Goal: Task Accomplishment & Management: Manage account settings

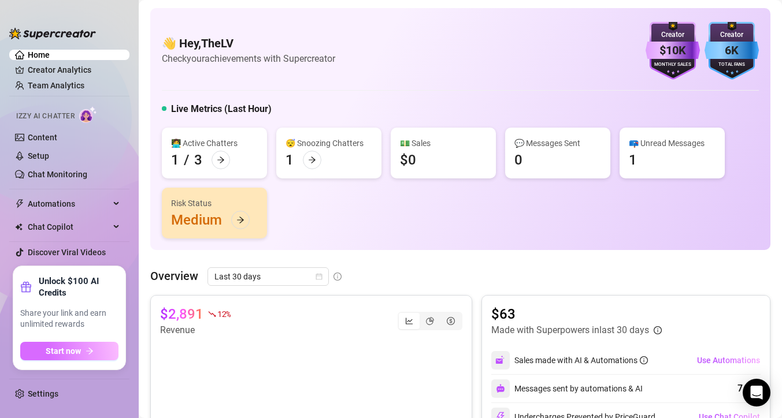
click at [79, 349] on span "Start now" at bounding box center [63, 351] width 35 height 9
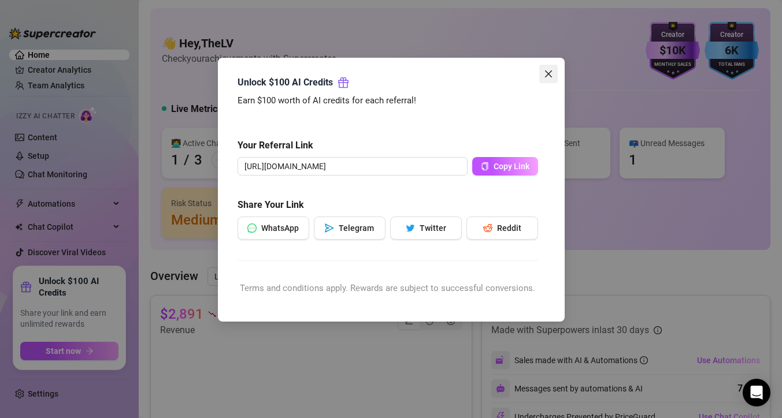
click at [550, 77] on icon "close" at bounding box center [548, 73] width 9 height 9
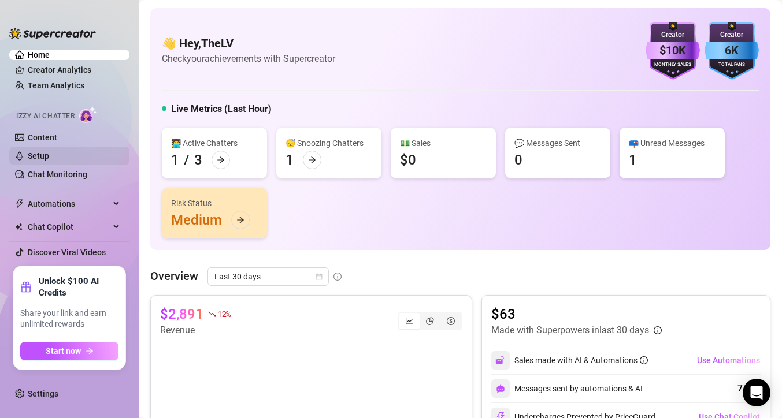
click at [45, 154] on link "Setup" at bounding box center [38, 155] width 21 height 9
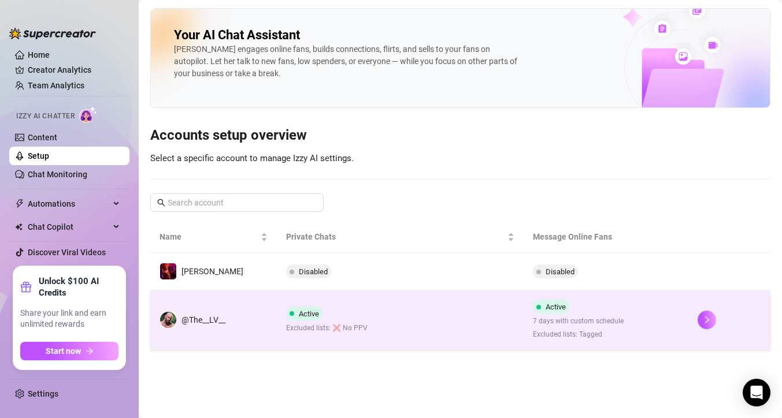
click at [372, 318] on td "Active Excluded lists: ❌ No PPV" at bounding box center [400, 320] width 247 height 59
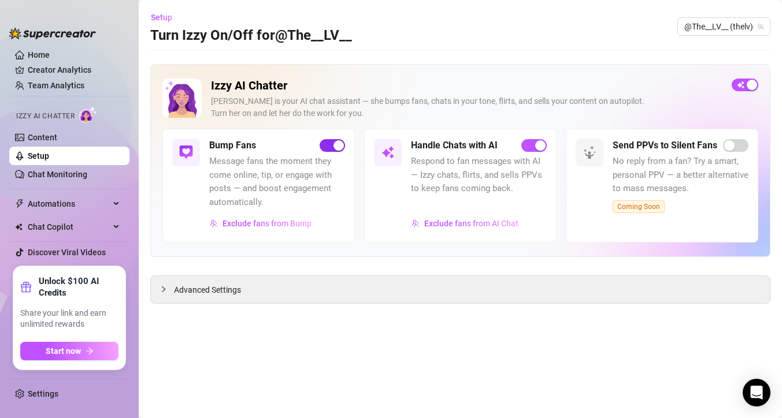
click at [331, 145] on span "button" at bounding box center [331, 145] width 25 height 13
click at [183, 301] on div "Advanced Settings" at bounding box center [460, 289] width 619 height 27
click at [194, 282] on div "Advanced Settings" at bounding box center [460, 289] width 619 height 27
click at [184, 287] on span "Advanced Settings" at bounding box center [207, 290] width 67 height 13
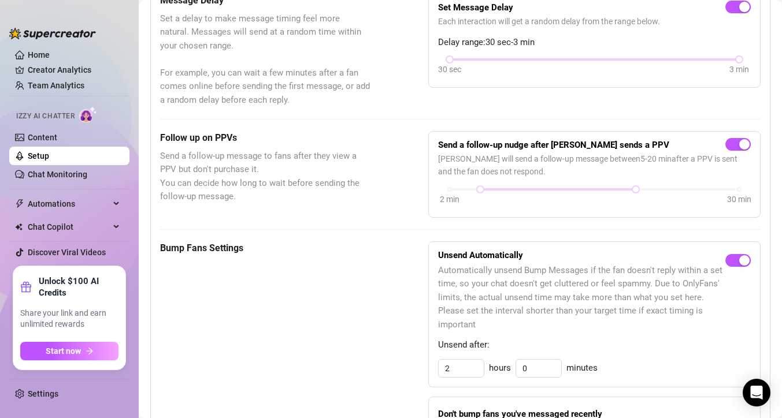
scroll to position [374, 0]
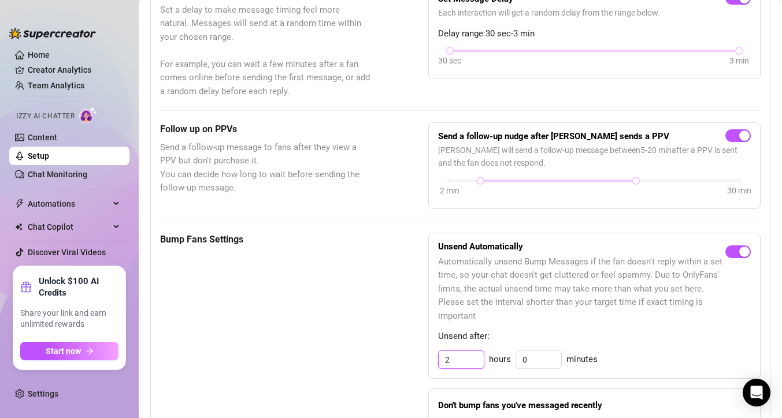
click at [452, 361] on input "2" at bounding box center [460, 359] width 45 height 17
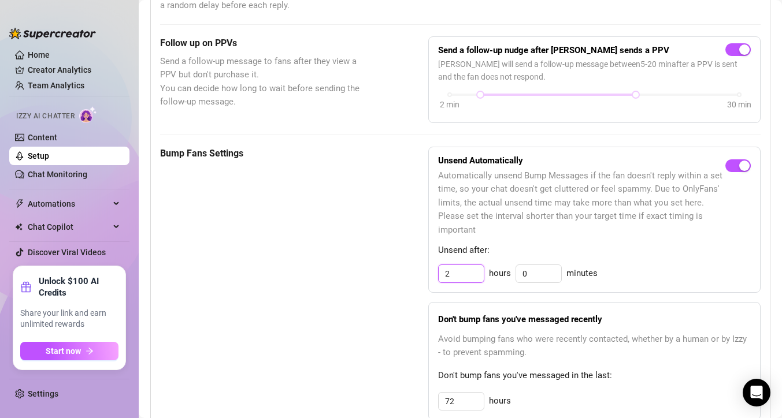
scroll to position [520, 0]
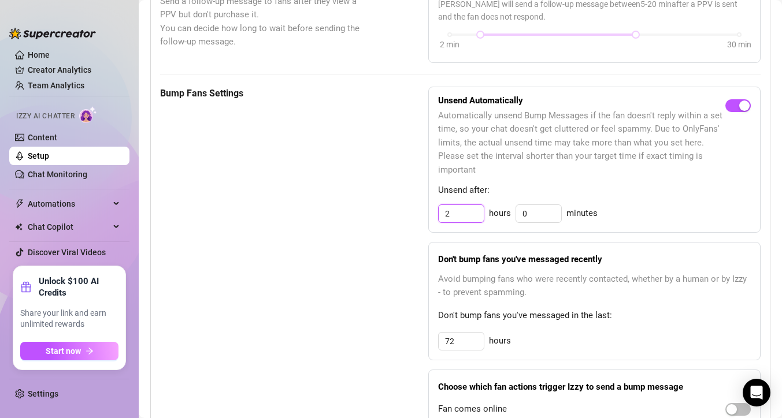
click at [456, 213] on input "2" at bounding box center [460, 213] width 45 height 17
type input "12"
click at [462, 222] on input "72" at bounding box center [460, 213] width 45 height 17
click at [462, 341] on input "72" at bounding box center [460, 341] width 45 height 17
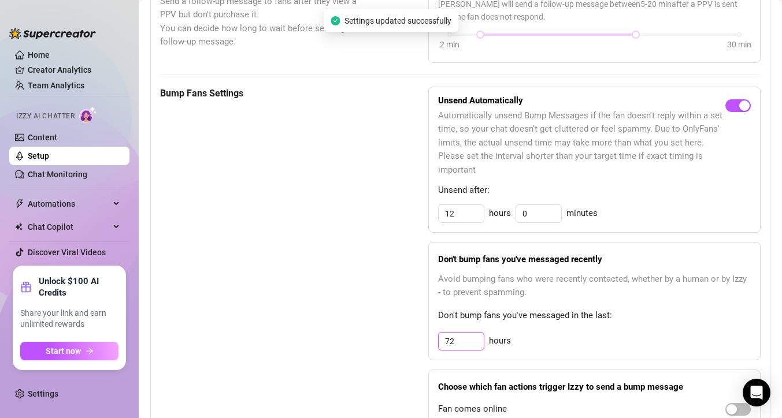
click at [462, 341] on input "72" at bounding box center [460, 341] width 45 height 17
click at [490, 340] on span "hours" at bounding box center [500, 341] width 22 height 14
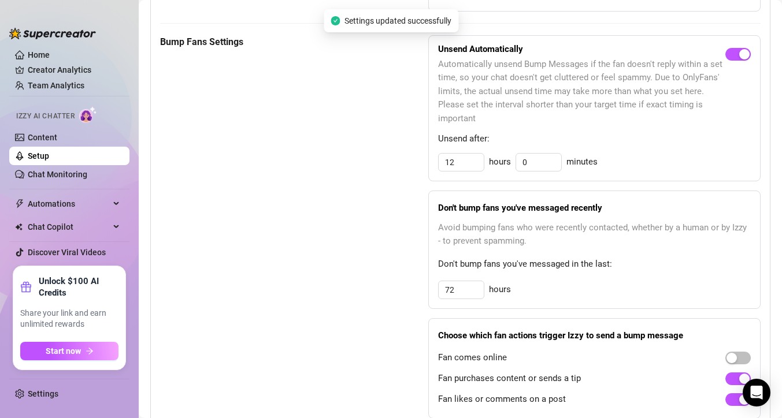
scroll to position [593, 0]
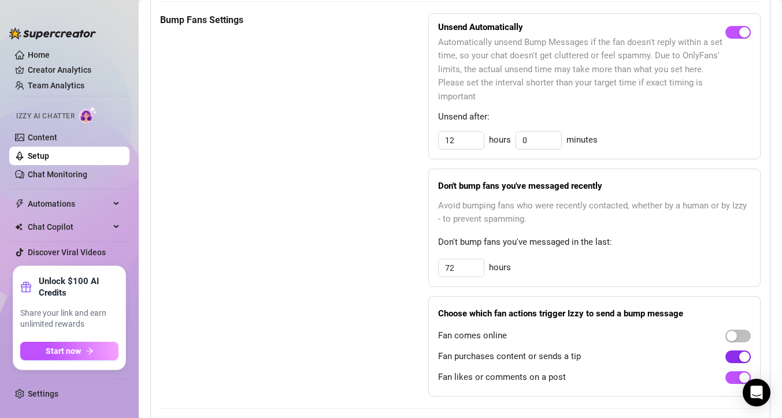
click at [735, 356] on span "button" at bounding box center [737, 357] width 25 height 13
click at [739, 377] on div "button" at bounding box center [744, 378] width 10 height 10
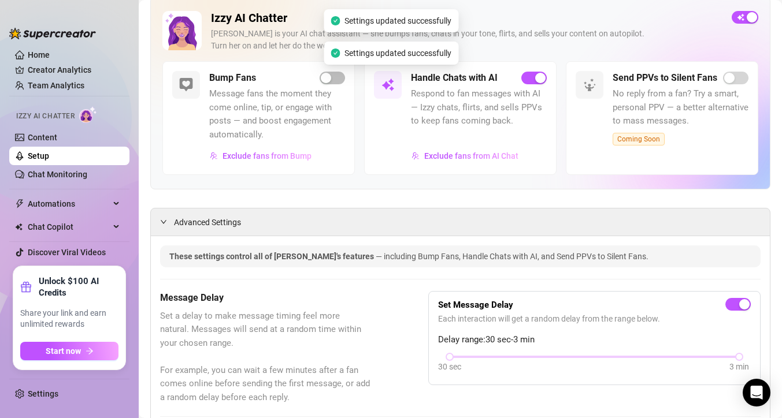
scroll to position [0, 0]
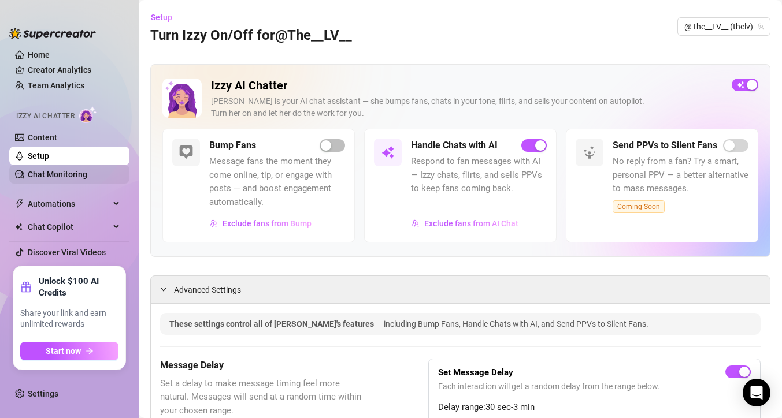
click at [53, 172] on link "Chat Monitoring" at bounding box center [57, 174] width 59 height 9
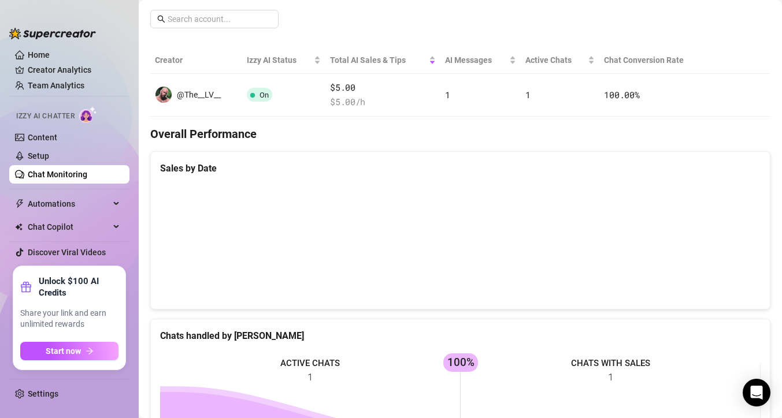
scroll to position [181, 0]
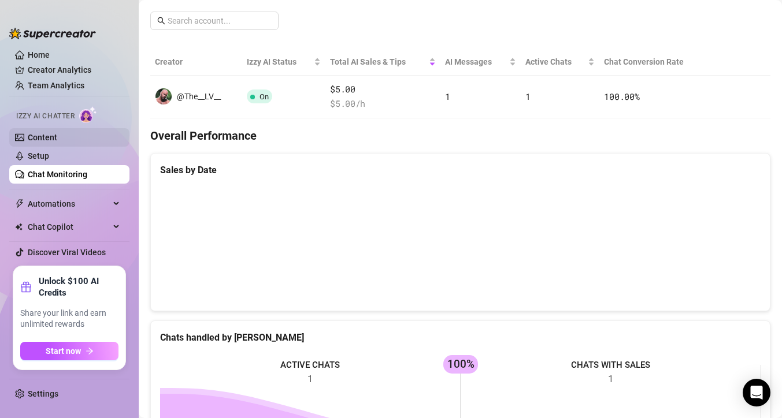
click at [53, 138] on link "Content" at bounding box center [42, 137] width 29 height 9
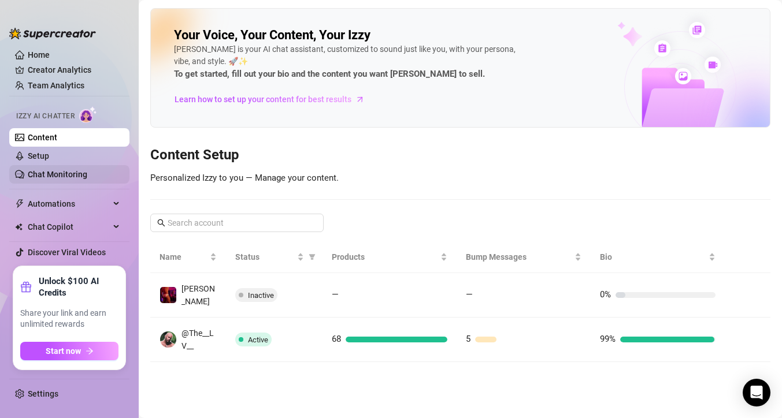
click at [58, 171] on link "Chat Monitoring" at bounding box center [57, 174] width 59 height 9
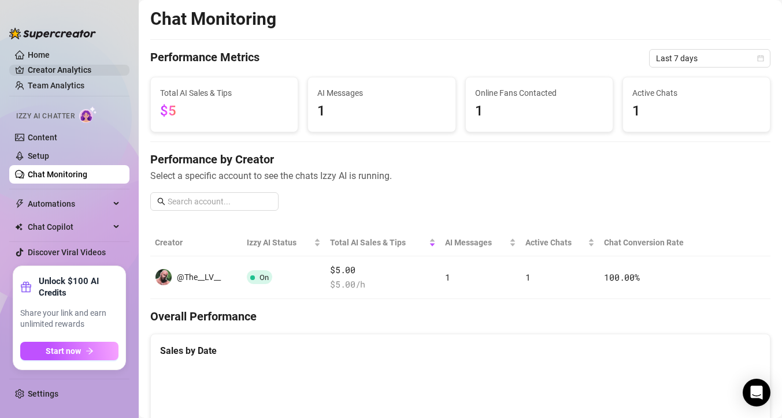
click at [64, 73] on link "Creator Analytics" at bounding box center [74, 70] width 92 height 18
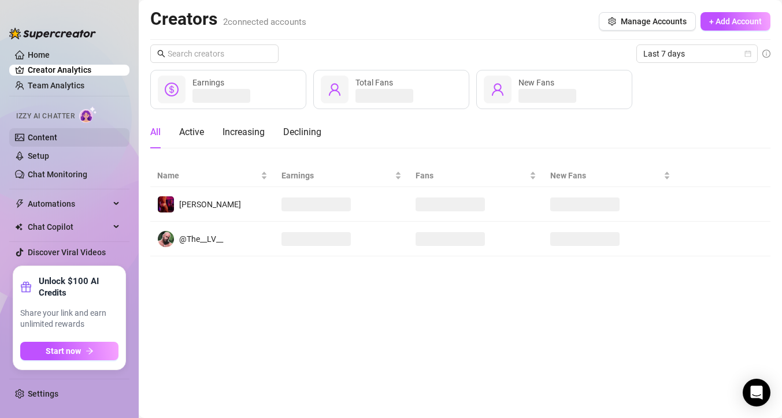
click at [53, 135] on link "Content" at bounding box center [42, 137] width 29 height 9
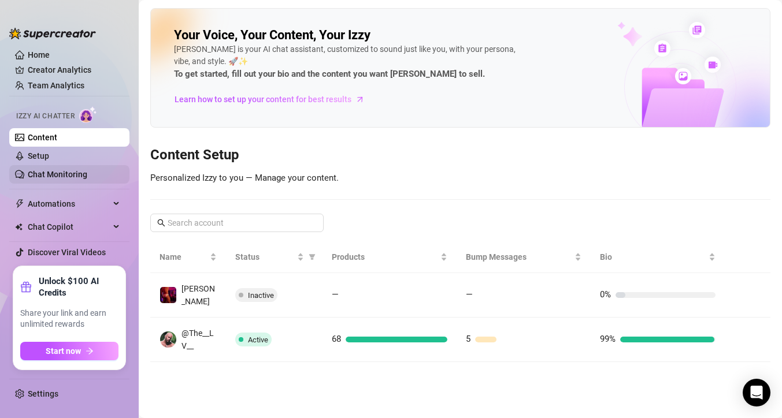
click at [57, 170] on link "Chat Monitoring" at bounding box center [57, 174] width 59 height 9
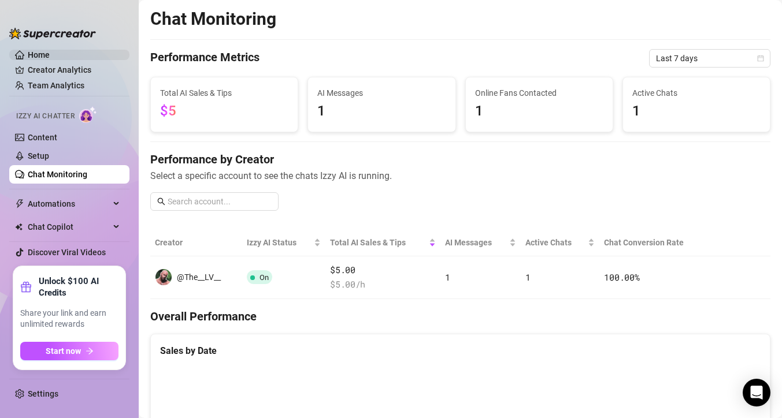
click at [50, 59] on link "Home" at bounding box center [39, 54] width 22 height 9
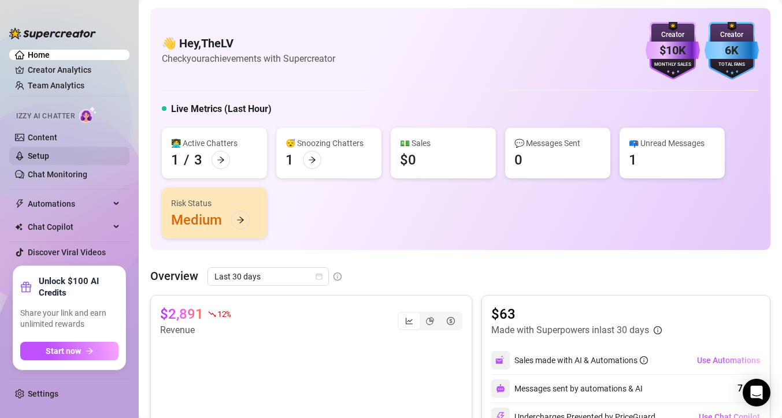
click at [49, 151] on link "Setup" at bounding box center [38, 155] width 21 height 9
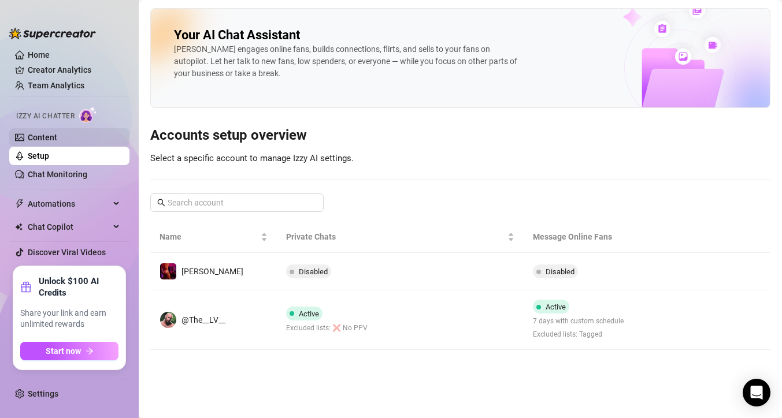
click at [57, 142] on link "Content" at bounding box center [42, 137] width 29 height 9
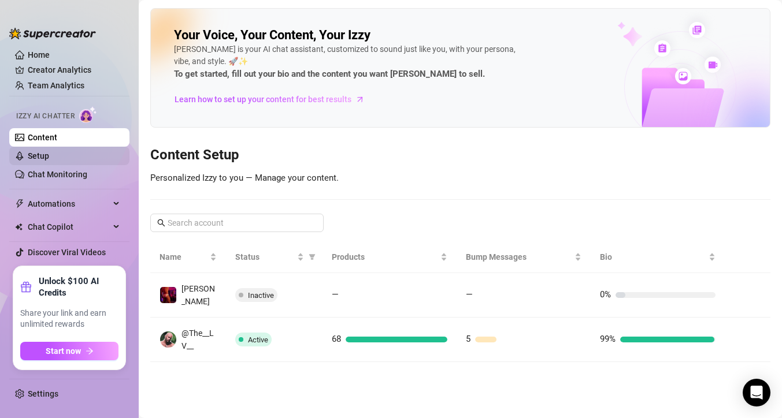
click at [49, 161] on link "Setup" at bounding box center [38, 155] width 21 height 9
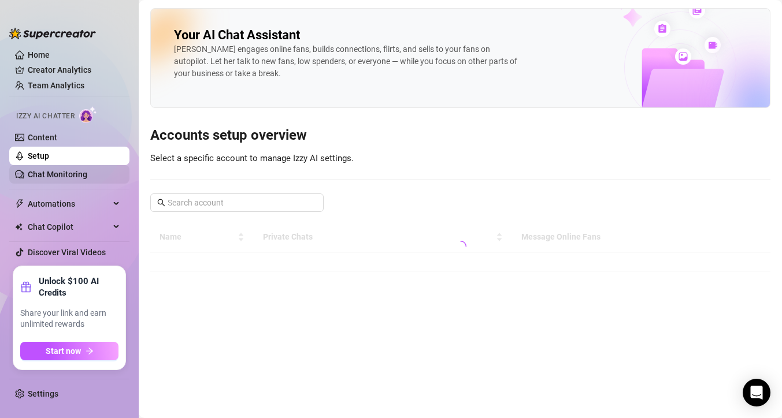
click at [59, 170] on link "Chat Monitoring" at bounding box center [57, 174] width 59 height 9
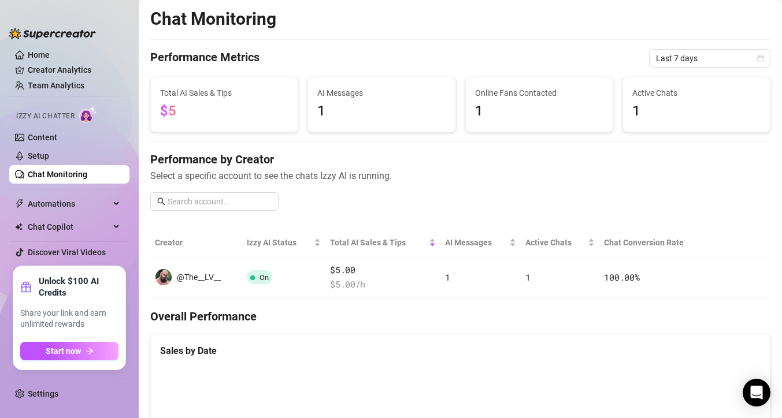
click at [57, 79] on ul "Home Creator Analytics Team Analytics Izzy AI Chatter Content Setup Chat Monito…" at bounding box center [69, 153] width 120 height 217
click at [50, 204] on span "Automations" at bounding box center [69, 204] width 82 height 18
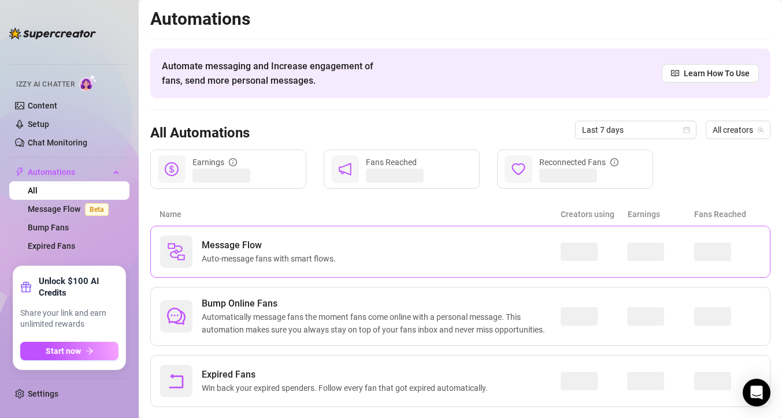
scroll to position [24, 0]
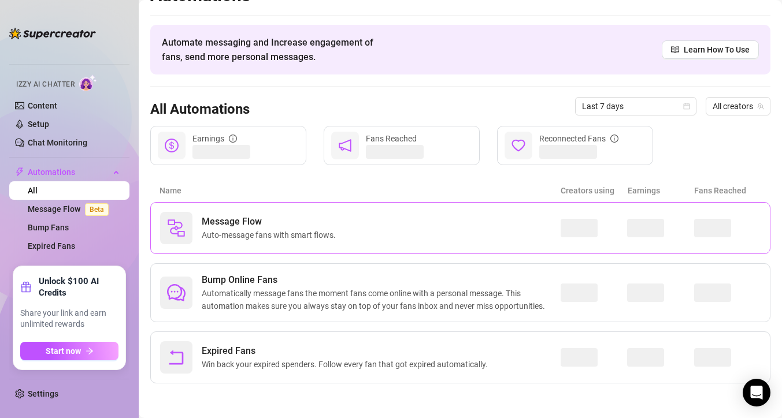
click at [247, 221] on span "Message Flow" at bounding box center [271, 222] width 139 height 14
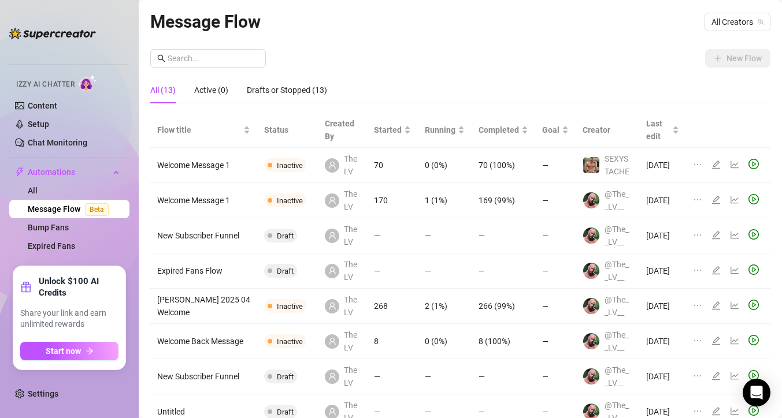
click at [62, 214] on link "Message Flow Beta" at bounding box center [70, 208] width 85 height 9
click at [38, 194] on link "All" at bounding box center [33, 190] width 10 height 9
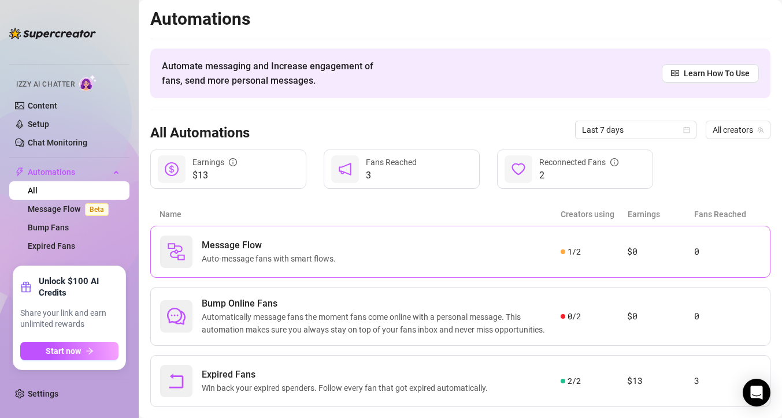
click at [240, 264] on span "Auto-message fans with smart flows." at bounding box center [271, 258] width 139 height 13
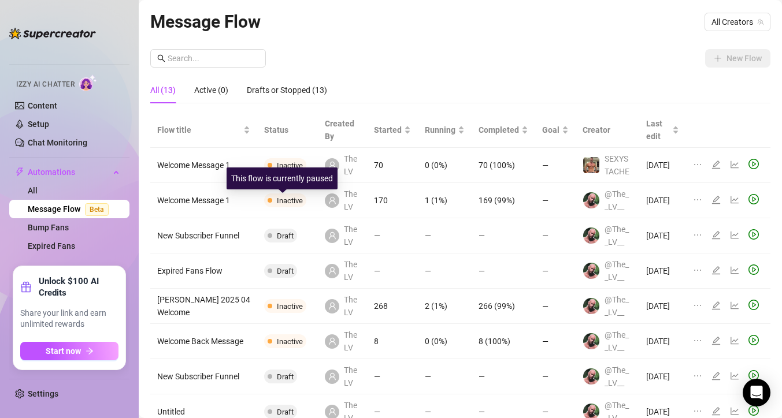
click at [273, 208] on td "Inactive" at bounding box center [287, 200] width 61 height 35
click at [715, 200] on icon "edit" at bounding box center [715, 199] width 9 height 9
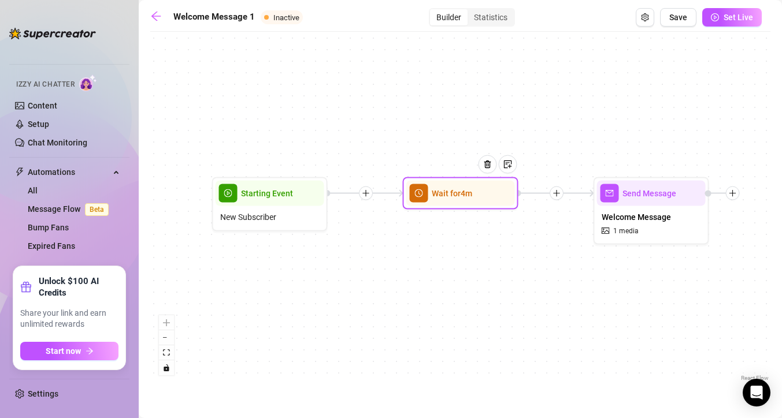
click at [461, 202] on div "Wait for 4m" at bounding box center [460, 193] width 109 height 25
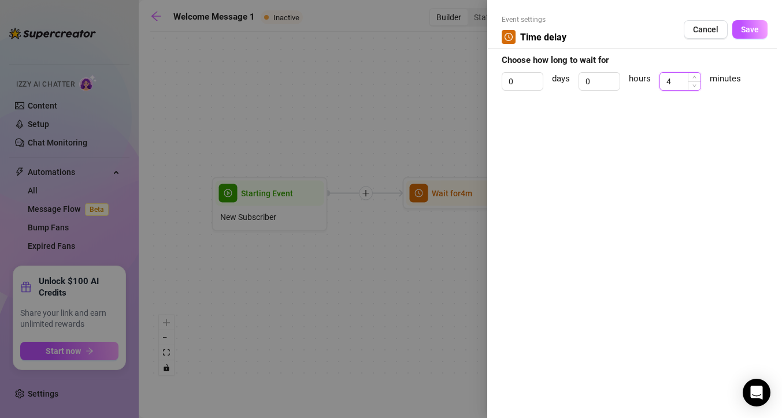
click at [673, 84] on input "4" at bounding box center [680, 81] width 40 height 17
click at [742, 33] on span "Save" at bounding box center [750, 29] width 18 height 9
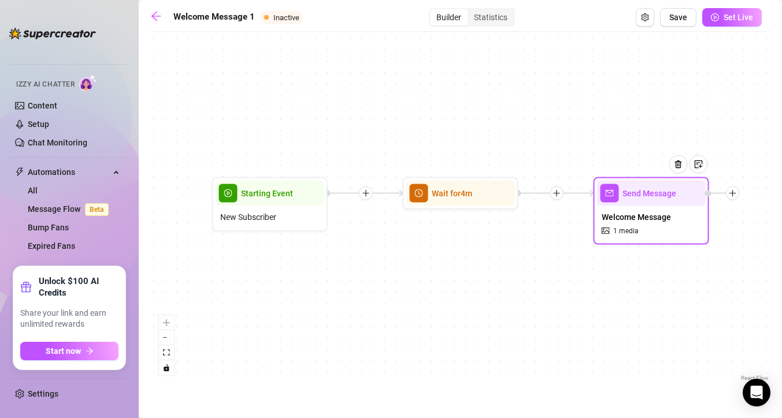
click at [638, 223] on span "Welcome Message" at bounding box center [635, 217] width 69 height 13
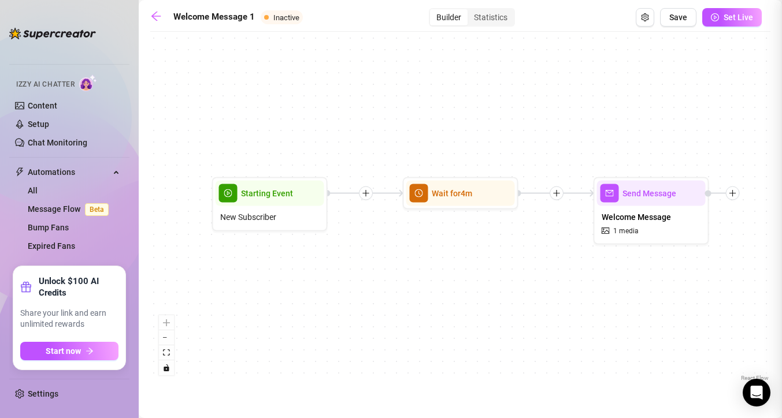
type textarea "Hi there Welcome to my OF! 😁"
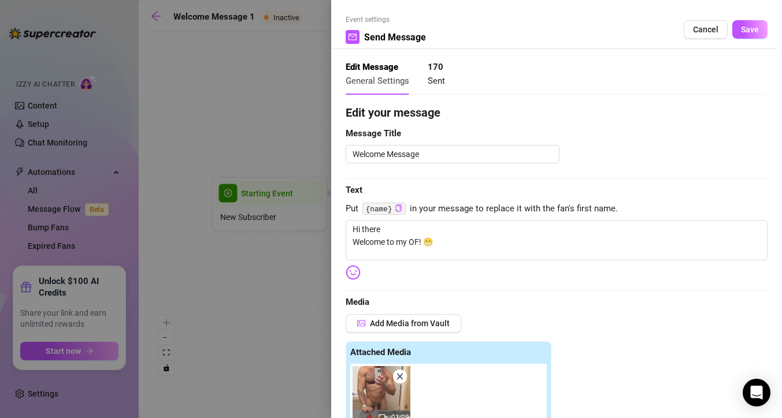
scroll to position [4, 0]
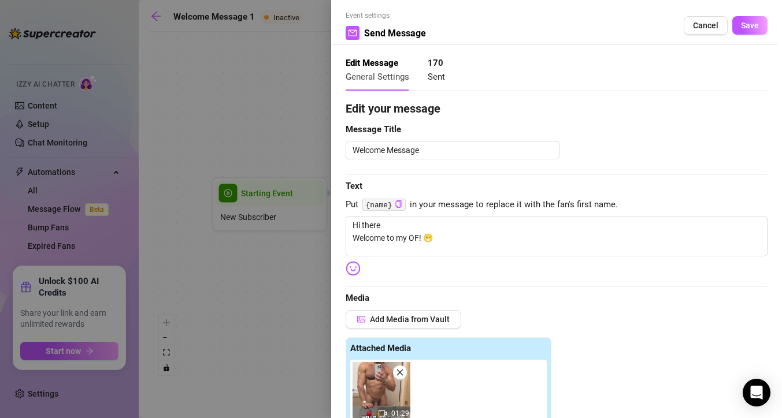
click at [400, 373] on icon "close" at bounding box center [400, 373] width 6 height 6
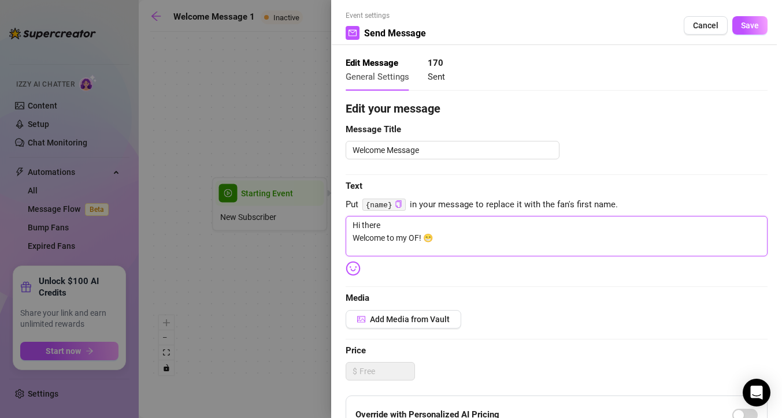
drag, startPoint x: 438, startPoint y: 239, endPoint x: 349, endPoint y: 226, distance: 89.9
click at [349, 226] on textarea "Hi there Welcome to my OF! 😁" at bounding box center [556, 236] width 422 height 40
type textarea "H"
type textarea "Hi"
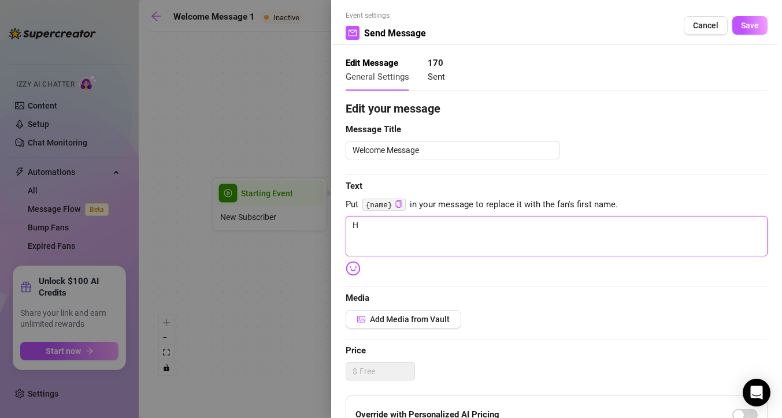
type textarea "Hi"
type textarea "Hi T"
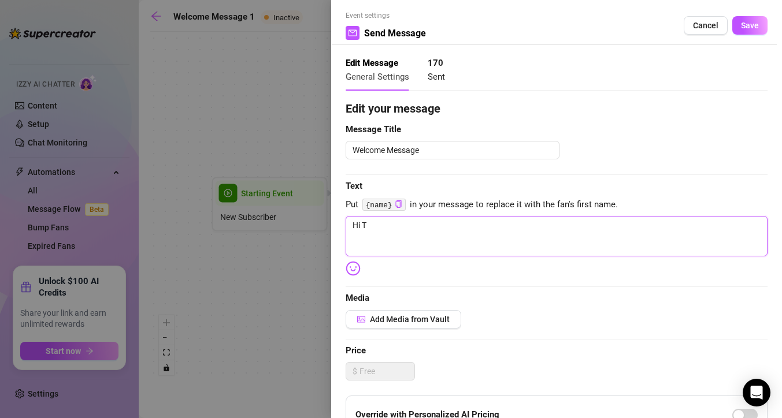
type textarea "Hi Th"
type textarea "Hi The"
type textarea "Hi Th"
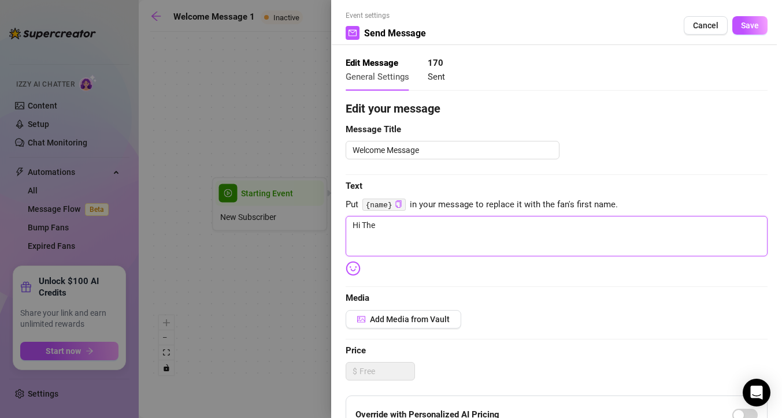
type textarea "Hi Th"
type textarea "Hi T"
type textarea "Hi"
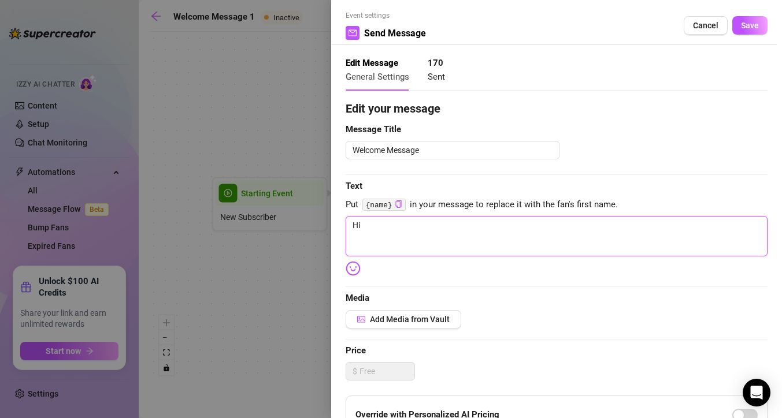
type textarea "Hi"
type textarea "Hi!"
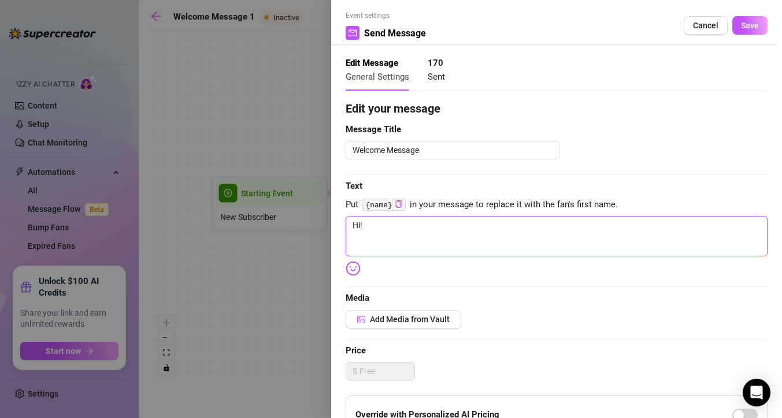
type textarea "Hi!"
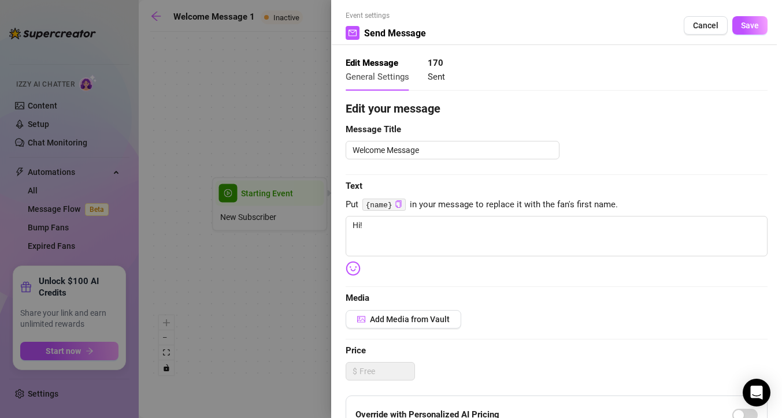
click at [378, 207] on code "{name}" at bounding box center [383, 205] width 43 height 12
click at [400, 207] on icon "copy" at bounding box center [399, 204] width 8 height 8
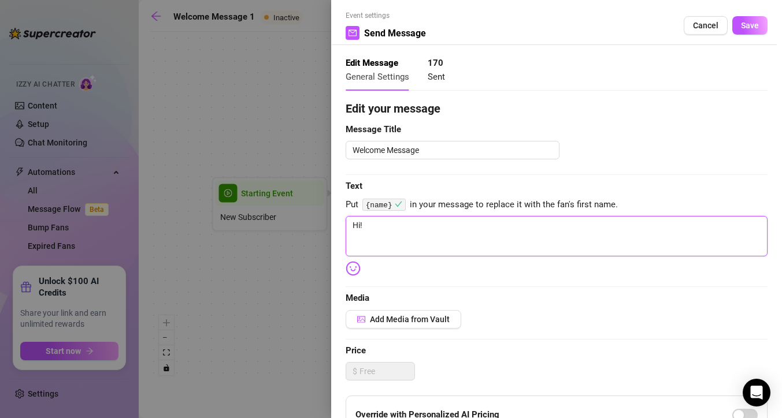
click at [377, 230] on textarea "Hi!" at bounding box center [556, 236] width 422 height 40
type textarea "Hi!"
type textarea "Hi"
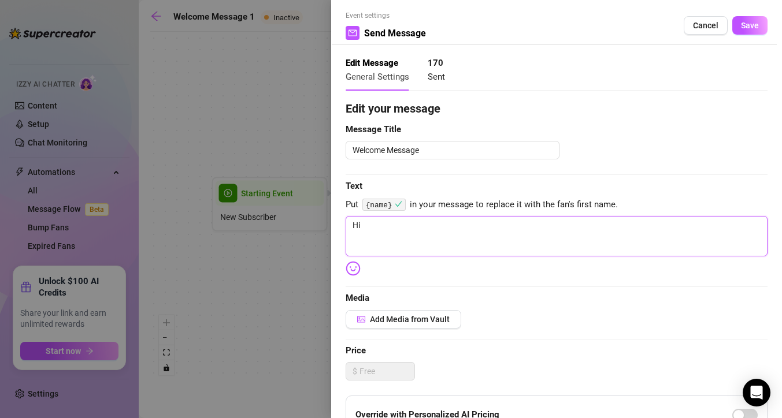
type textarea "Hi"
type textarea "Hi V"
type textarea "Hi"
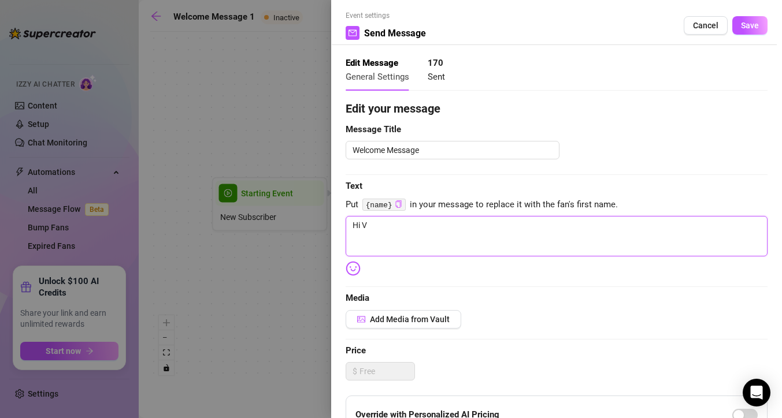
type textarea "Hi"
paste textarea "{name}"
type textarea "Hi {name}"
type textarea "Hi {name}!"
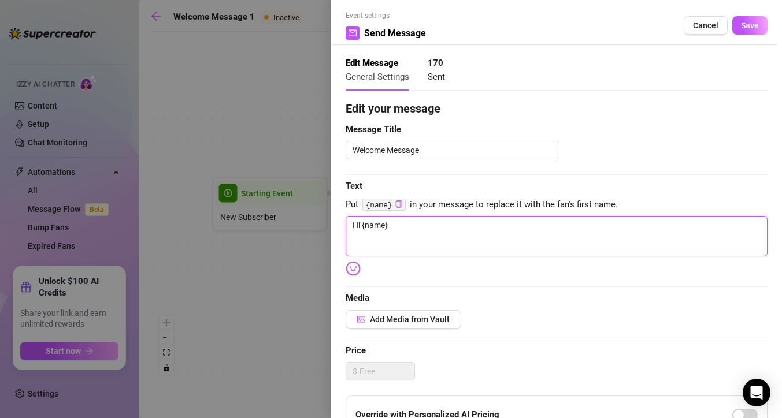
type textarea "Hi {name}!"
click at [390, 229] on textarea "Hi {name}!" at bounding box center [556, 236] width 422 height 40
type textarea "Hi {name}!"
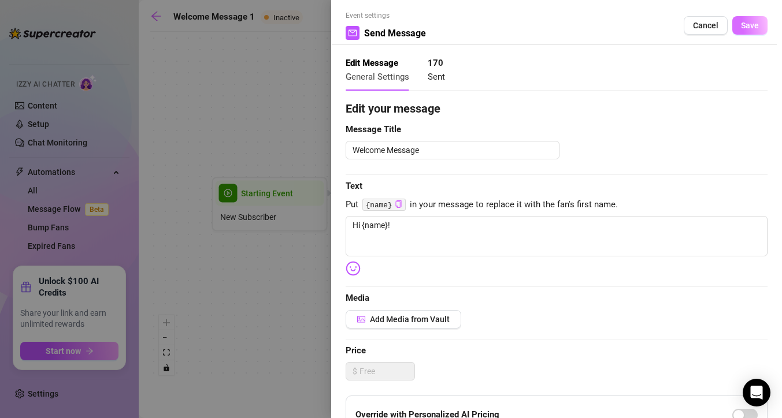
click at [749, 24] on span "Save" at bounding box center [750, 25] width 18 height 9
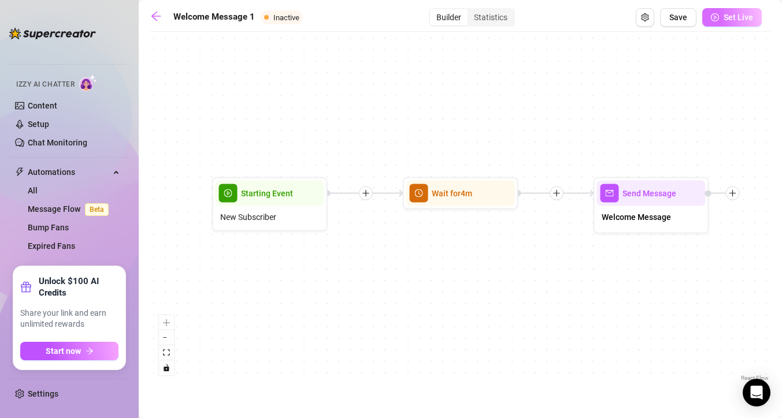
click at [734, 19] on span "Set Live" at bounding box center [737, 17] width 29 height 9
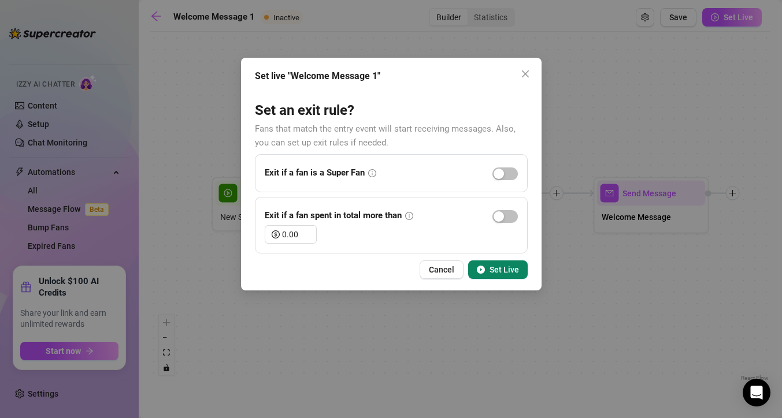
click at [500, 269] on span "Set Live" at bounding box center [503, 269] width 29 height 9
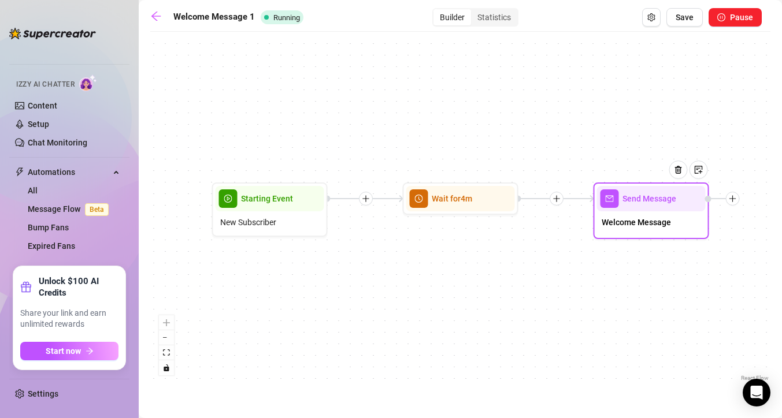
click at [653, 228] on span "Welcome Message" at bounding box center [635, 222] width 69 height 13
type textarea "Hi {name}!"
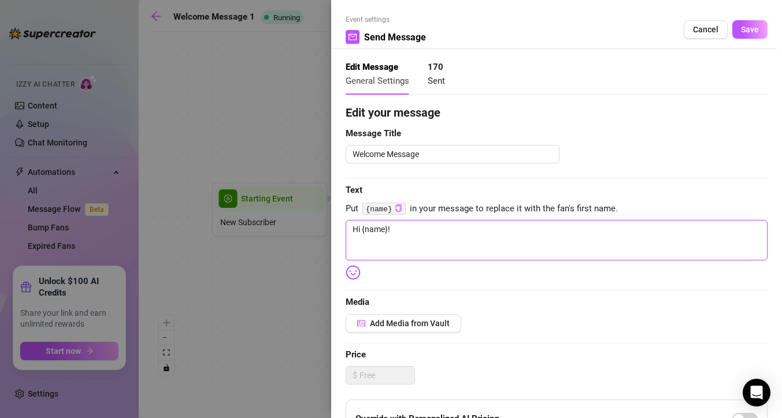
click at [409, 233] on textarea "Hi {name}!" at bounding box center [556, 240] width 422 height 40
type textarea "Hi {name}! W"
type textarea "Hi {name}! We"
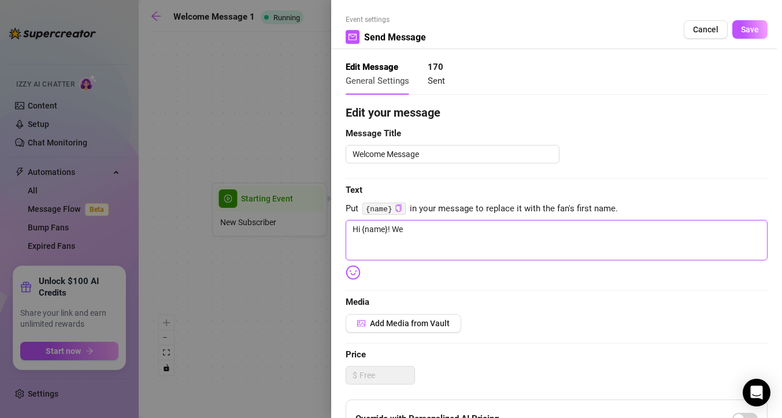
type textarea "Hi {name}! Wec"
type textarea "Hi {name}! Weco"
type textarea "Hi {name}! Wecol"
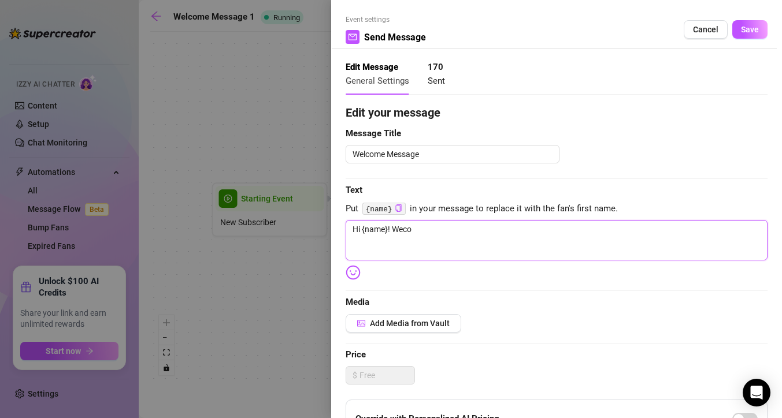
type textarea "Hi {name}! Wecol"
type textarea "Hi {name}! Wecole"
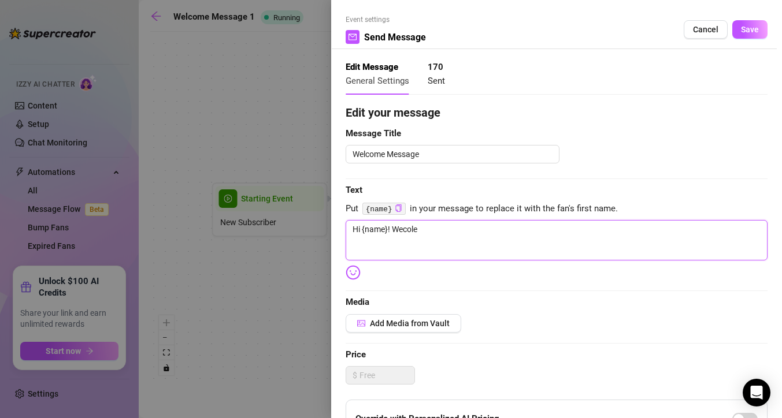
type textarea "Hi {name}! Wecole"
type textarea "Hi {name}! Wecol"
type textarea "Hi {name}! Weco"
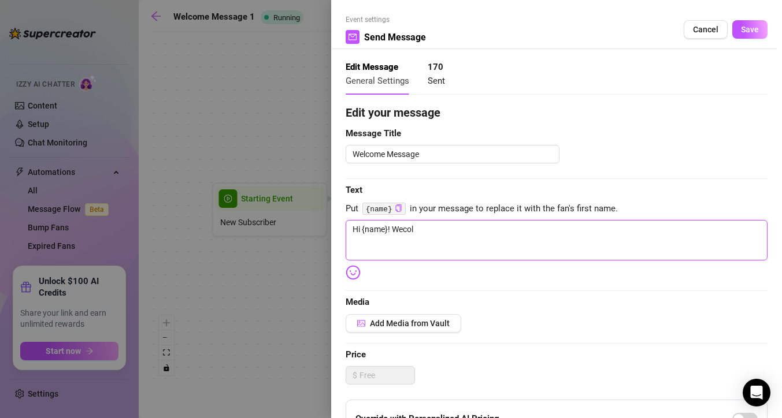
type textarea "Hi {name}! Weco"
type textarea "Hi {name}! Wec"
type textarea "Hi {name}! We"
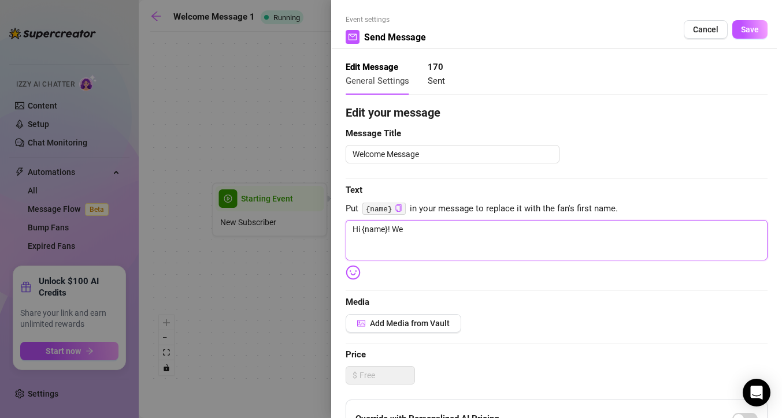
type textarea "Hi {name}! Wel"
type textarea "Hi {name}! Wele"
type textarea "Hi {name}! [GEOGRAPHIC_DATA]"
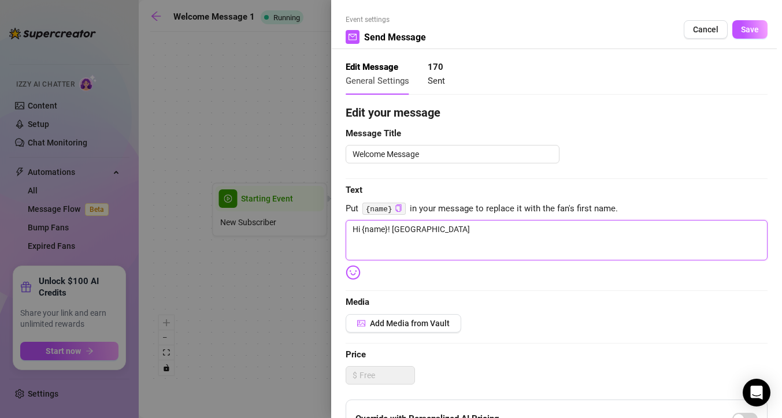
type textarea "Hi {name}! [GEOGRAPHIC_DATA]"
type textarea "Hi {name}! Welecom"
type textarea "Hi {name}! [GEOGRAPHIC_DATA]"
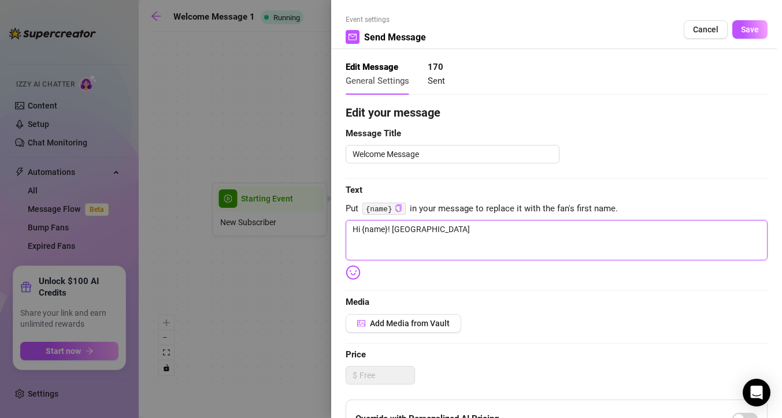
type textarea "Hi {name}! [GEOGRAPHIC_DATA]"
type textarea "Hi {name}! Wele"
type textarea "Hi {name}! Wel"
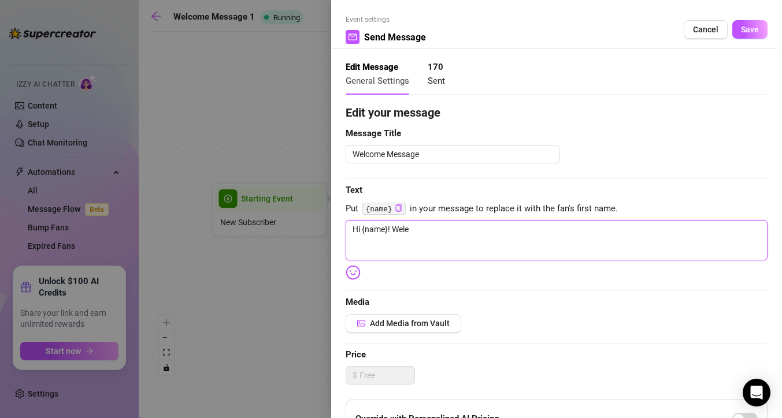
type textarea "Hi {name}! Wel"
type textarea "Hi {name}! Welc"
type textarea "Hi {name}! Welco"
type textarea "Hi {name}! Welcom"
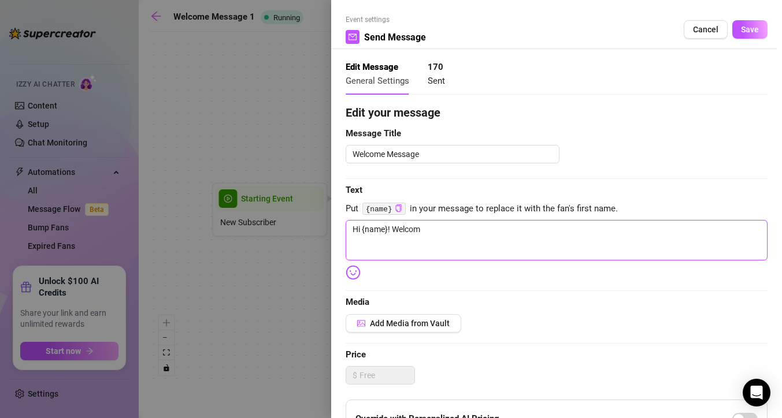
type textarea "Hi {name}! Welcome"
type textarea "Hi {name}! Welcome t"
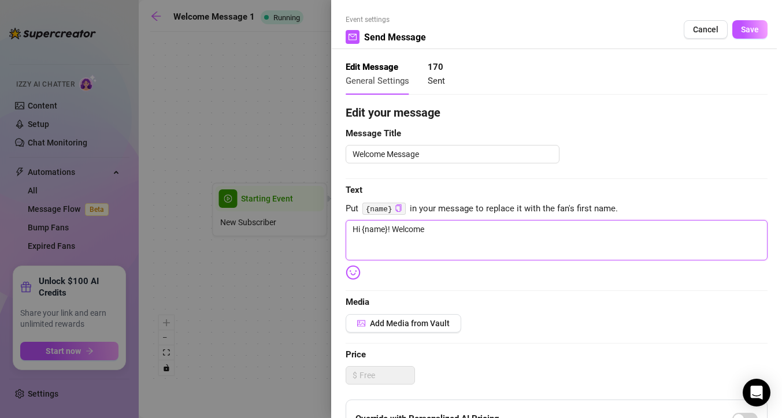
type textarea "Hi {name}! Welcome t"
type textarea "Hi {name}! Welcome to"
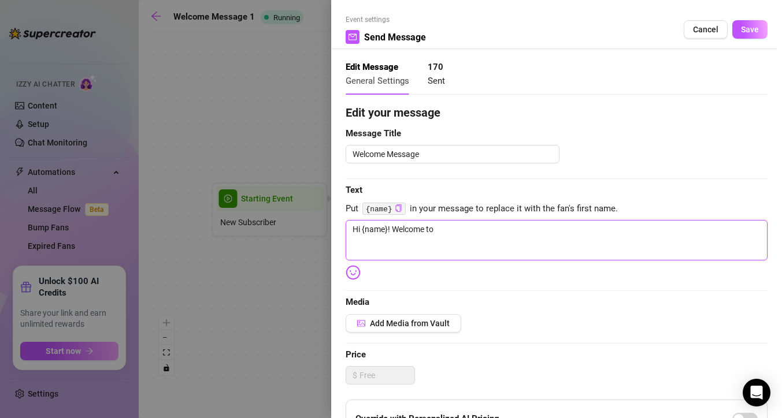
type textarea "Hi {name}! Welcome to m"
type textarea "Hi {name}! Welcome to my"
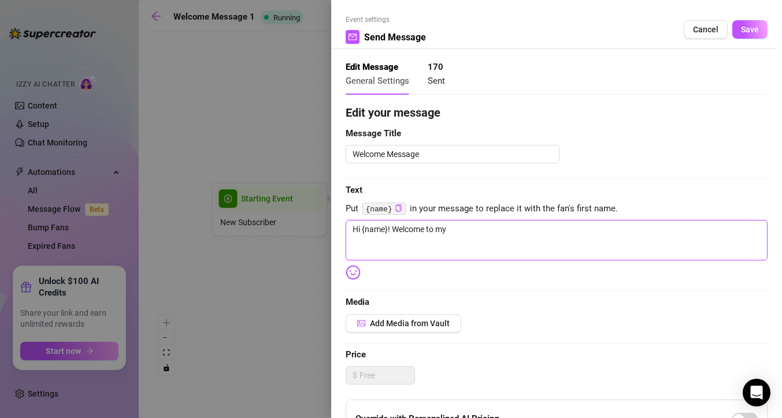
type textarea "Hi {name}! Welcome to my"
type textarea "Hi {name}! Welcome to my O"
type textarea "Hi {name}! Welcome to my OF"
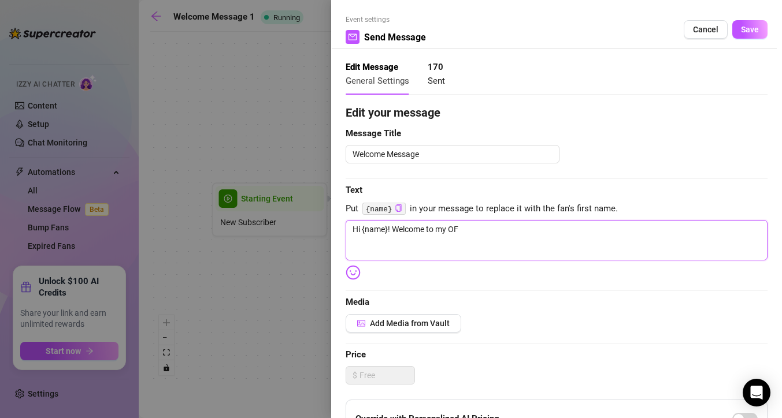
type textarea "Hi {name}! Welcome to my OF!"
type textarea "Hi {name}! Welcome to my OF! :"
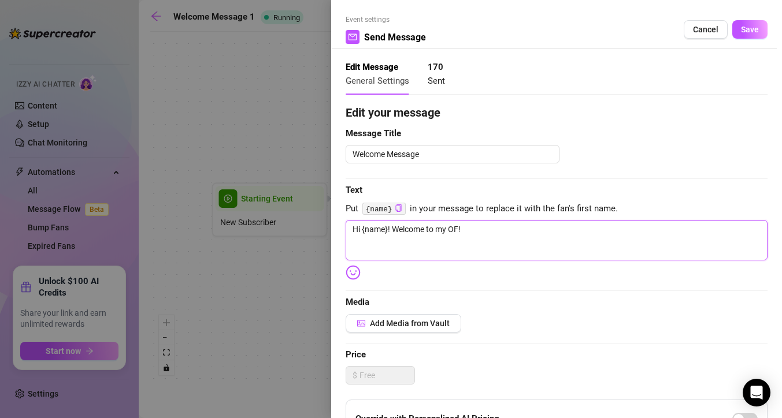
type textarea "Hi {name}! Welcome to my OF! :"
type textarea "Hi {name}! Welcome to my OF! :)"
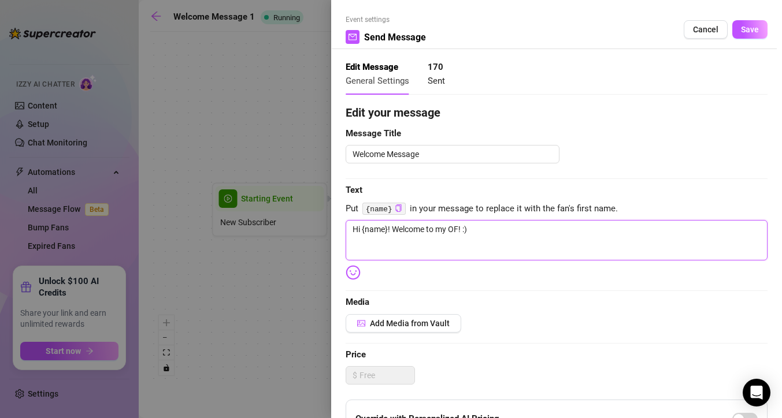
type textarea "Hi {name}! Welcome to my OF! :)"
type textarea "Hi {name}! Welcome to my OF! :"
type textarea "Hi {name}! Welcome to my OF!"
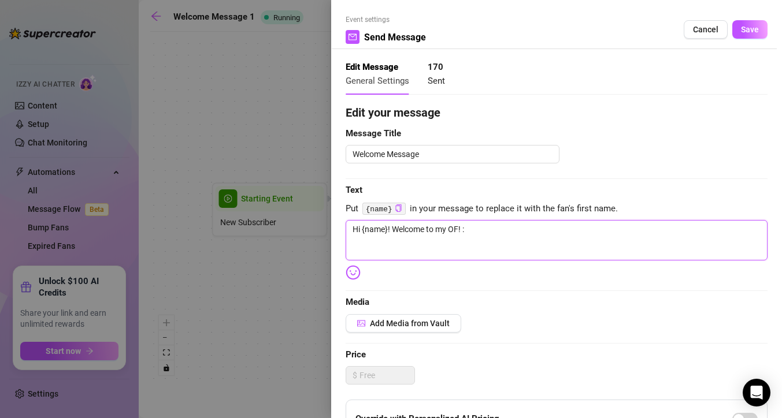
type textarea "Hi {name}! Welcome to my OF!"
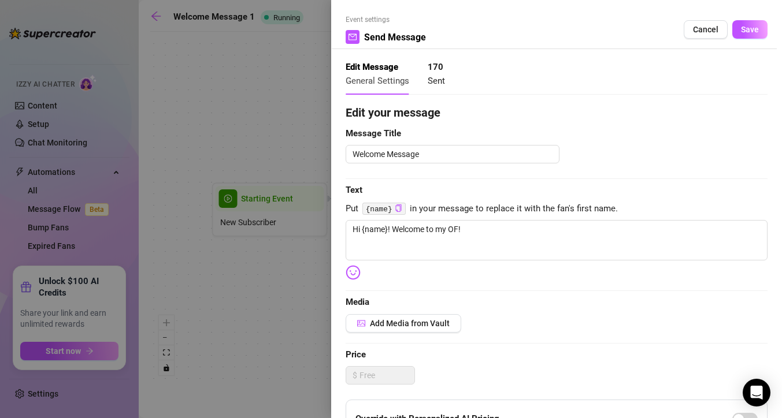
click at [359, 272] on img at bounding box center [352, 272] width 15 height 15
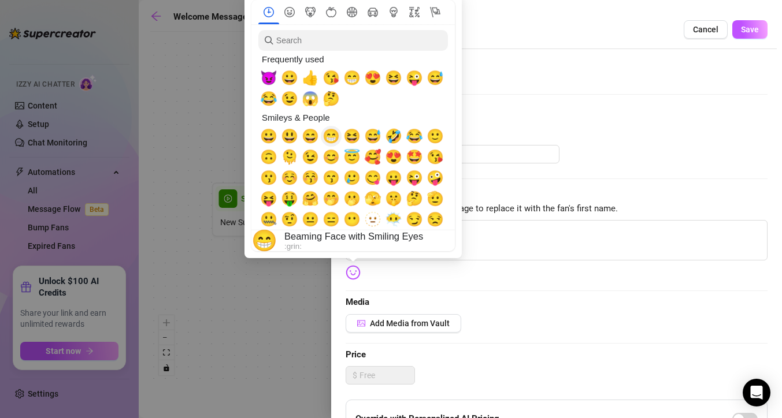
click at [329, 138] on span "😁" at bounding box center [330, 136] width 17 height 16
type textarea "Hi {name}! Welcome to my OF! 😁"
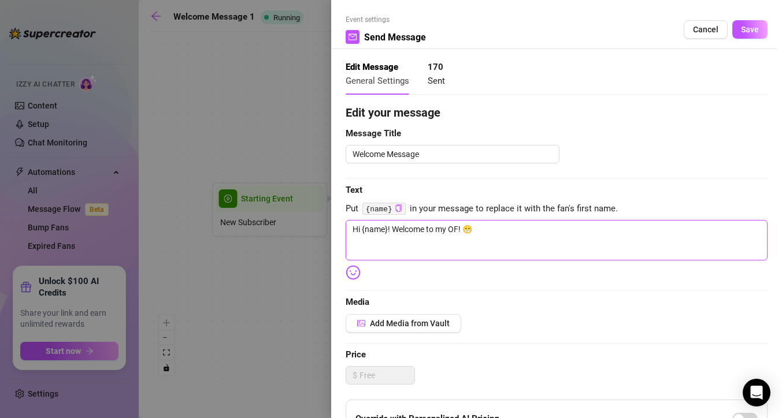
type textarea "Hi {name}! Welcome to my OF!"
type textarea "Hi {name}! Welcome to my OF! 😈"
type textarea "Hi {name}! Welcome to my OF! 😈😉"
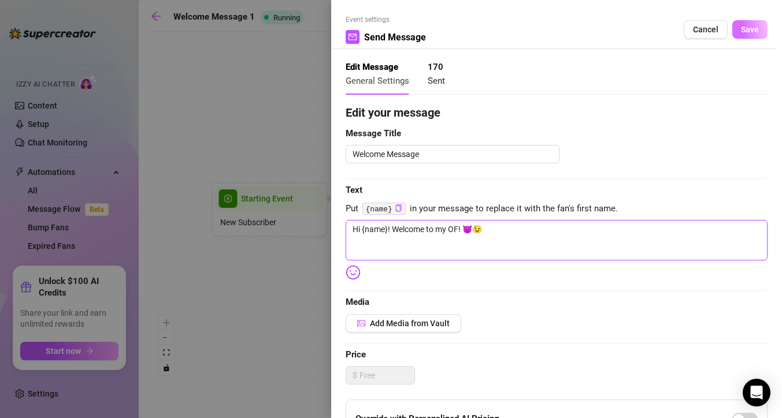
type textarea "Hi {name}! Welcome to my OF! 😈😉"
click at [758, 29] on span "Save" at bounding box center [750, 29] width 18 height 9
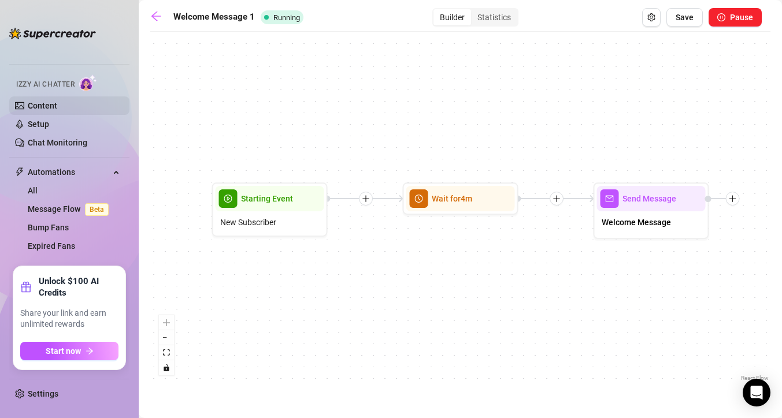
click at [57, 107] on link "Content" at bounding box center [42, 105] width 29 height 9
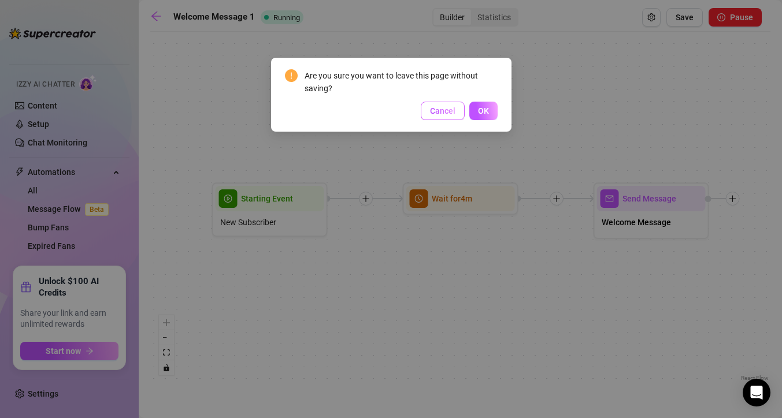
click at [448, 115] on span "Cancel" at bounding box center [442, 110] width 25 height 9
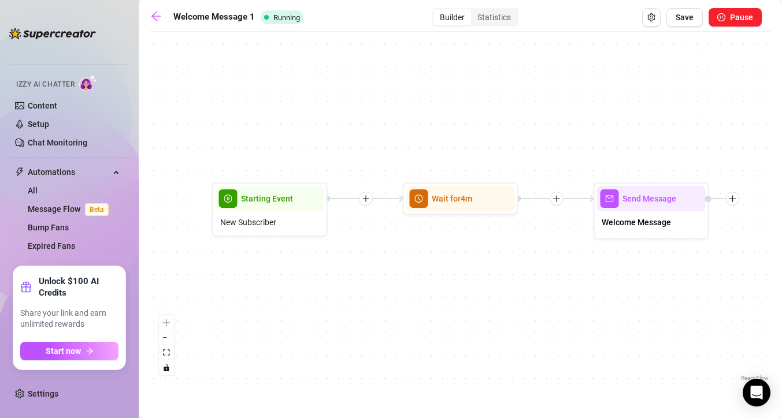
click at [686, 28] on div "Welcome Message 1 Running Builder Statistics Save Pause Send Message Welcome Me…" at bounding box center [460, 195] width 620 height 375
click at [686, 16] on span "Save" at bounding box center [684, 17] width 18 height 9
click at [161, 22] on link at bounding box center [158, 17] width 17 height 14
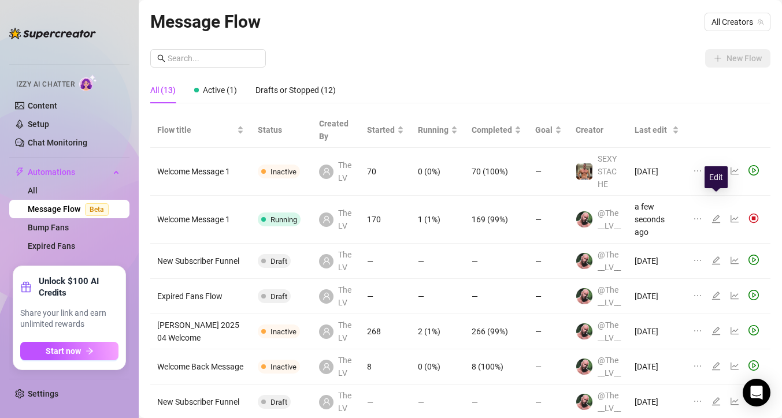
click at [715, 215] on icon "edit" at bounding box center [716, 219] width 8 height 8
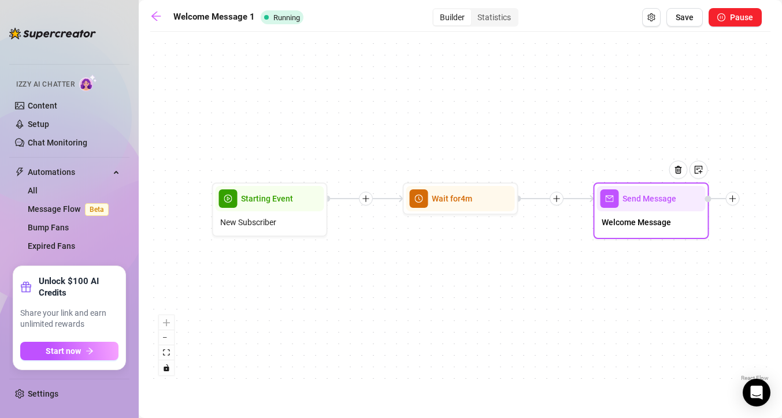
click at [646, 223] on span "Welcome Message" at bounding box center [635, 222] width 69 height 13
type textarea "Hi {name}! Welcome to my OF! 😈😉"
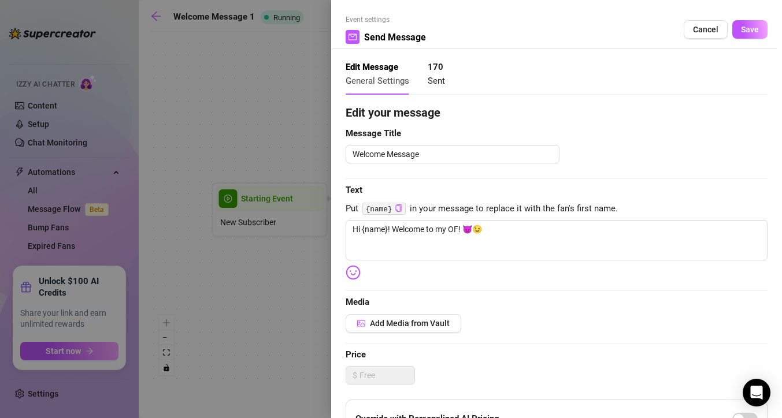
click at [233, 281] on div at bounding box center [391, 209] width 782 height 418
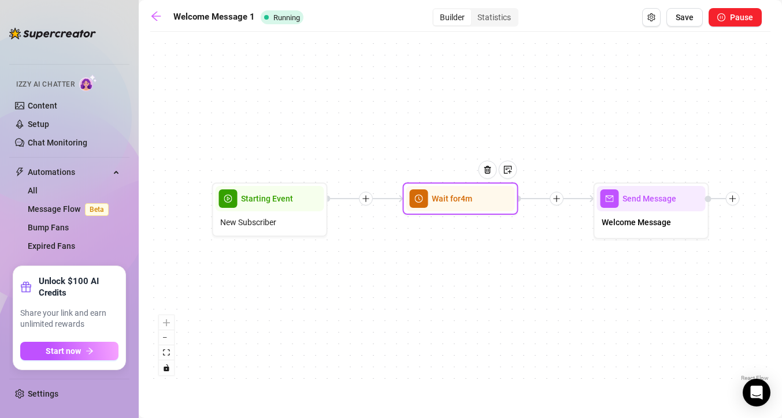
click at [421, 203] on span "clock-circle" at bounding box center [419, 198] width 18 height 18
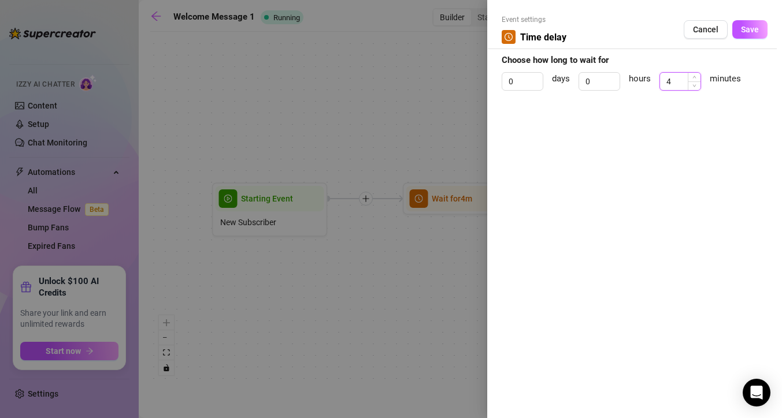
click at [670, 84] on input "4" at bounding box center [680, 81] width 40 height 17
click at [698, 77] on span "Increase Value" at bounding box center [693, 78] width 13 height 10
click at [697, 85] on span "Decrease Value" at bounding box center [693, 85] width 13 height 10
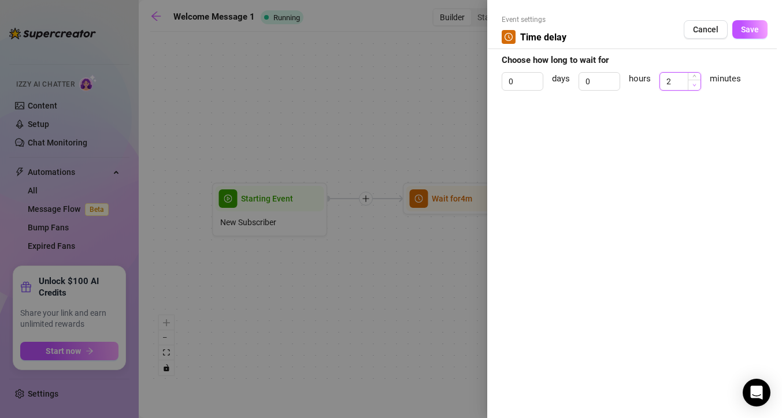
type input "1"
click at [697, 85] on span "Decrease Value" at bounding box center [693, 85] width 13 height 10
click at [749, 34] on span "Save" at bounding box center [750, 29] width 18 height 9
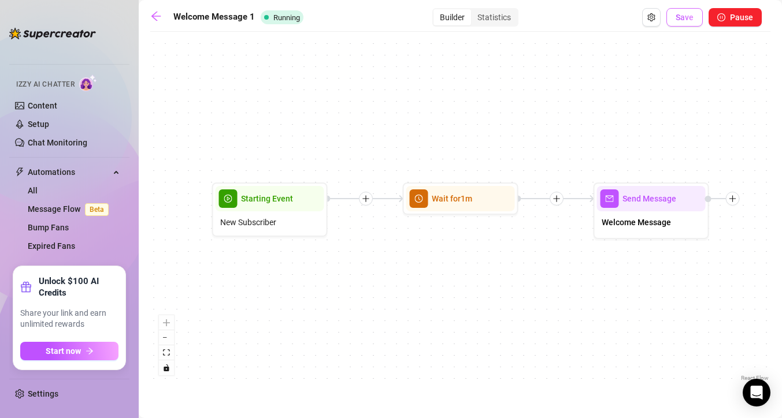
click at [683, 18] on span "Save" at bounding box center [684, 17] width 18 height 9
click at [39, 104] on link "Content" at bounding box center [42, 105] width 29 height 9
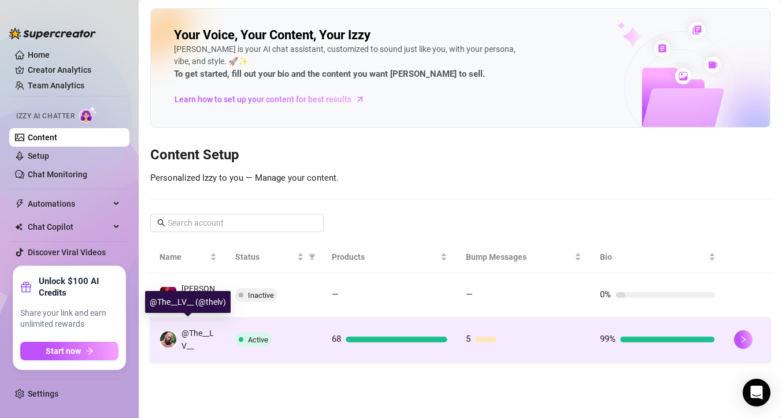
click at [185, 331] on div "@The__LV__" at bounding box center [198, 339] width 35 height 25
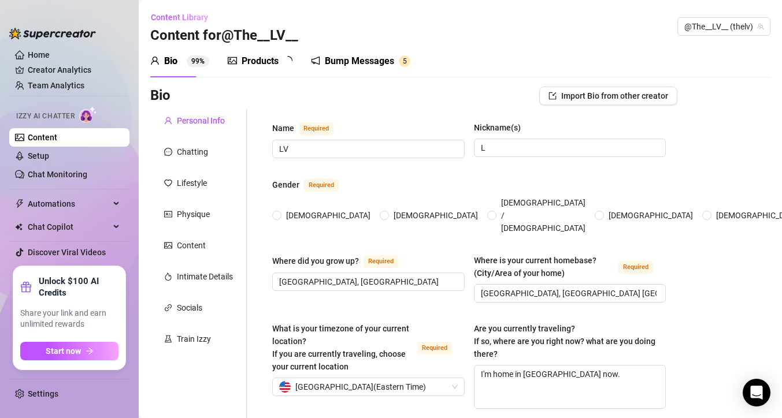
radio input "true"
type input "[DATE]"
click at [276, 62] on div "Products" at bounding box center [259, 61] width 37 height 14
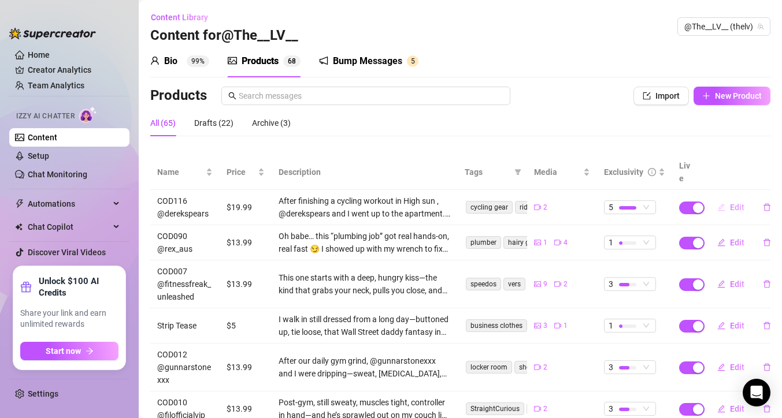
click at [739, 203] on span "Edit" at bounding box center [737, 207] width 14 height 9
type textarea "“Who knew a cycling session would end with me getting ridden all over the apart…"
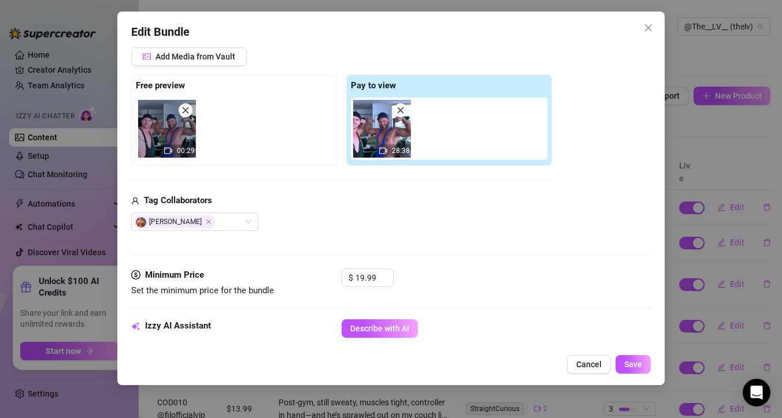
scroll to position [158, 0]
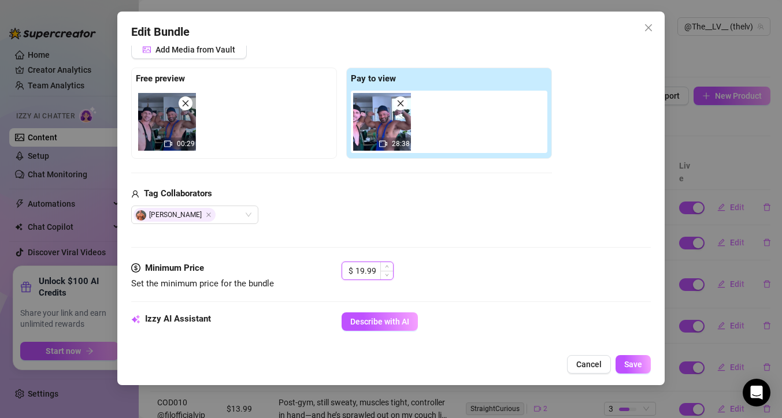
click at [370, 271] on input "19.99" at bounding box center [374, 270] width 38 height 17
type input "3.99"
click at [481, 270] on div "$ 3.99" at bounding box center [495, 276] width 309 height 29
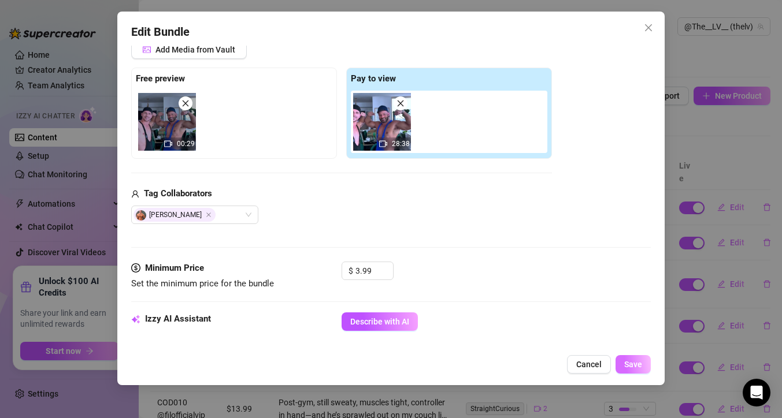
click at [633, 360] on span "Save" at bounding box center [633, 364] width 18 height 9
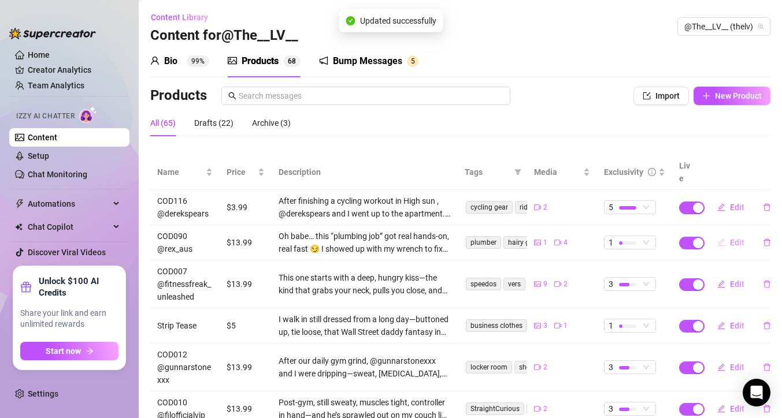
click at [736, 238] on span "Edit" at bounding box center [737, 242] width 14 height 9
type textarea "[PERSON_NAME] called me to fix a leak… but ended up flooding me instead 😈 Wanna…"
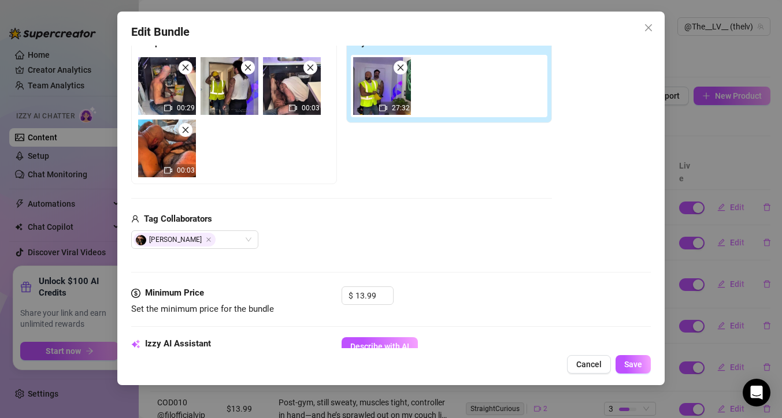
scroll to position [229, 0]
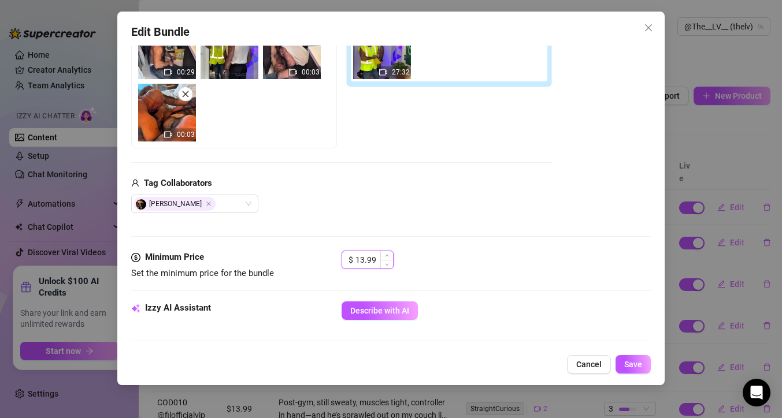
click at [366, 259] on input "13.99" at bounding box center [374, 259] width 38 height 17
type input "3.99"
click at [631, 367] on span "Save" at bounding box center [633, 364] width 18 height 9
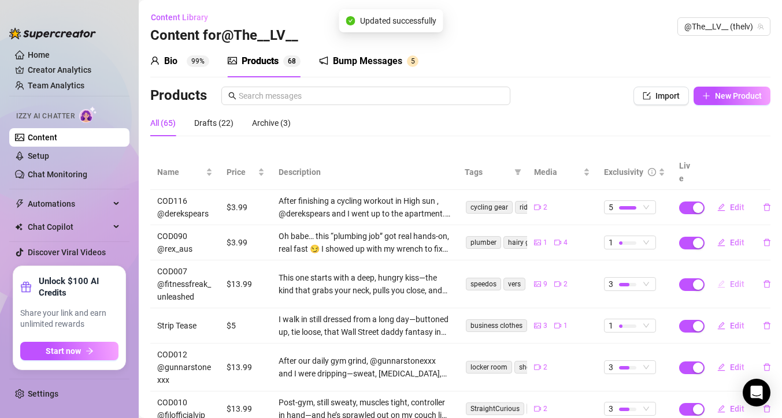
click at [732, 280] on span "Edit" at bounding box center [737, 284] width 14 height 9
type textarea "Started with a deep kiss… ended with both of us drenched and wrecked. 😈 He made…"
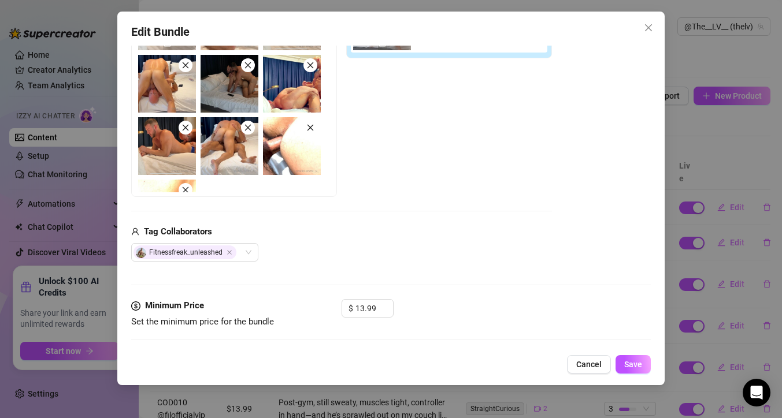
scroll to position [268, 0]
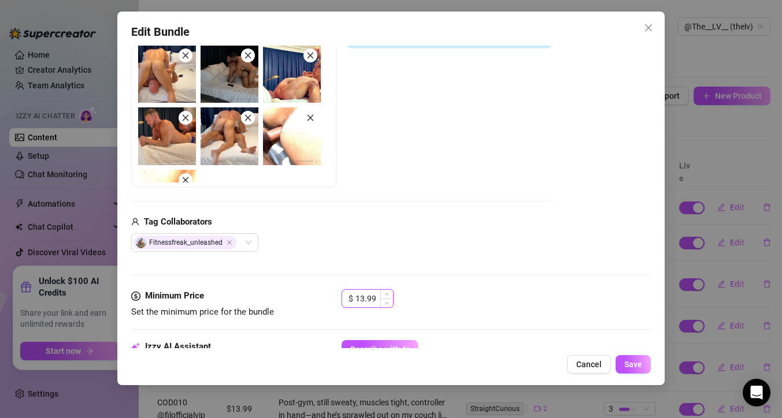
click at [367, 297] on input "13.99" at bounding box center [374, 298] width 38 height 17
type input "3.99"
click at [637, 363] on span "Save" at bounding box center [633, 364] width 18 height 9
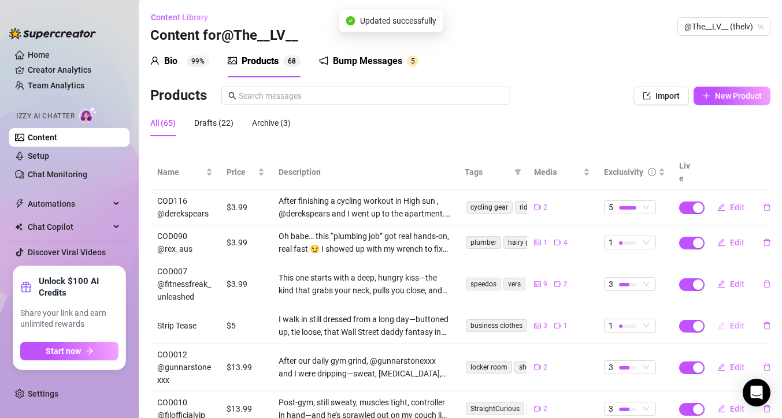
click at [738, 321] on span "Edit" at bounding box center [737, 325] width 14 height 9
type textarea "Unbuttoned my suit, locked eyes with you, and started stroking slow… I want you…"
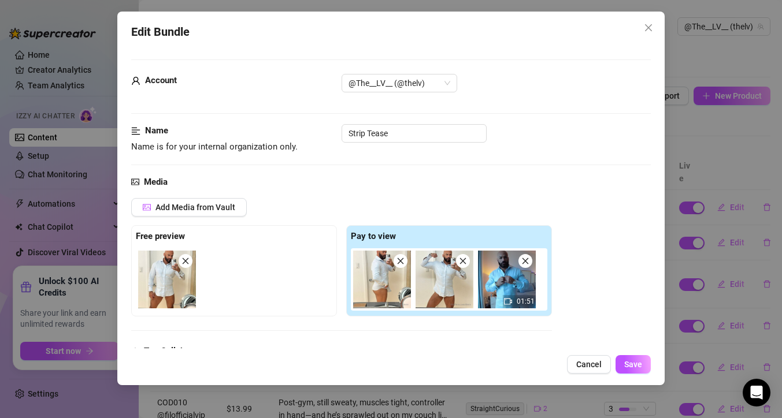
scroll to position [220, 0]
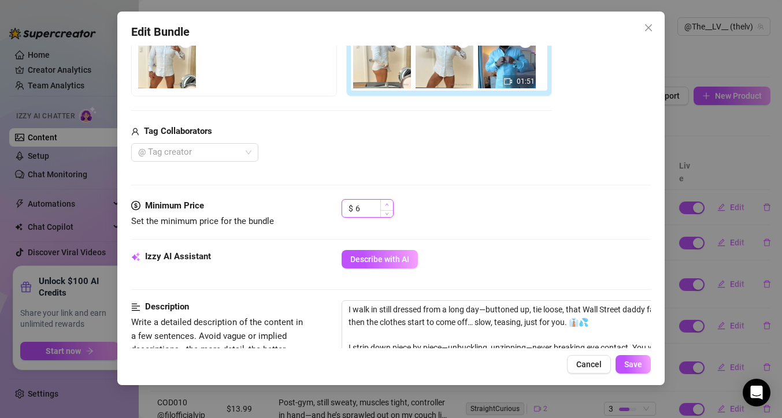
click at [384, 207] on span "Increase Value" at bounding box center [386, 205] width 13 height 10
click at [368, 211] on input "7" at bounding box center [374, 208] width 38 height 17
type input "3.99"
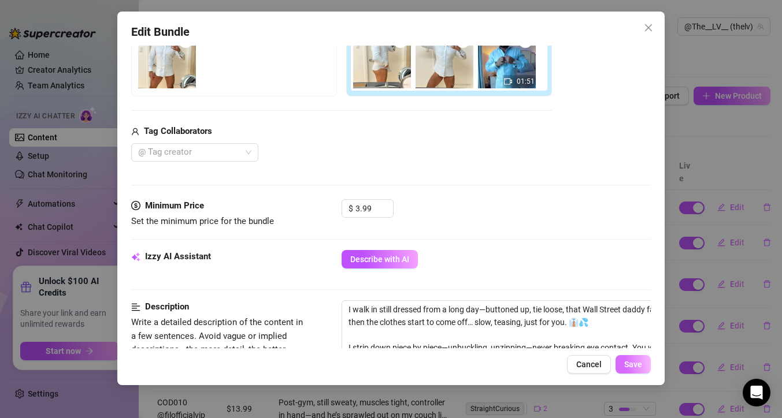
click at [635, 364] on span "Save" at bounding box center [633, 364] width 18 height 9
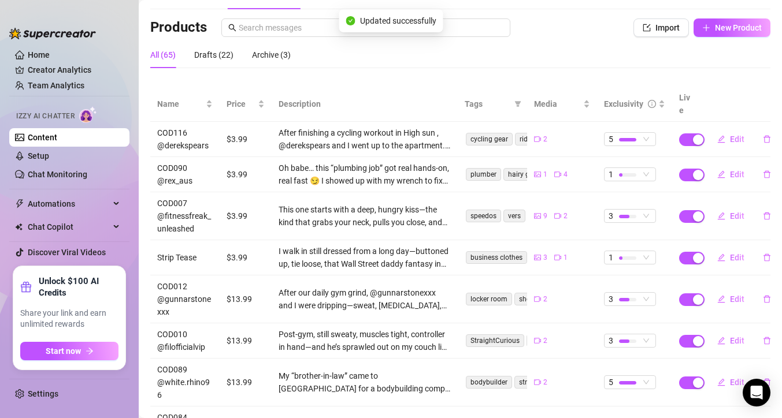
scroll to position [131, 0]
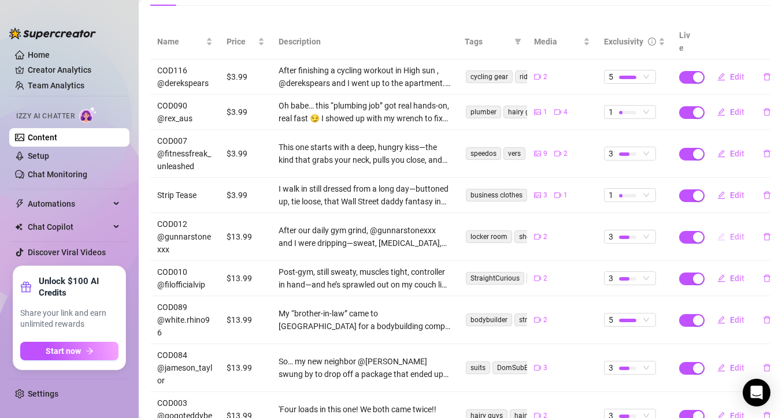
click at [742, 232] on span "Edit" at bounding box center [737, 236] width 14 height 9
type textarea "Post-gym pump turned into full-on muscle worship with @gunnarstonexxx 😈 He suck…"
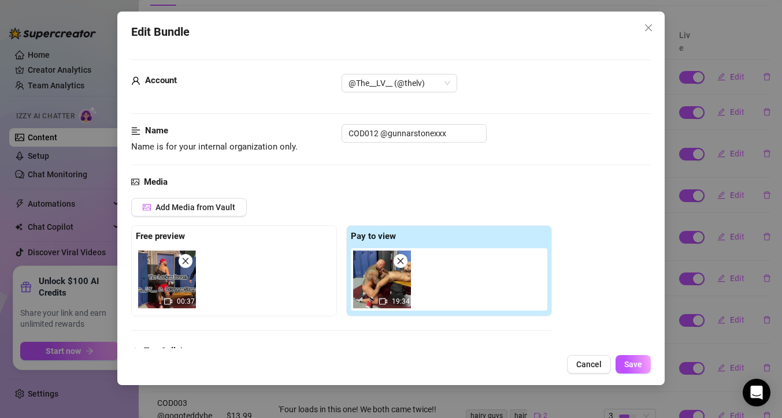
scroll to position [151, 0]
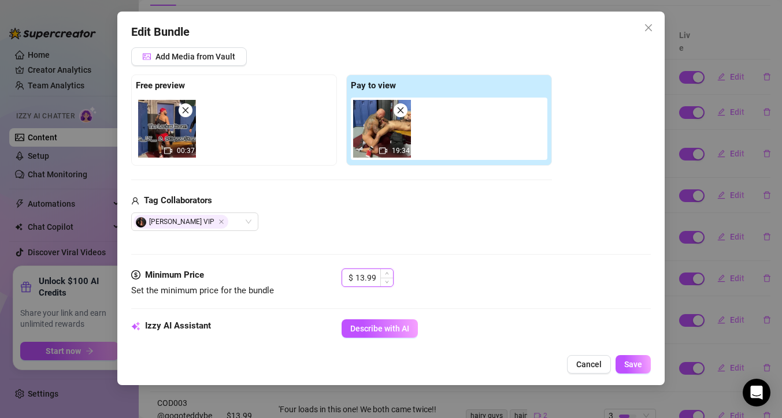
click at [363, 273] on input "13.99" at bounding box center [374, 277] width 38 height 17
click at [386, 280] on icon "down" at bounding box center [387, 282] width 4 height 4
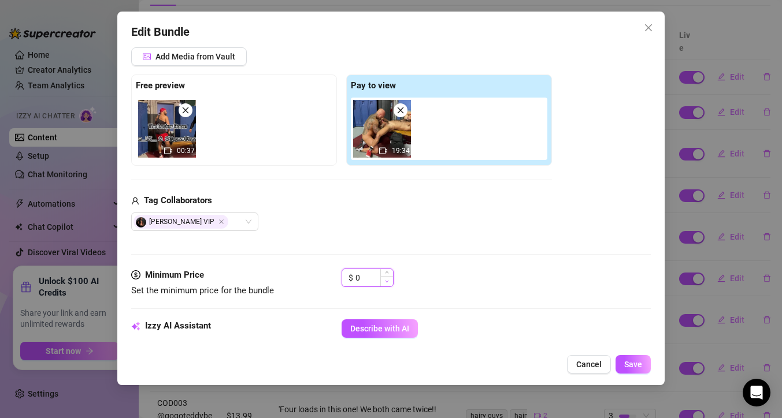
click at [386, 280] on icon "down" at bounding box center [387, 282] width 4 height 4
click at [386, 271] on span "Increase Value" at bounding box center [386, 274] width 13 height 10
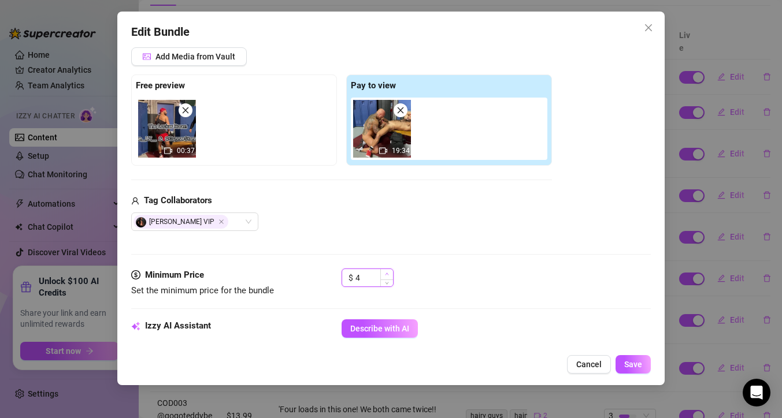
click at [386, 271] on span "Increase Value" at bounding box center [386, 274] width 13 height 10
click at [388, 281] on icon "down" at bounding box center [387, 282] width 4 height 4
type input "3"
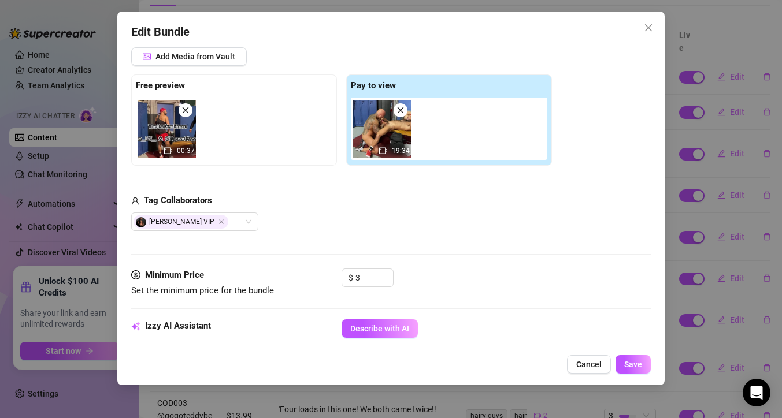
click at [448, 270] on div "$ 3" at bounding box center [495, 283] width 309 height 29
click at [637, 363] on span "Save" at bounding box center [633, 364] width 18 height 9
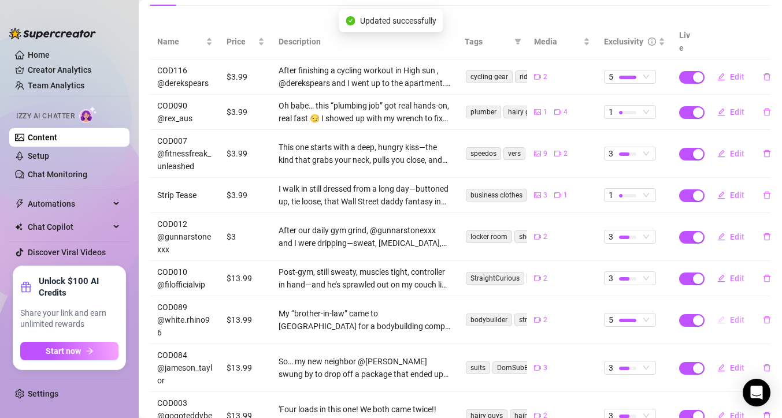
click at [738, 315] on span "Edit" at bounding box center [737, 319] width 14 height 9
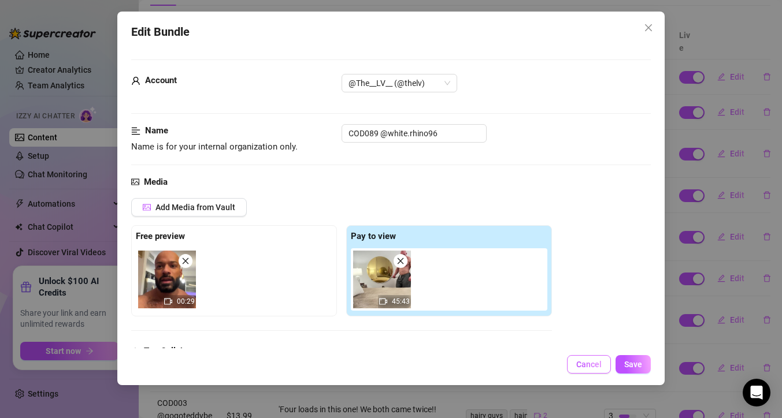
click at [585, 359] on button "Cancel" at bounding box center [589, 364] width 44 height 18
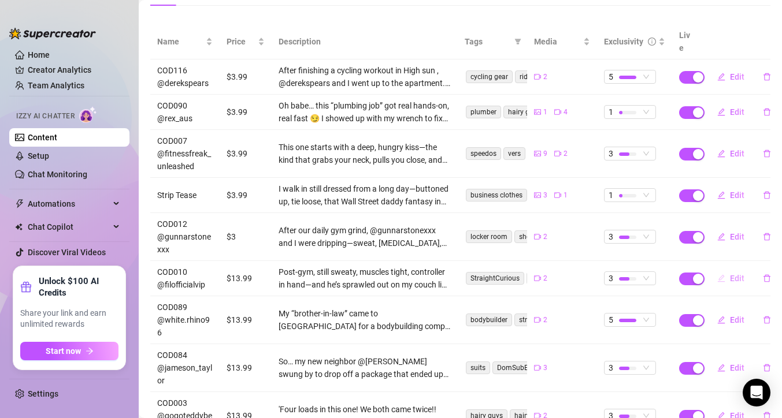
click at [732, 274] on span "Edit" at bounding box center [737, 278] width 14 height 9
type textarea "We were “just playing video games”… until his French bulge started touching my …"
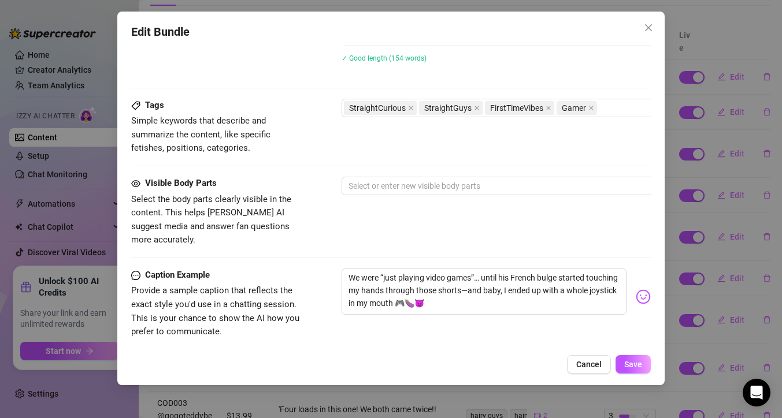
scroll to position [812, 0]
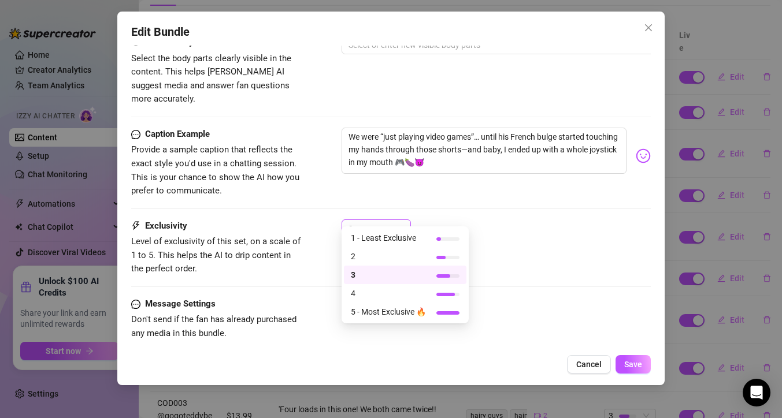
click at [356, 220] on div "3" at bounding box center [370, 228] width 45 height 17
click at [366, 241] on span "1 - Least Exclusive" at bounding box center [388, 238] width 75 height 13
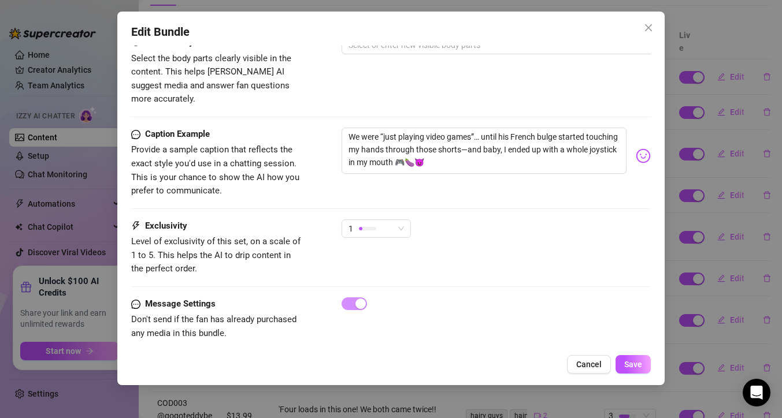
click at [380, 232] on div "1" at bounding box center [375, 233] width 69 height 29
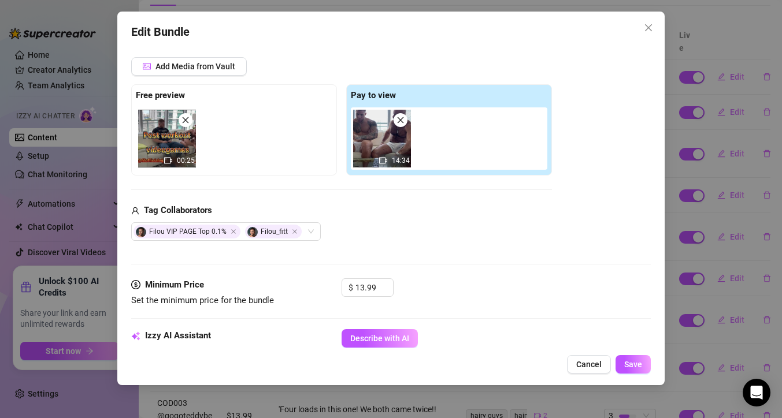
scroll to position [115, 0]
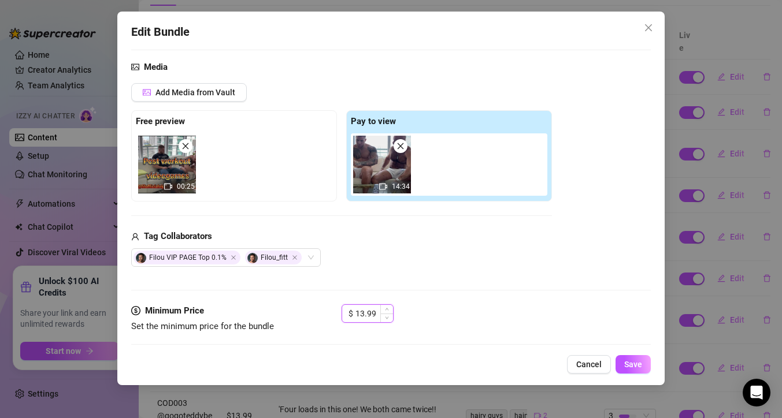
click at [365, 310] on input "13.99" at bounding box center [374, 313] width 38 height 17
type input "0"
click at [638, 362] on span "Save" at bounding box center [633, 364] width 18 height 9
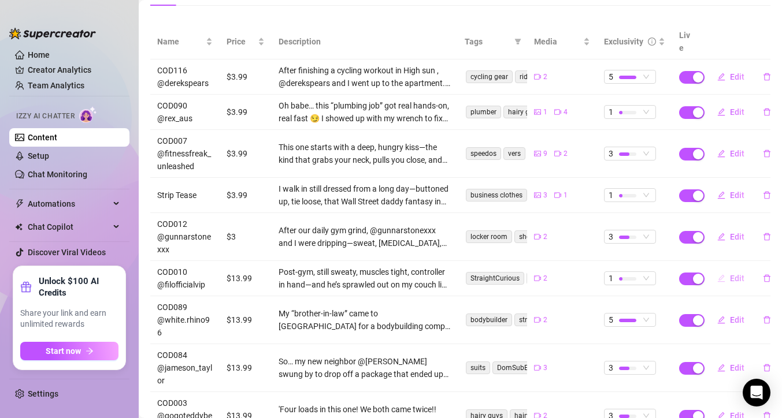
click at [734, 274] on span "Edit" at bounding box center [737, 278] width 14 height 9
type textarea "We were “just playing video games”… until his French bulge started touching my …"
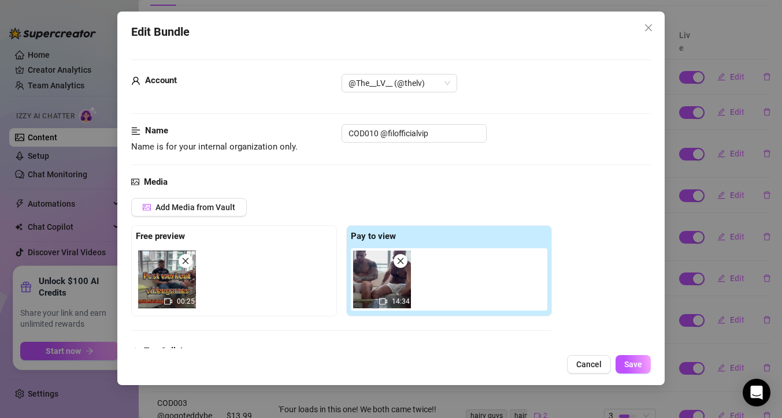
scroll to position [96, 0]
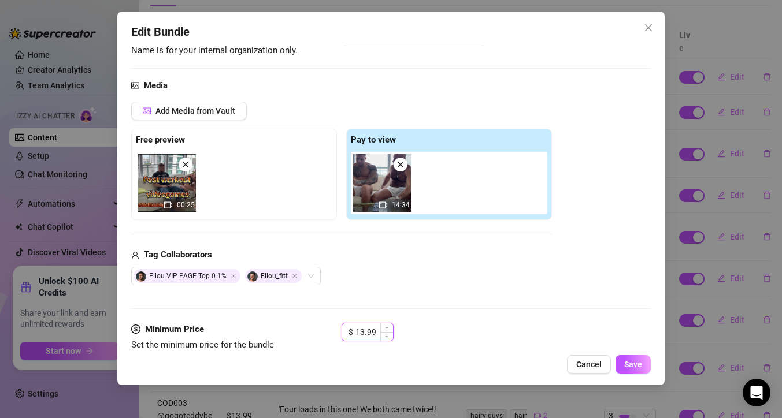
click at [364, 329] on input "13.99" at bounding box center [374, 331] width 38 height 17
type input "0"
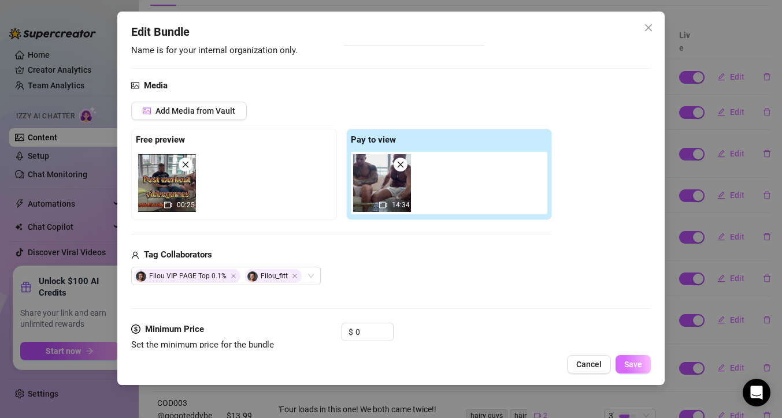
click at [628, 358] on button "Save" at bounding box center [632, 364] width 35 height 18
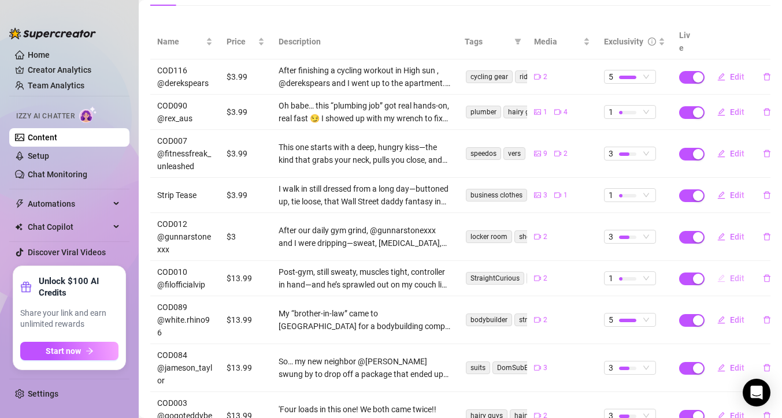
click at [735, 274] on span "Edit" at bounding box center [737, 278] width 14 height 9
type textarea "We were “just playing video games”… until his French bulge started touching my …"
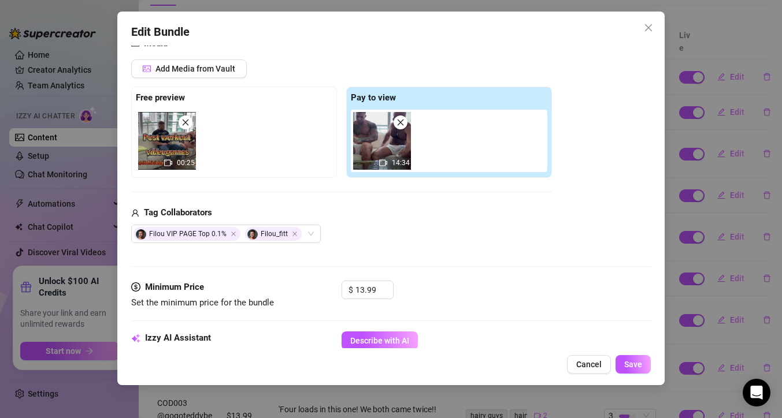
scroll to position [164, 0]
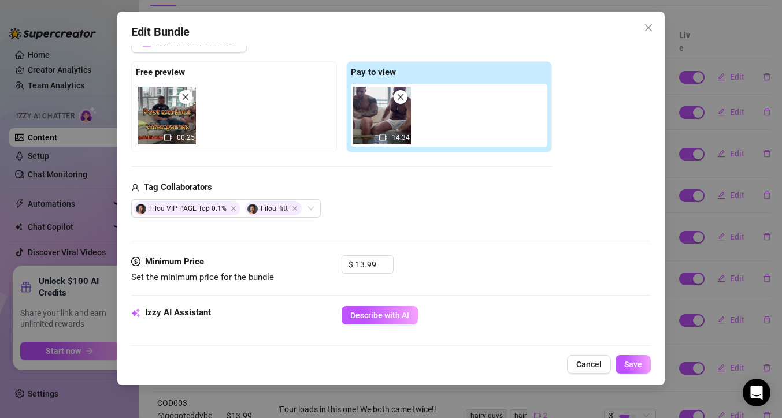
click at [370, 273] on div "$ 13.99" at bounding box center [367, 264] width 52 height 18
click at [369, 269] on input "13.99" at bounding box center [374, 264] width 38 height 17
click at [385, 269] on icon "down" at bounding box center [387, 268] width 4 height 4
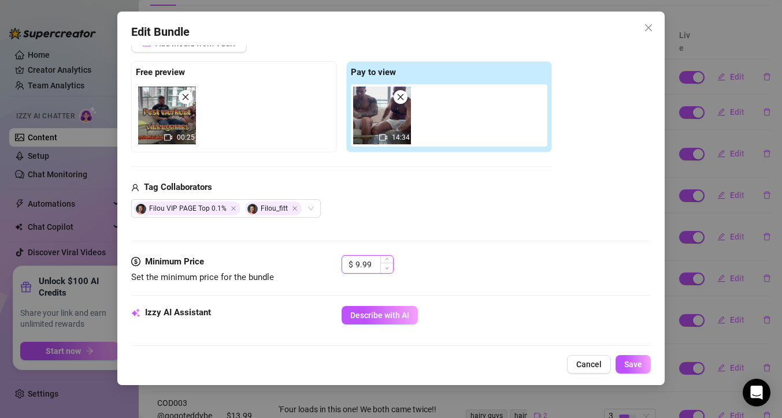
click at [385, 269] on icon "down" at bounding box center [387, 268] width 4 height 4
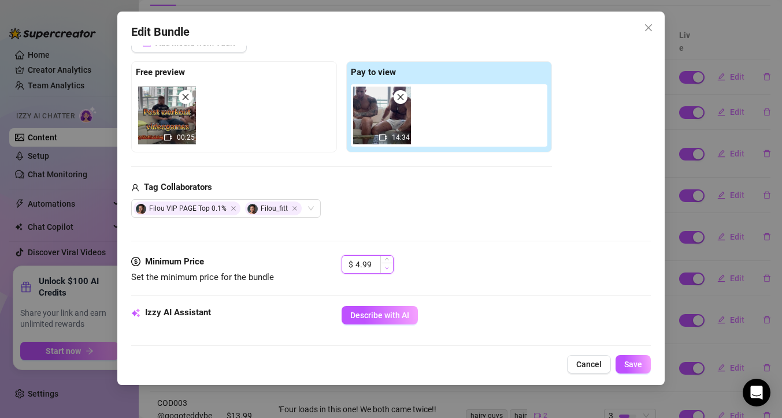
click at [385, 269] on icon "down" at bounding box center [387, 268] width 4 height 4
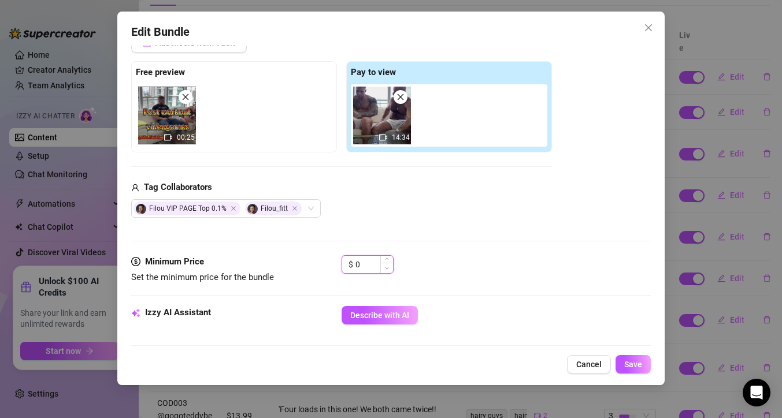
click at [385, 269] on icon "down" at bounding box center [387, 268] width 4 height 4
click at [386, 258] on span "Increase Value" at bounding box center [386, 261] width 13 height 10
click at [650, 360] on button "Save" at bounding box center [632, 364] width 35 height 18
click at [360, 263] on input "2" at bounding box center [374, 264] width 38 height 17
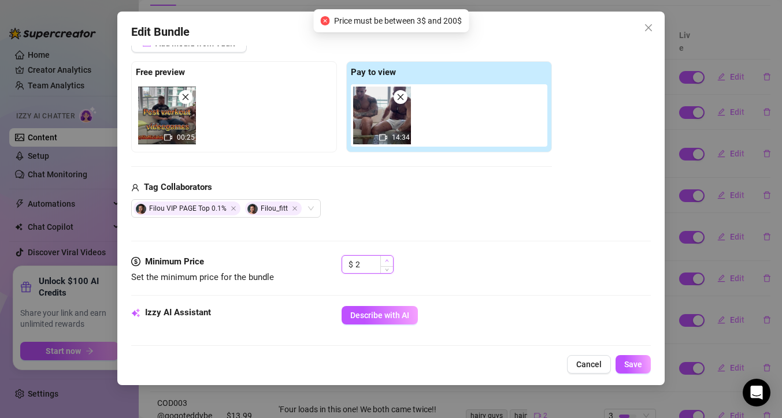
type input "3"
click at [390, 263] on span "Increase Value" at bounding box center [386, 261] width 13 height 10
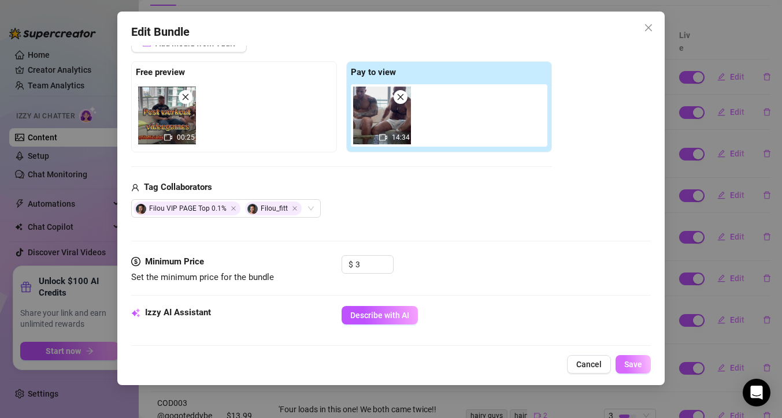
click at [633, 366] on span "Save" at bounding box center [633, 364] width 18 height 9
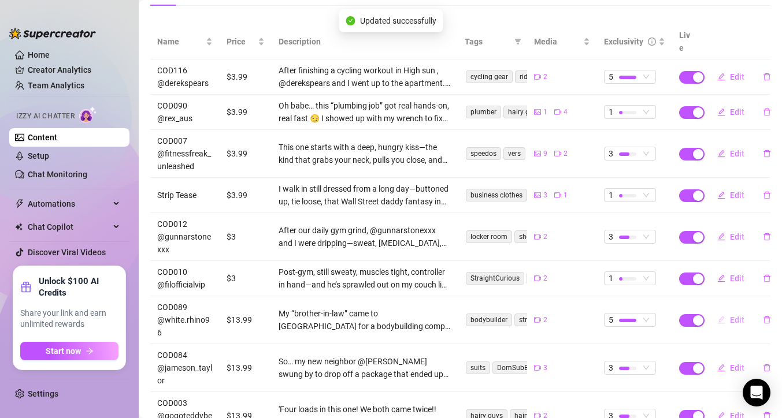
click at [739, 315] on span "Edit" at bounding box center [737, 319] width 14 height 9
type textarea "aught my ‘brother-in-law’ @white.rhino96 flipping through one of my porn mags… …"
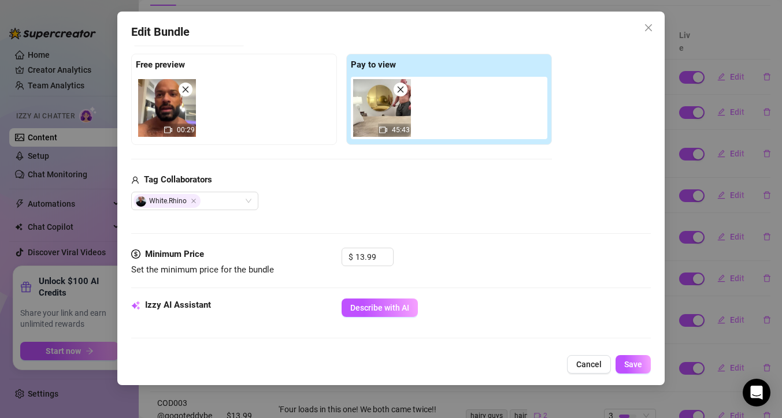
scroll to position [210, 0]
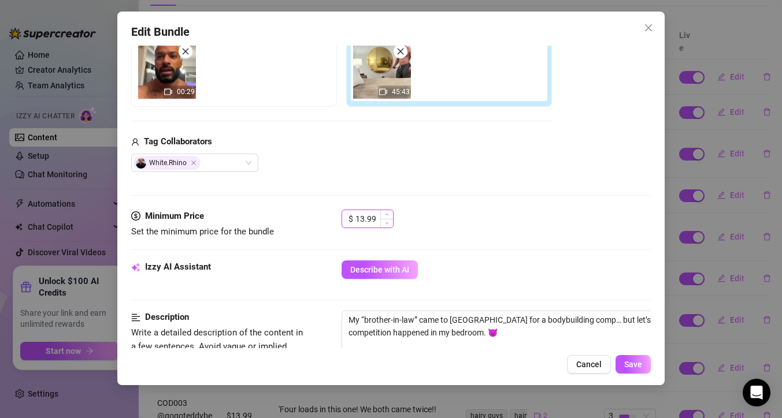
click at [368, 222] on input "13.99" at bounding box center [374, 218] width 38 height 17
click at [397, 223] on div "$ 13.99" at bounding box center [495, 224] width 309 height 29
click at [390, 223] on span "Decrease Value" at bounding box center [386, 222] width 13 height 10
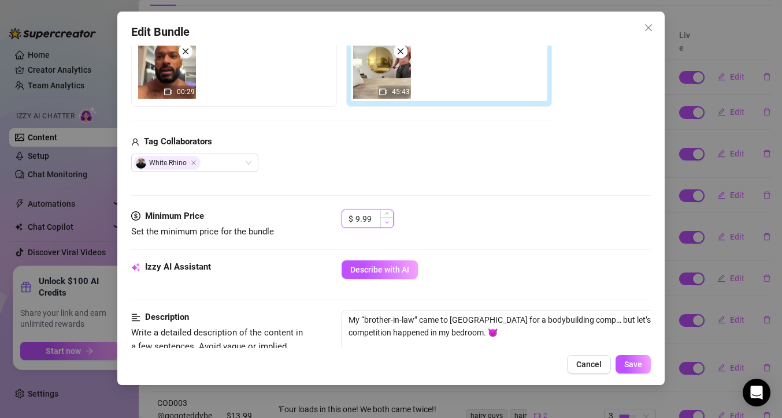
click at [390, 223] on span "Decrease Value" at bounding box center [386, 222] width 13 height 10
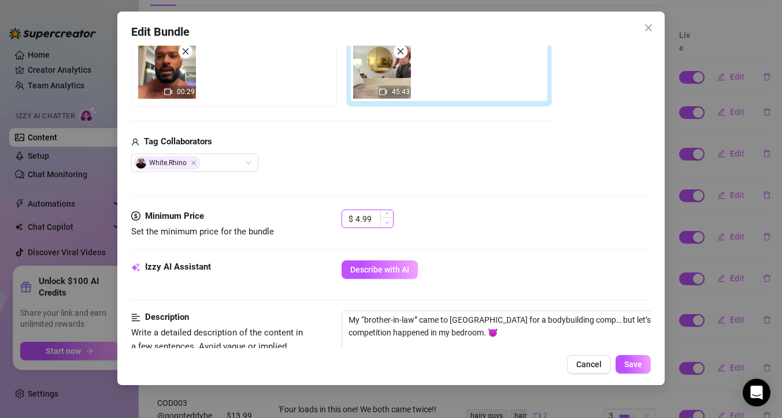
click at [390, 223] on span "Decrease Value" at bounding box center [386, 222] width 13 height 10
type input "3.99"
click at [390, 223] on span "Decrease Value" at bounding box center [386, 222] width 13 height 10
click at [629, 361] on span "Save" at bounding box center [633, 364] width 18 height 9
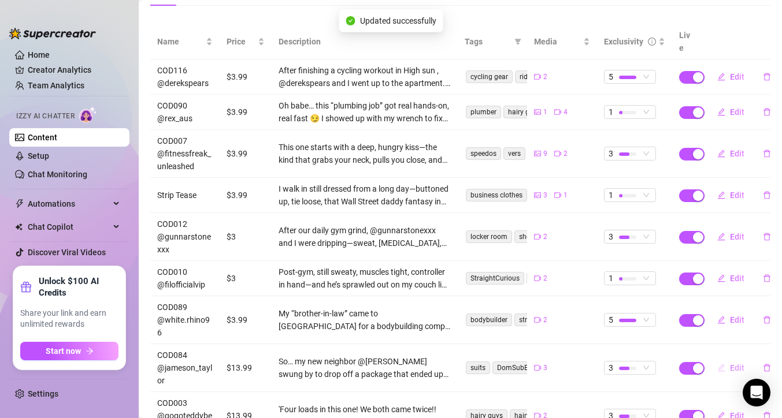
click at [731, 363] on span "Edit" at bounding box center [737, 367] width 14 height 9
type textarea "He came to drop off a package… but ended up getting every inch of mine instead …"
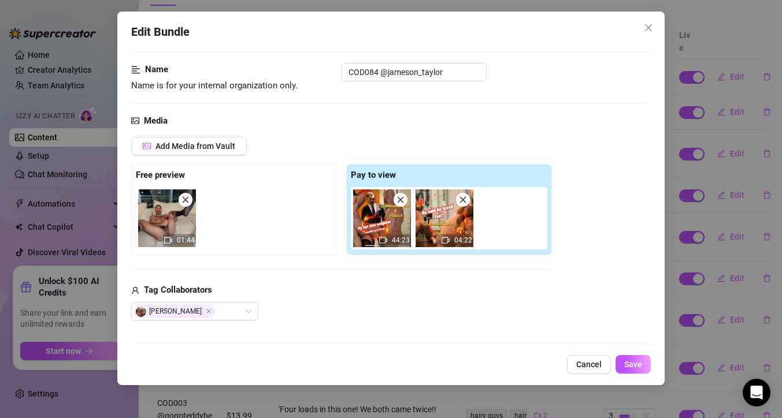
scroll to position [133, 0]
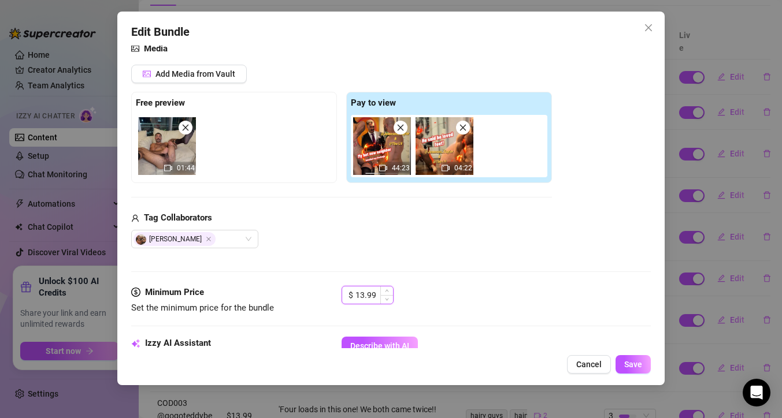
click at [365, 289] on input "13.99" at bounding box center [374, 294] width 38 height 17
click at [388, 297] on icon "down" at bounding box center [387, 299] width 4 height 4
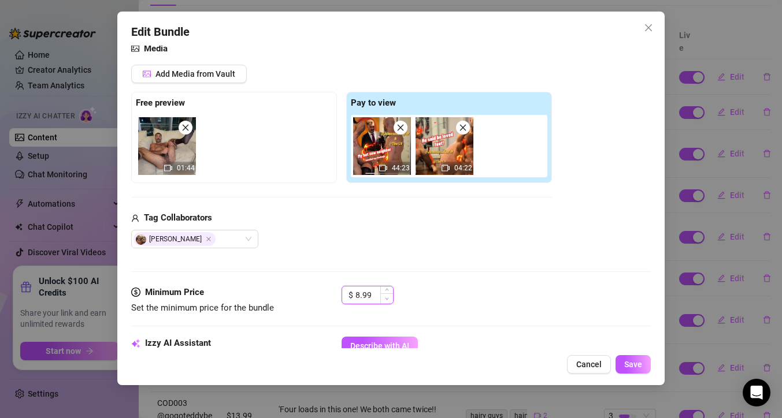
click at [388, 297] on icon "down" at bounding box center [387, 299] width 4 height 4
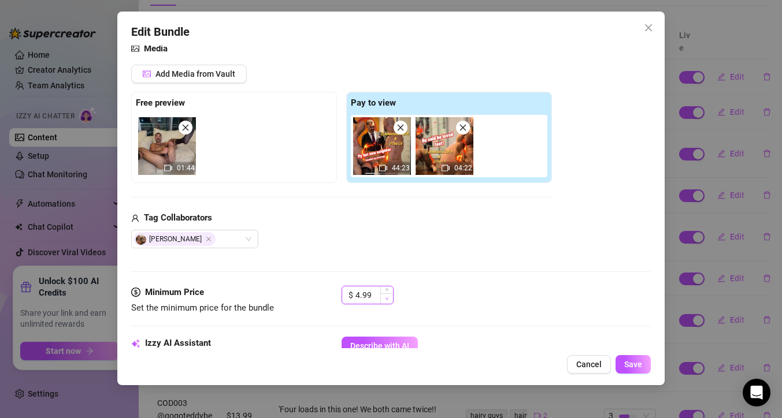
type input "3.99"
click at [388, 297] on icon "down" at bounding box center [387, 299] width 4 height 4
click at [627, 356] on button "Save" at bounding box center [632, 364] width 35 height 18
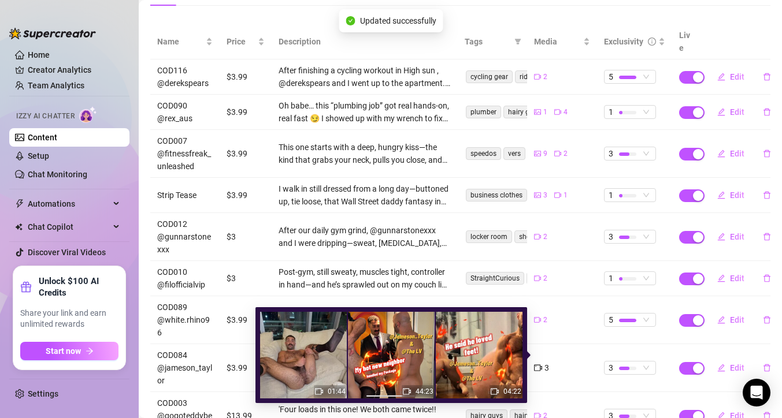
scroll to position [203, 0]
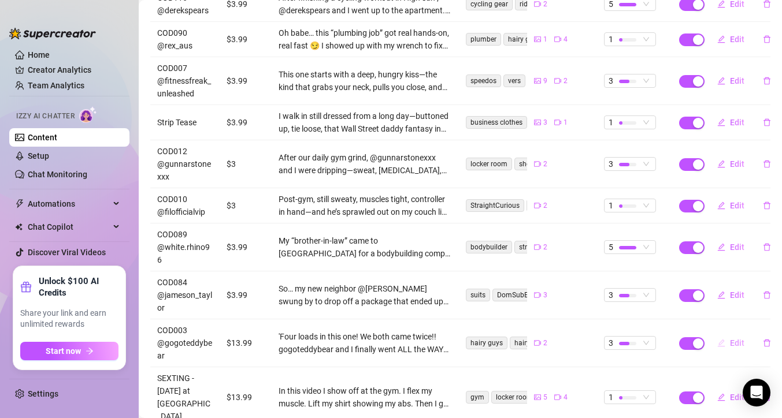
click at [735, 338] on span "Edit" at bounding box center [737, 342] width 14 height 9
type textarea "Four loads, two flips, zero regrets—finally took our bromance all the way. 😈💦"
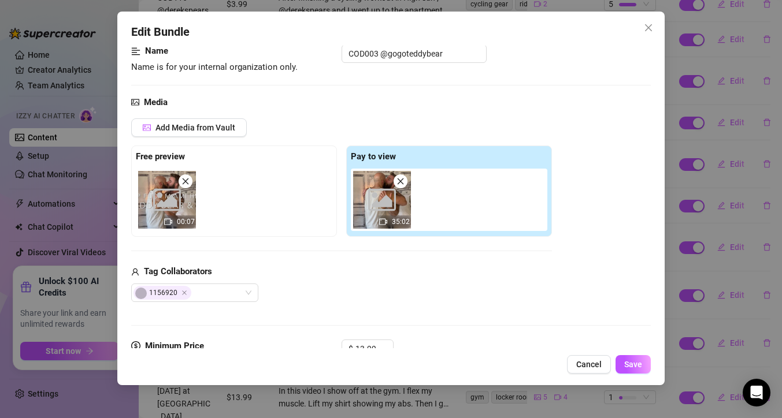
scroll to position [87, 0]
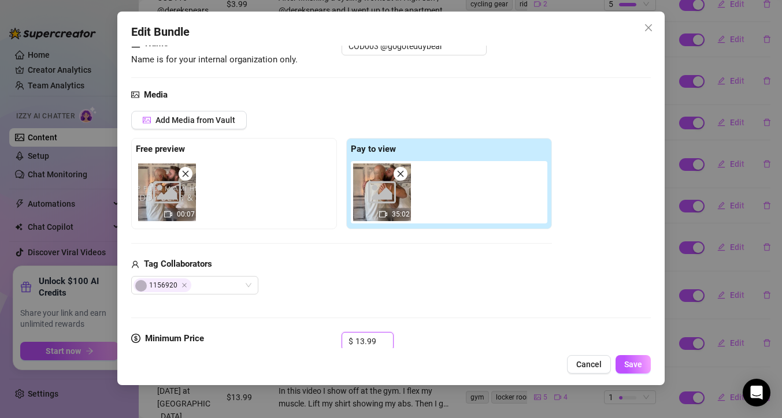
click at [377, 341] on input "13.99" at bounding box center [374, 341] width 38 height 17
click at [388, 343] on span "Decrease Value" at bounding box center [386, 345] width 13 height 10
click at [388, 343] on icon "down" at bounding box center [387, 345] width 4 height 4
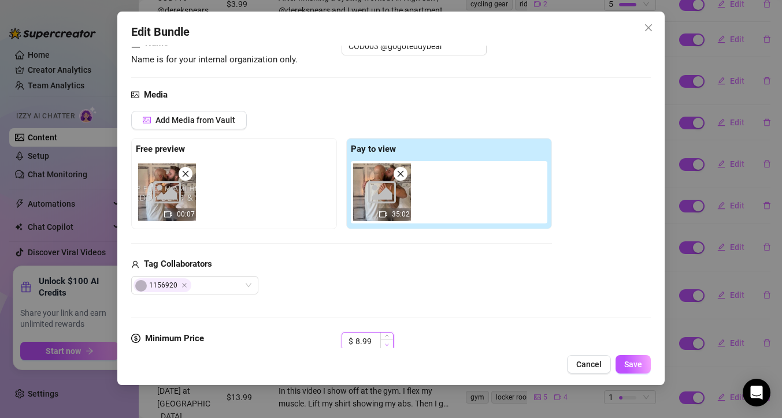
click at [388, 343] on icon "down" at bounding box center [387, 345] width 4 height 4
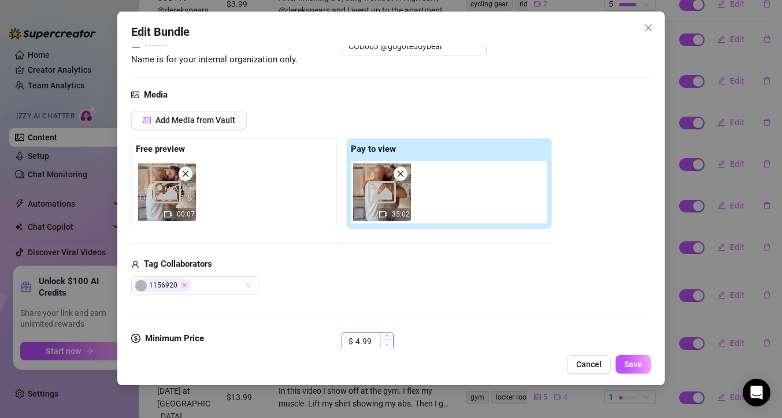
type input "3.99"
click at [388, 343] on icon "down" at bounding box center [387, 345] width 4 height 4
click at [626, 360] on span "Save" at bounding box center [633, 364] width 18 height 9
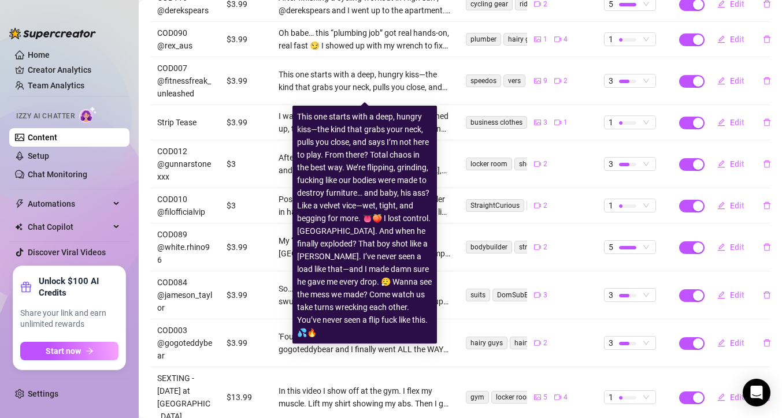
scroll to position [0, 0]
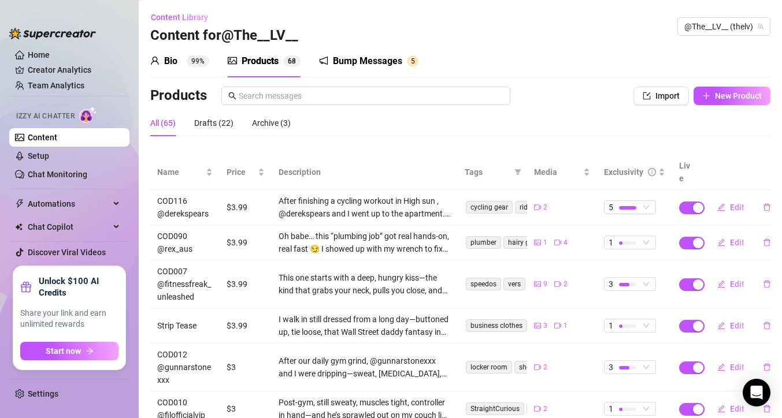
click at [358, 68] on div "Bump Messages" at bounding box center [367, 61] width 69 height 14
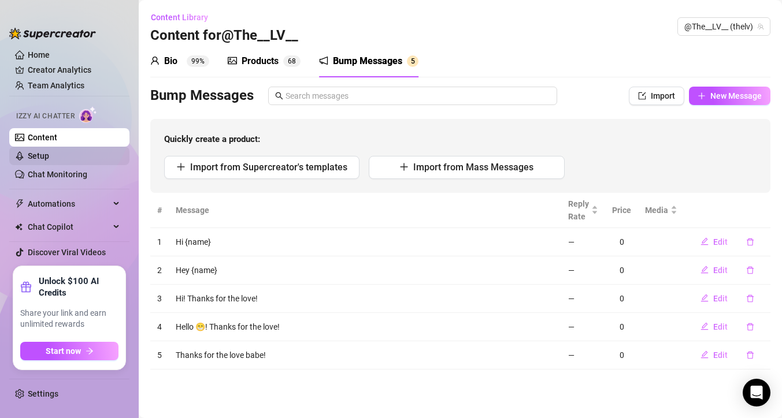
click at [44, 161] on link "Setup" at bounding box center [38, 155] width 21 height 9
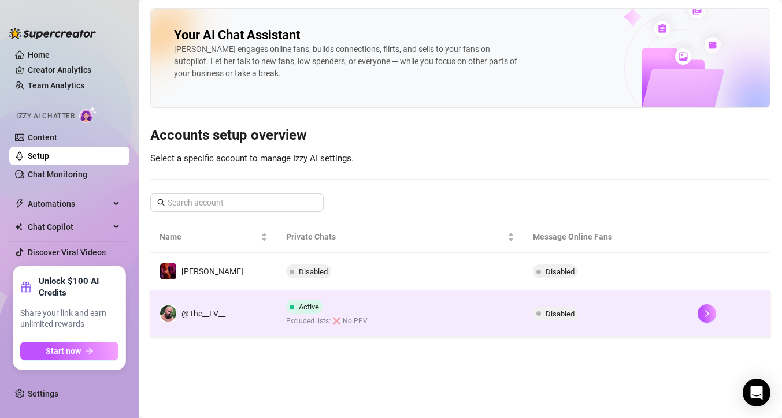
click at [199, 323] on td "@The__LV__" at bounding box center [213, 314] width 126 height 46
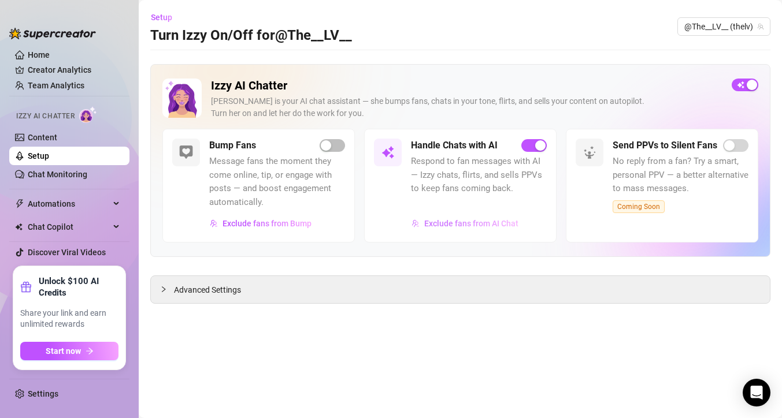
click at [473, 226] on span "Exclude fans from AI Chat" at bounding box center [471, 223] width 94 height 9
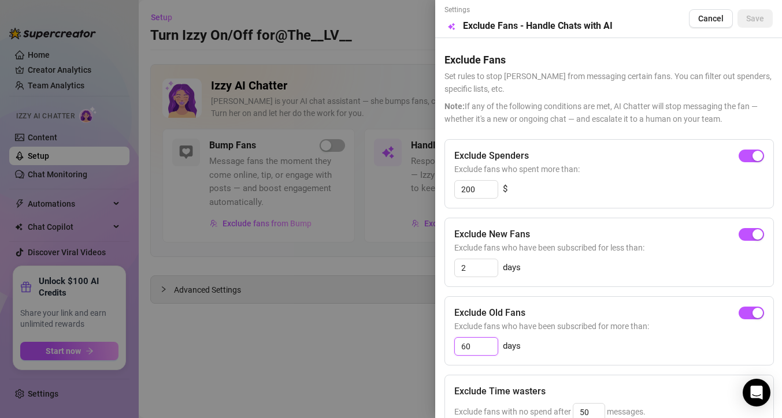
click at [471, 351] on input "60" at bounding box center [476, 346] width 43 height 17
type input "20"
click at [552, 283] on div "Exclude New Fans Exclude fans who have been subscribed for less than: 2 days" at bounding box center [608, 252] width 329 height 69
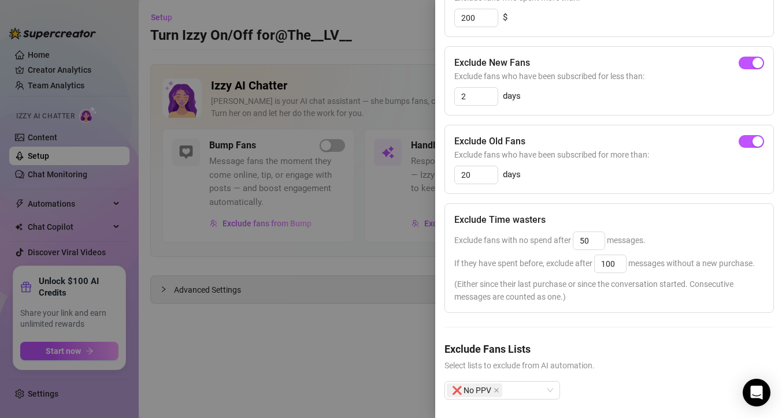
scroll to position [176, 0]
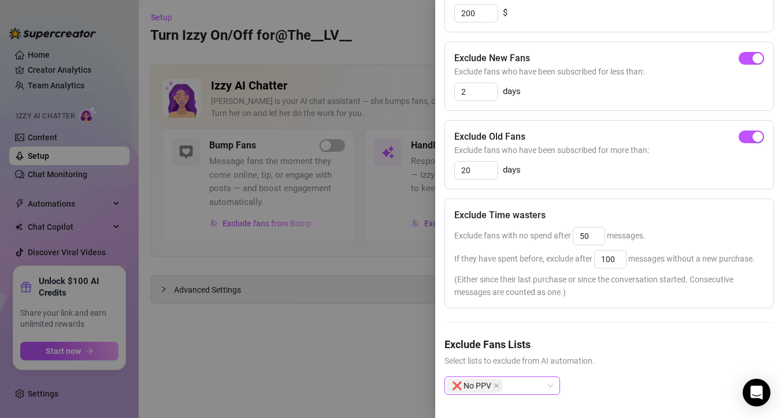
click at [519, 392] on div "❌ No PPV" at bounding box center [495, 386] width 99 height 16
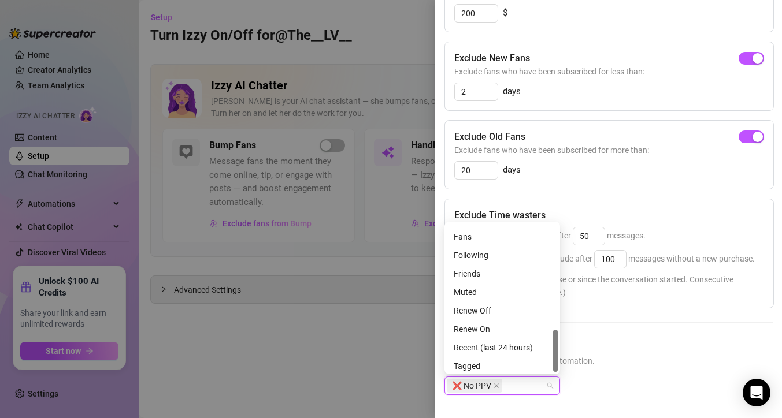
scroll to position [370, 0]
click at [487, 362] on div "Tagged" at bounding box center [501, 362] width 97 height 13
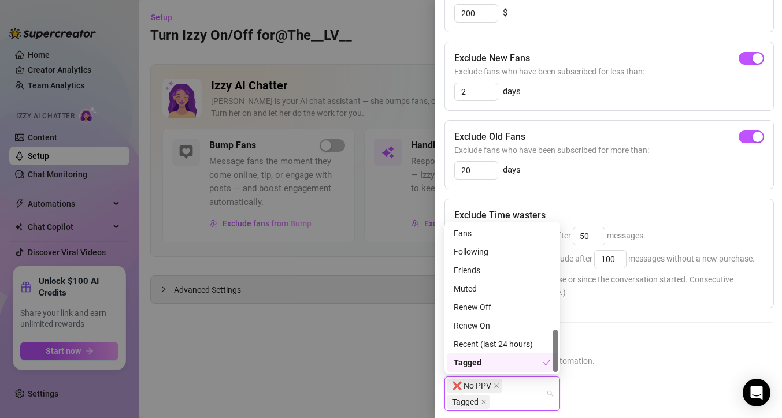
click at [665, 385] on div "❌ No PPV Tagged" at bounding box center [608, 403] width 328 height 53
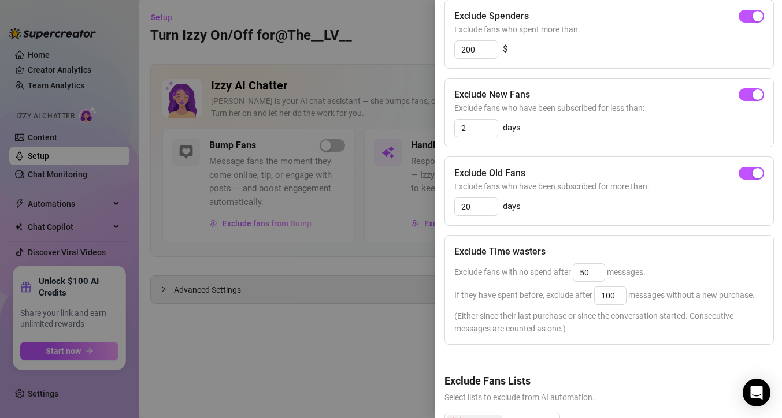
scroll to position [192, 0]
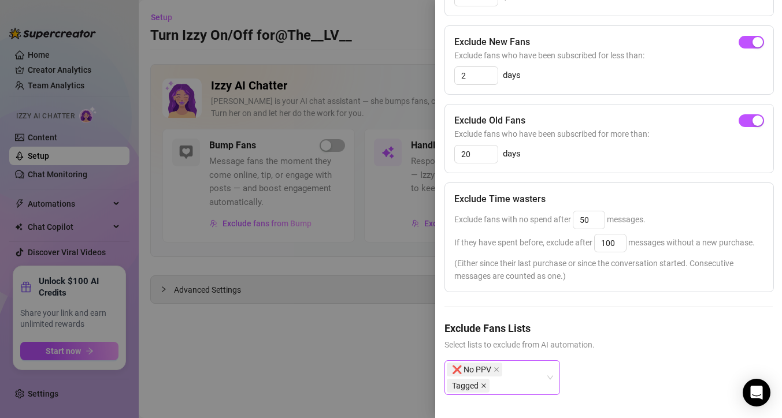
click at [484, 386] on icon "close" at bounding box center [483, 386] width 5 height 5
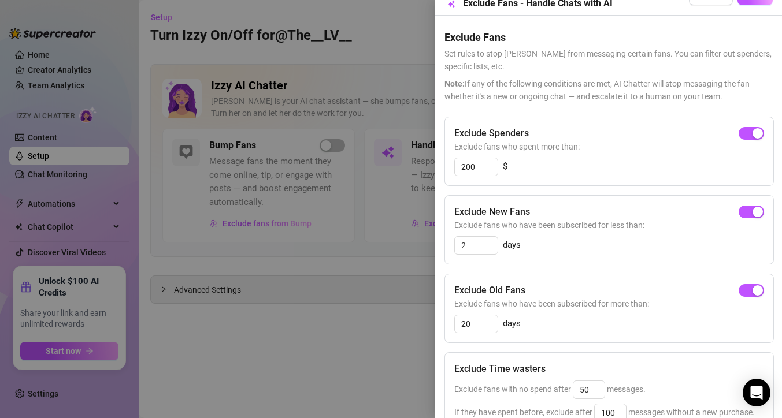
scroll to position [176, 0]
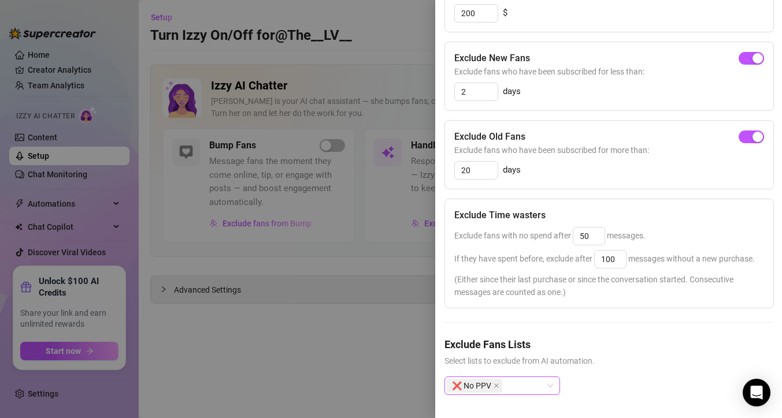
click at [526, 392] on div "❌ No PPV" at bounding box center [495, 386] width 99 height 16
type input "g"
type input "tagged"
click at [510, 362] on div "Tagged" at bounding box center [501, 362] width 97 height 13
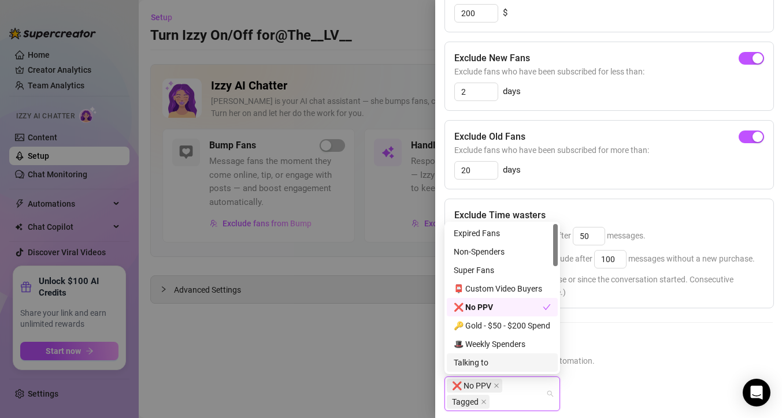
click at [626, 355] on span "Select lists to exclude from AI automation." at bounding box center [608, 361] width 328 height 13
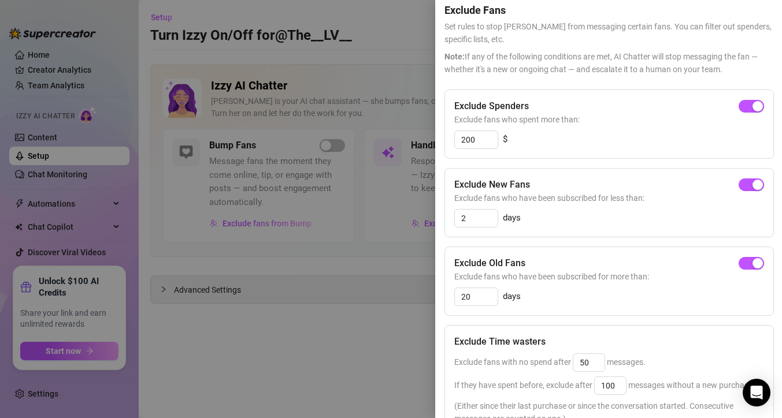
scroll to position [5, 0]
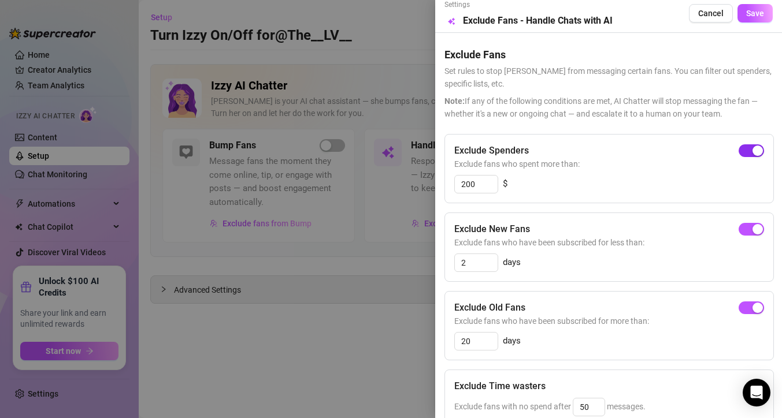
click at [761, 151] on div "button" at bounding box center [757, 151] width 10 height 10
click at [751, 230] on button "button" at bounding box center [750, 229] width 25 height 13
click at [480, 342] on input "20" at bounding box center [476, 341] width 43 height 17
click at [475, 341] on input "30" at bounding box center [476, 341] width 43 height 17
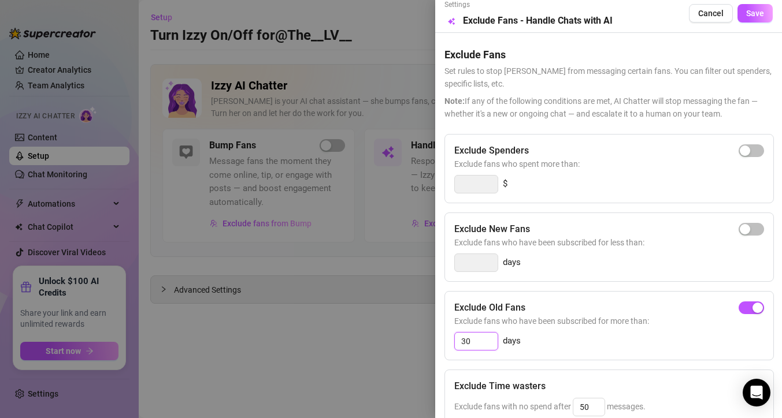
click at [475, 341] on input "30" at bounding box center [476, 341] width 43 height 17
type input "30"
click at [746, 311] on span "button" at bounding box center [750, 308] width 25 height 13
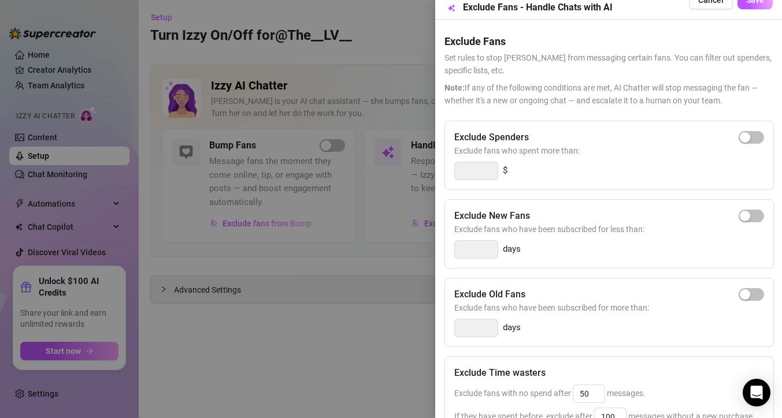
scroll to position [0, 0]
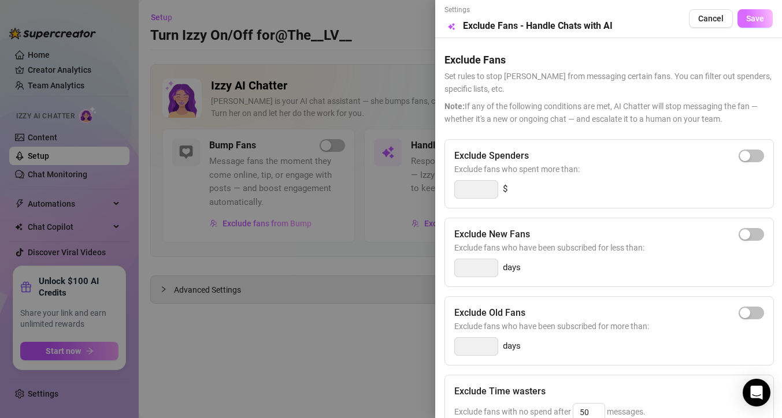
click at [761, 25] on button "Save" at bounding box center [754, 18] width 35 height 18
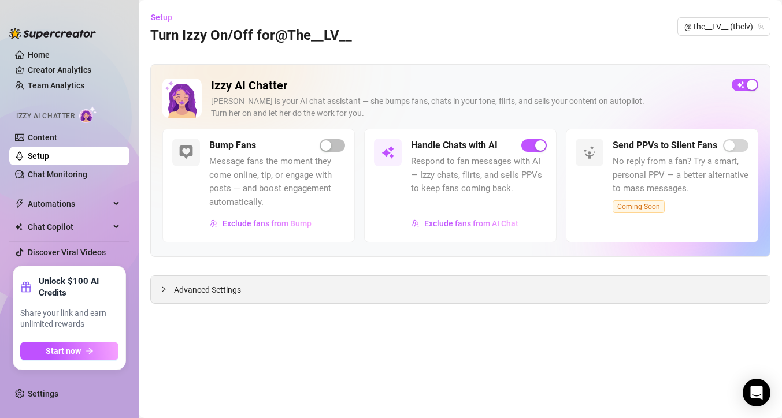
click at [202, 284] on span "Advanced Settings" at bounding box center [207, 290] width 67 height 13
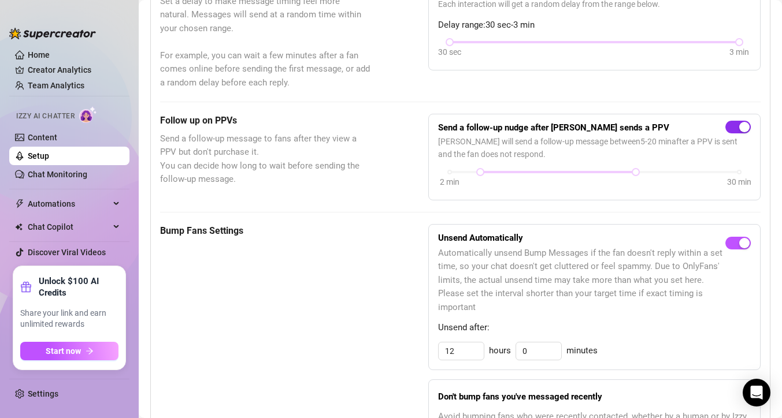
scroll to position [384, 0]
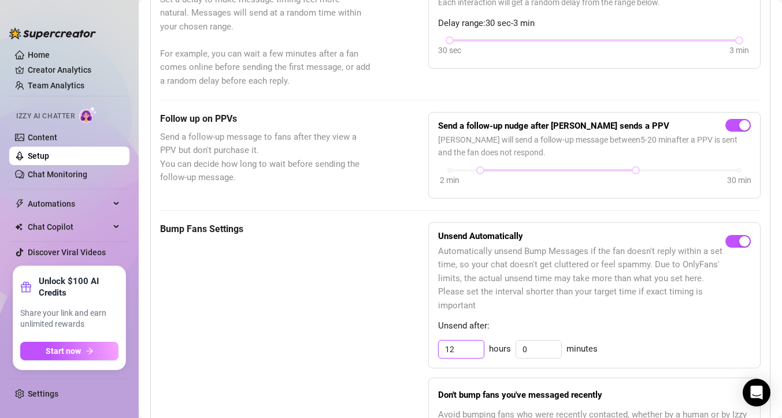
click at [472, 351] on input "12" at bounding box center [460, 349] width 45 height 17
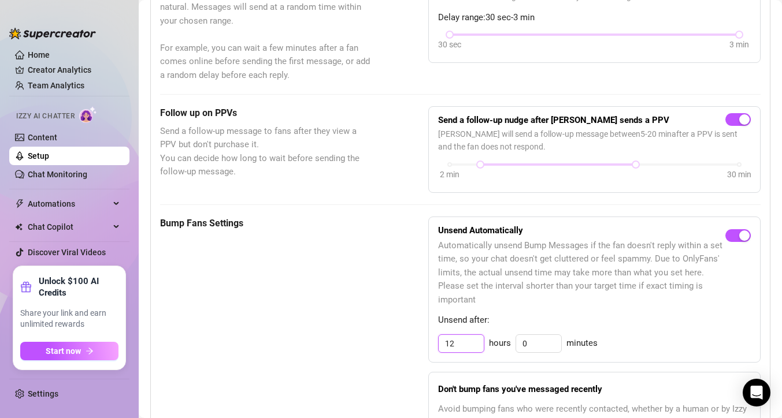
click at [463, 344] on input "12" at bounding box center [460, 343] width 45 height 17
click at [462, 341] on input "12" at bounding box center [460, 343] width 45 height 17
click at [506, 310] on div "Unsend Automatically Automatically unsend Bump Messages if the fan doesn't repl…" at bounding box center [594, 290] width 332 height 146
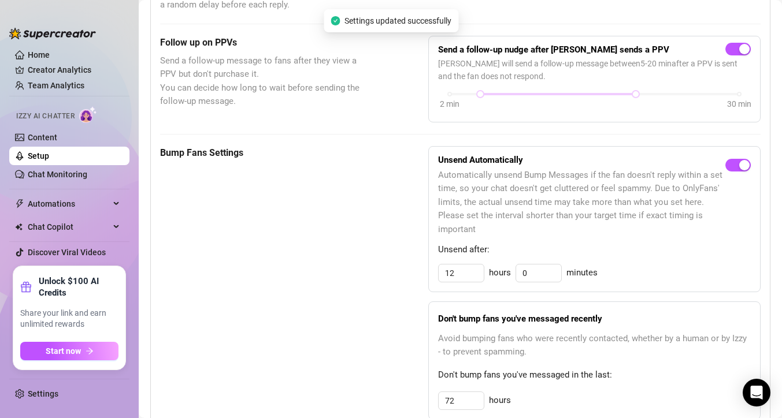
scroll to position [464, 0]
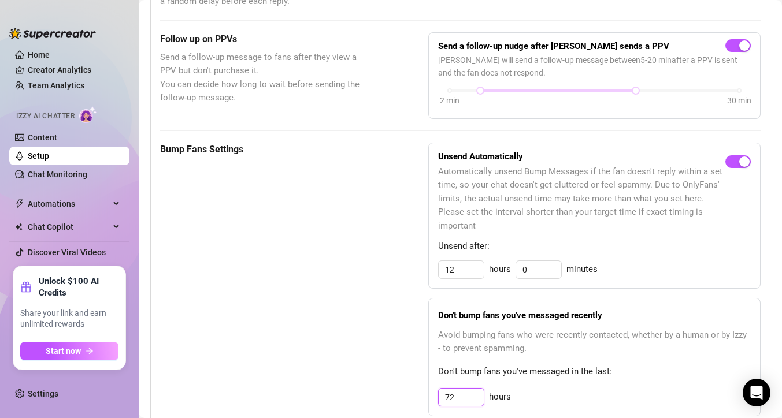
click at [465, 396] on input "72" at bounding box center [460, 397] width 45 height 17
type input "12"
click at [478, 374] on span "Don't bump fans you've messaged in the last:" at bounding box center [594, 372] width 312 height 14
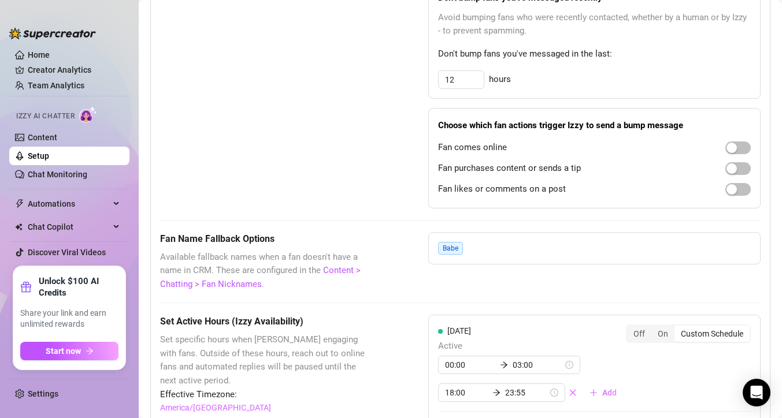
scroll to position [787, 0]
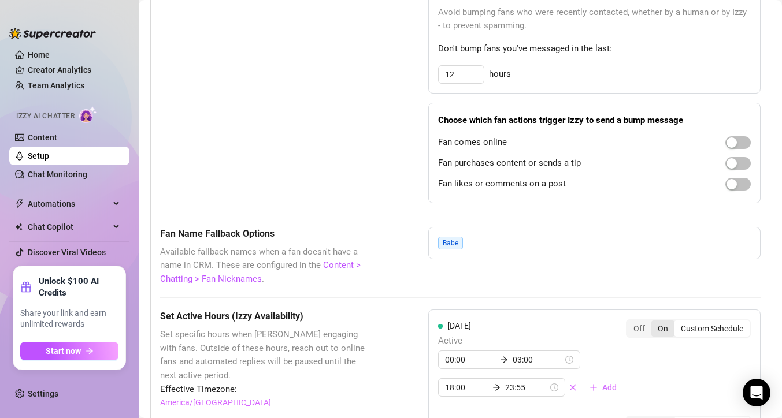
click at [659, 329] on div "On" at bounding box center [662, 329] width 23 height 16
click at [654, 322] on input "On" at bounding box center [654, 322] width 0 height 0
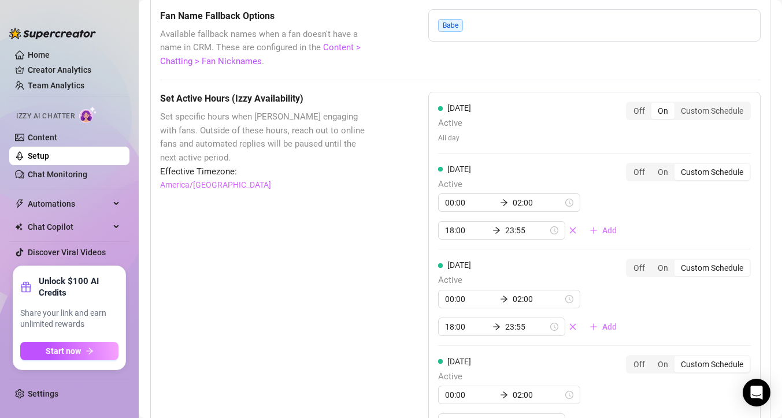
scroll to position [1001, 0]
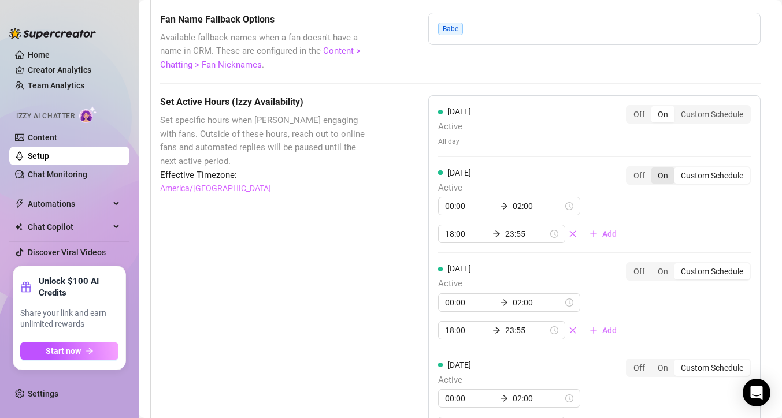
click at [663, 178] on div "On" at bounding box center [662, 176] width 23 height 16
click at [654, 169] on input "On" at bounding box center [654, 169] width 0 height 0
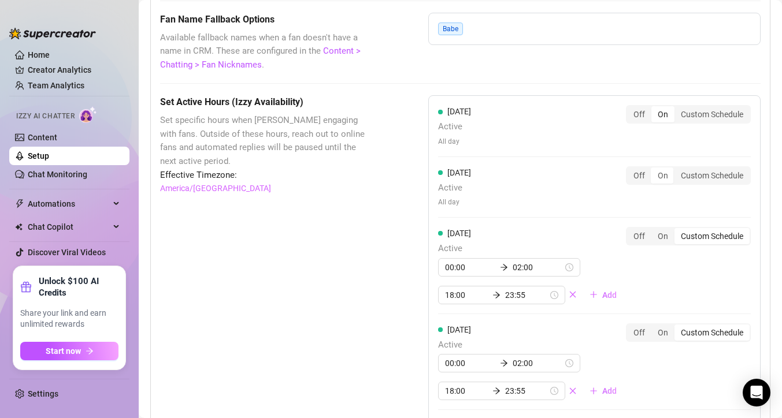
click at [661, 302] on div "[DATE] Active 00:00 02:00 18:00 23:55 Add Off On Custom Schedule" at bounding box center [594, 265] width 312 height 77
click at [661, 235] on div "On" at bounding box center [662, 236] width 23 height 16
click at [654, 230] on input "On" at bounding box center [654, 230] width 0 height 0
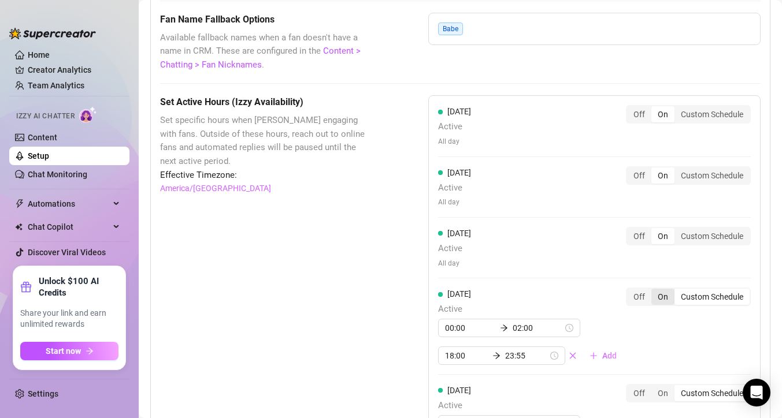
click at [661, 300] on div "On" at bounding box center [662, 297] width 23 height 16
click at [654, 291] on input "On" at bounding box center [654, 291] width 0 height 0
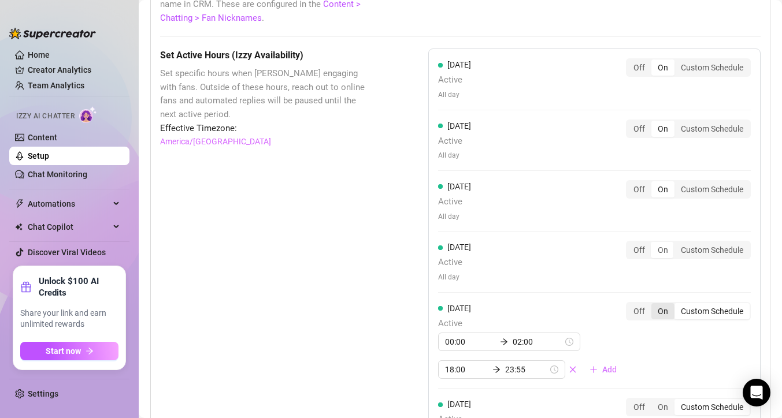
click at [661, 316] on div "On" at bounding box center [662, 311] width 23 height 16
click at [654, 305] on input "On" at bounding box center [654, 305] width 0 height 0
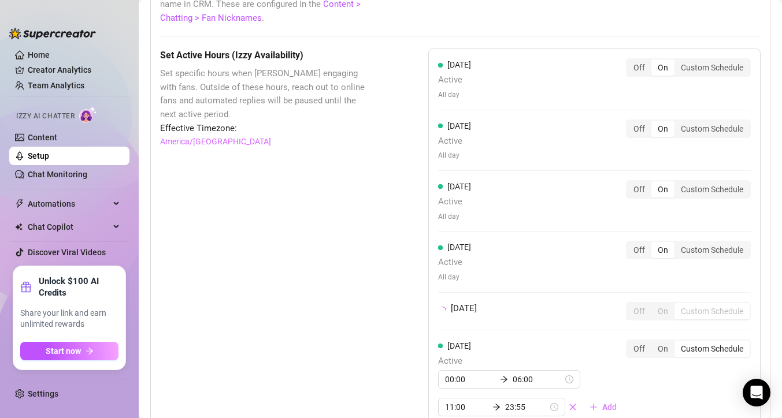
scroll to position [1103, 0]
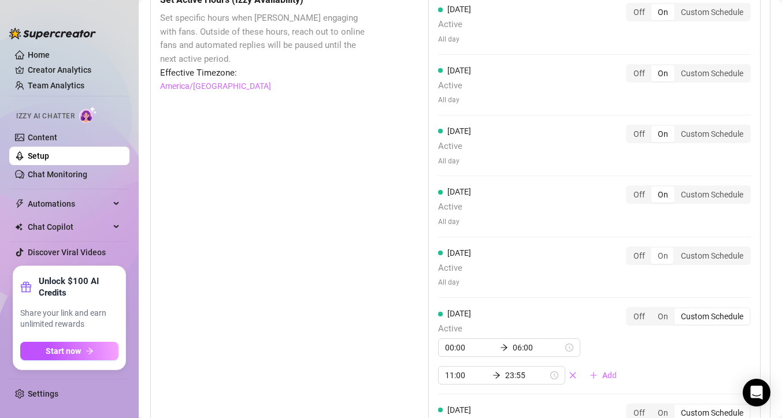
click at [661, 308] on div "Off On Custom Schedule" at bounding box center [688, 316] width 125 height 18
click at [662, 312] on div "On" at bounding box center [662, 316] width 23 height 16
click at [654, 310] on input "On" at bounding box center [654, 310] width 0 height 0
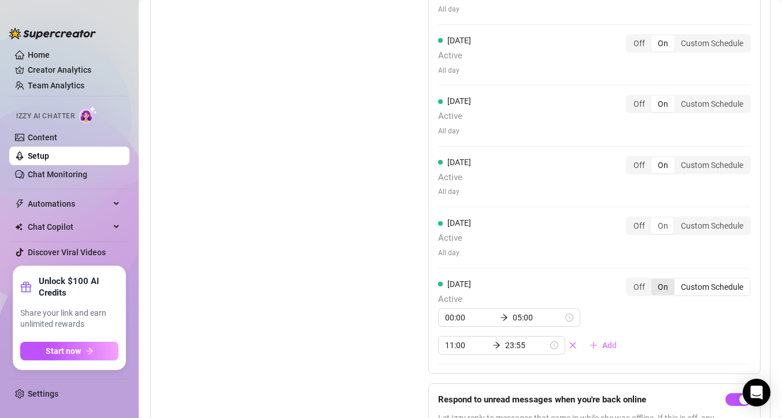
scroll to position [1206, 0]
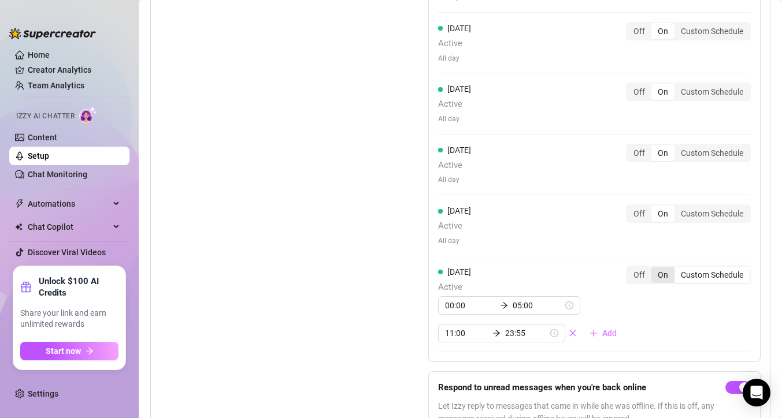
click at [663, 281] on div "On" at bounding box center [662, 275] width 23 height 16
click at [654, 269] on input "On" at bounding box center [654, 269] width 0 height 0
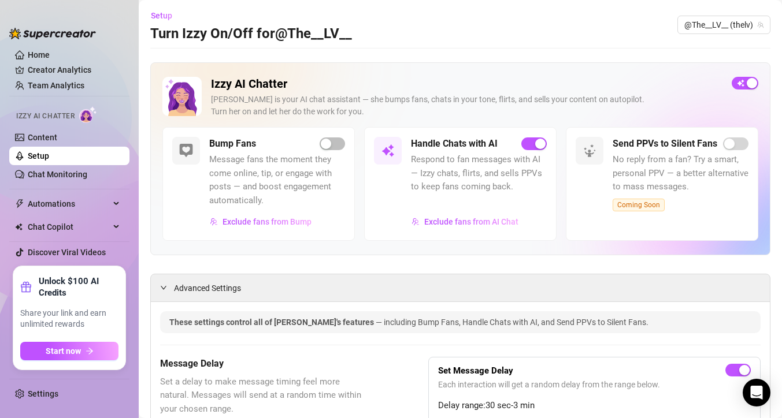
scroll to position [0, 0]
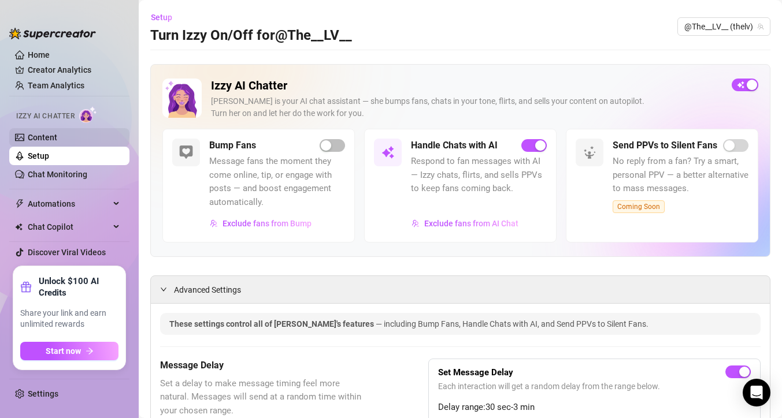
click at [56, 142] on link "Content" at bounding box center [42, 137] width 29 height 9
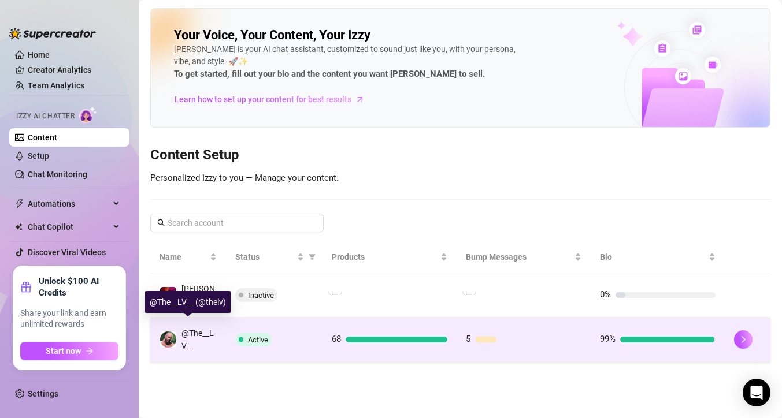
click at [207, 343] on div "@The__LV__" at bounding box center [198, 339] width 35 height 25
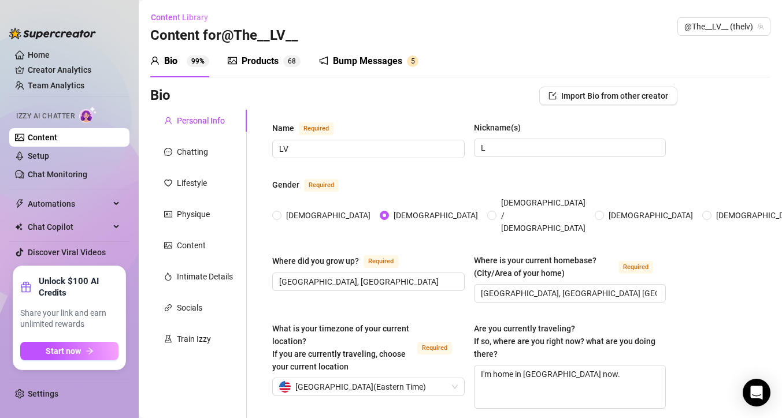
click at [394, 64] on div "Bump Messages" at bounding box center [367, 61] width 69 height 14
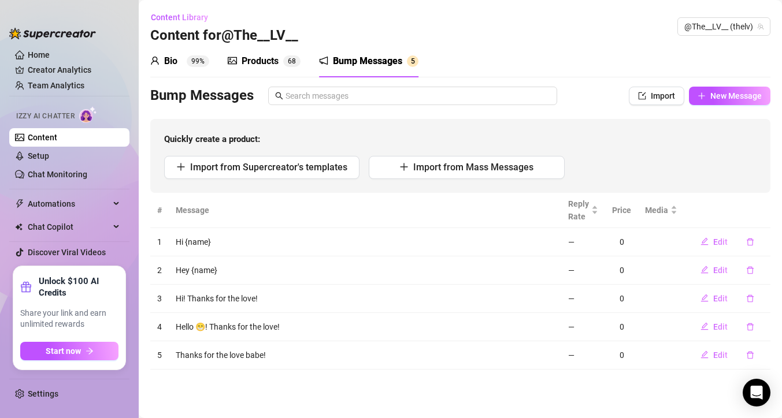
click at [168, 68] on div "Bio 99%" at bounding box center [179, 61] width 59 height 32
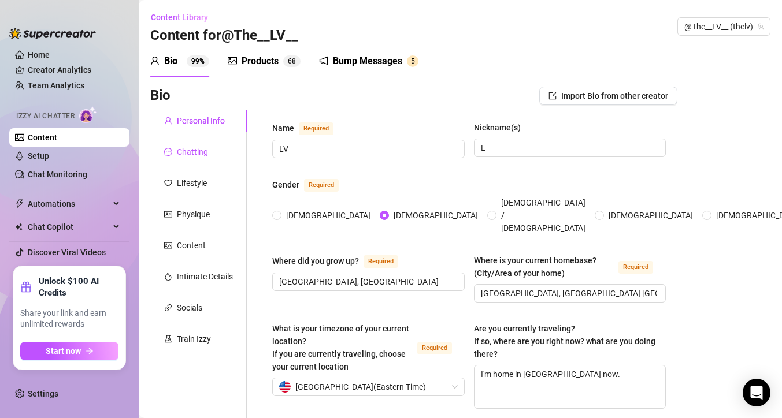
click at [169, 150] on icon "message" at bounding box center [168, 152] width 8 height 8
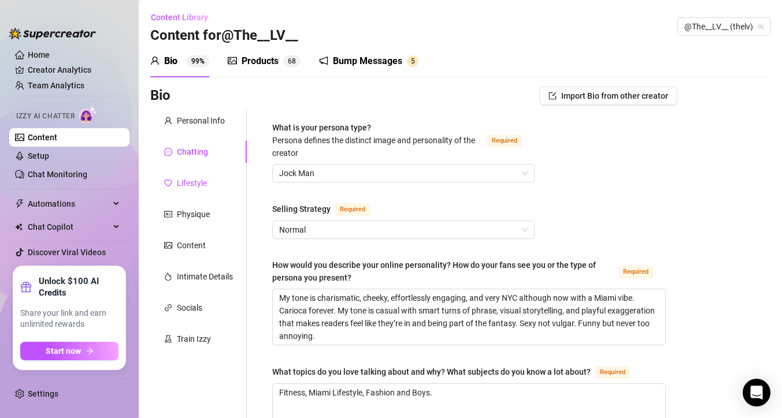
click at [177, 177] on div "Lifestyle" at bounding box center [192, 183] width 30 height 13
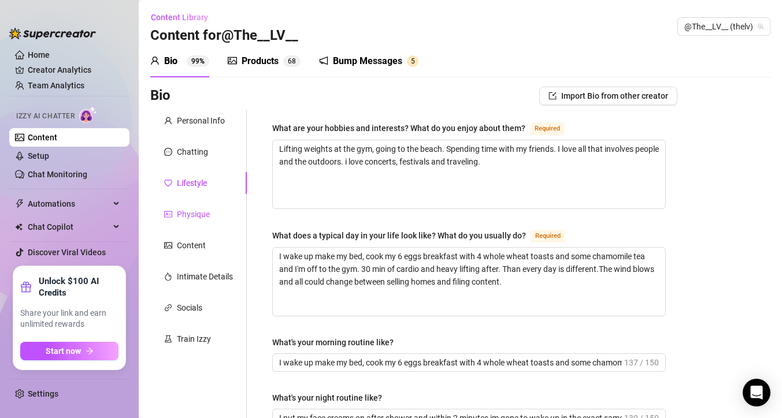
click at [191, 219] on div "Physique" at bounding box center [193, 214] width 33 height 13
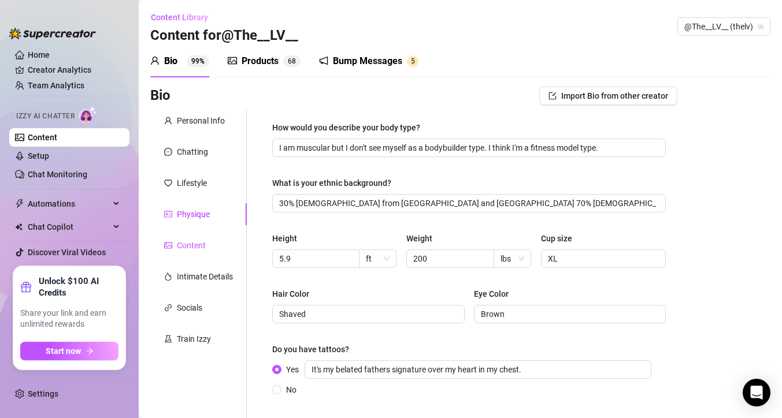
click at [193, 243] on div "Content" at bounding box center [191, 245] width 29 height 13
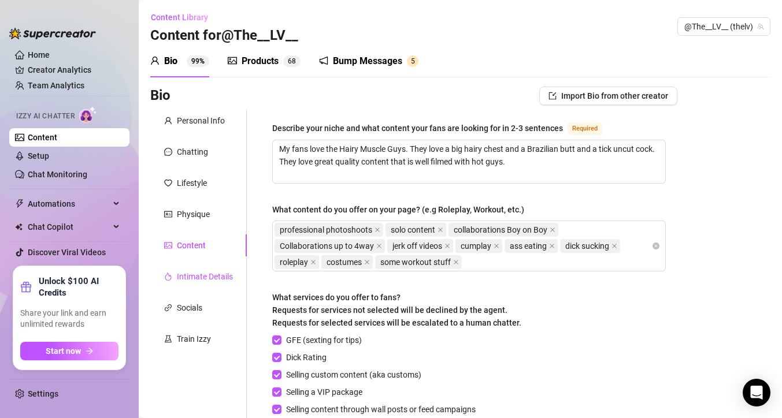
click at [194, 274] on div "Intimate Details" at bounding box center [205, 276] width 56 height 13
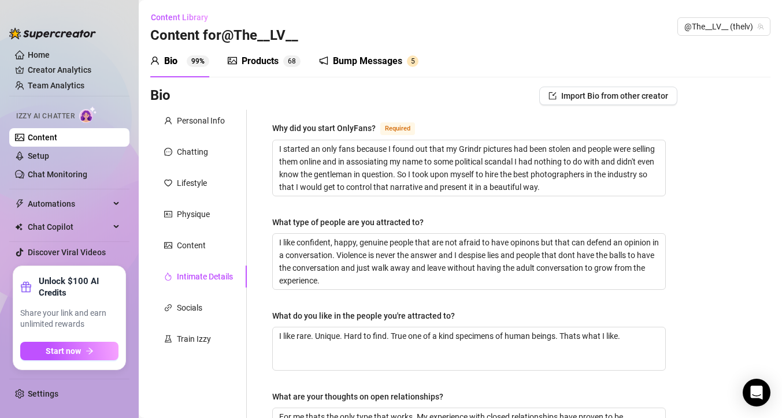
click at [196, 163] on div "Personal Info Chatting Lifestyle Physique Content Intimate Details Socials Trai…" at bounding box center [198, 413] width 96 height 606
click at [196, 154] on div "Chatting" at bounding box center [192, 152] width 31 height 13
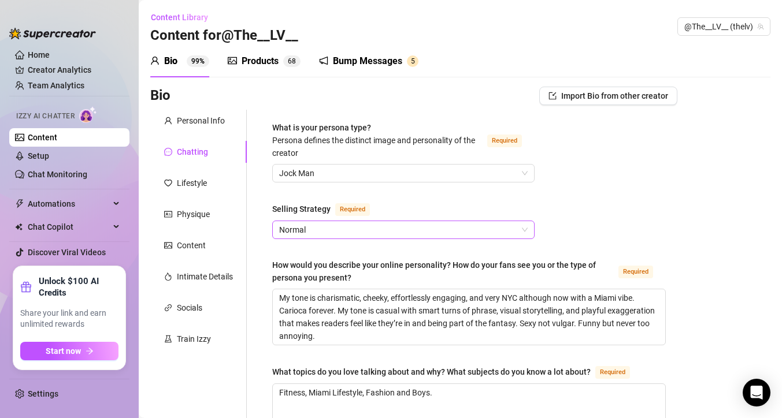
click at [319, 224] on span "Normal" at bounding box center [403, 229] width 248 height 17
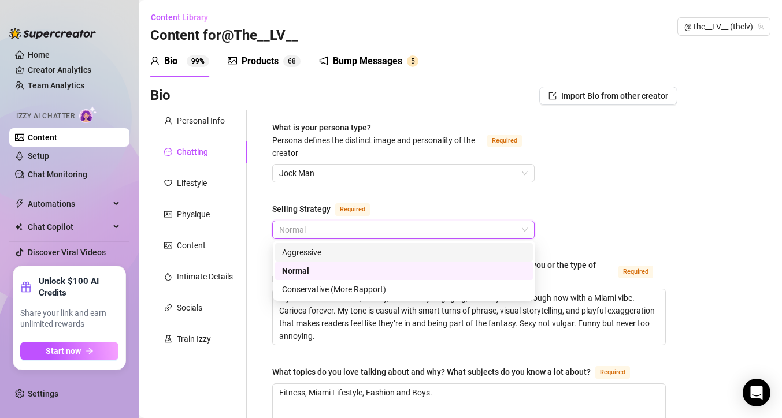
click at [326, 253] on div "Aggressive" at bounding box center [404, 252] width 244 height 13
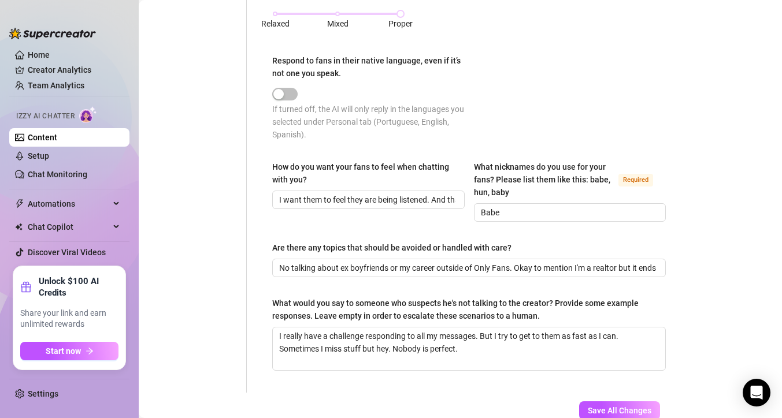
scroll to position [741, 0]
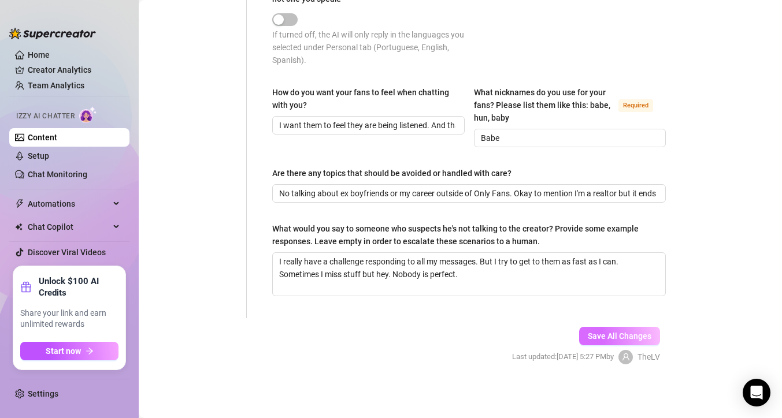
click at [623, 327] on button "Save All Changes" at bounding box center [619, 336] width 81 height 18
click at [50, 54] on link "Home" at bounding box center [39, 54] width 22 height 9
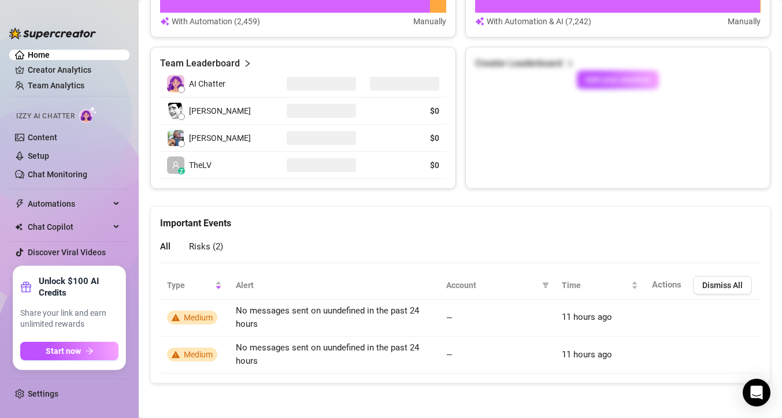
scroll to position [537, 0]
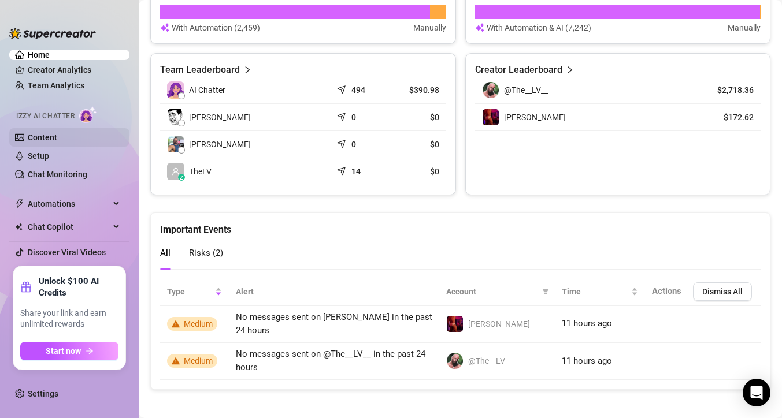
click at [50, 137] on link "Content" at bounding box center [42, 137] width 29 height 9
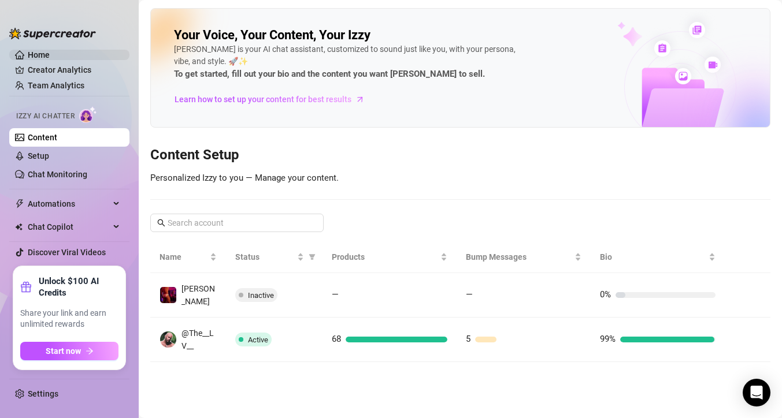
click at [47, 56] on link "Home" at bounding box center [39, 54] width 22 height 9
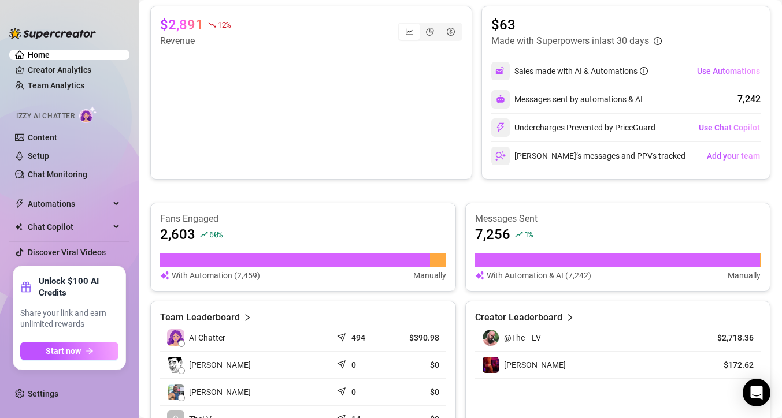
scroll to position [314, 0]
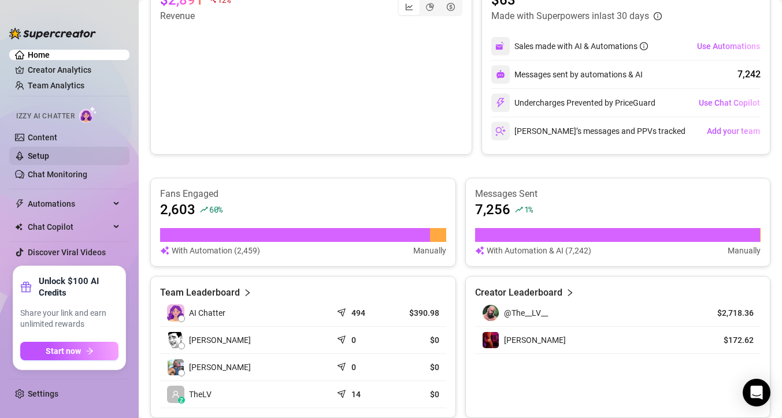
click at [49, 158] on link "Setup" at bounding box center [38, 155] width 21 height 9
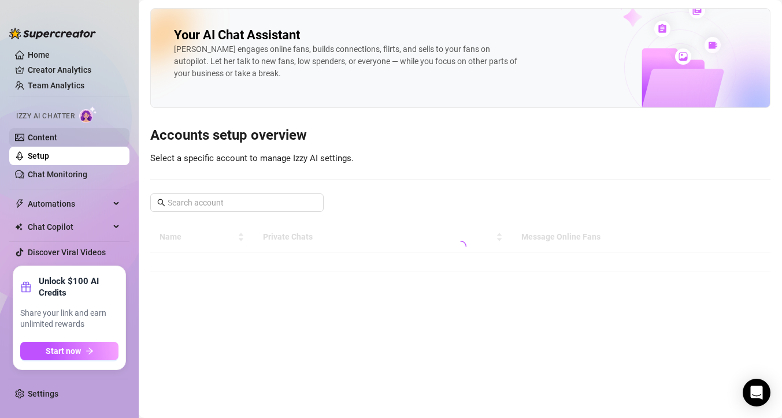
click at [51, 137] on link "Content" at bounding box center [42, 137] width 29 height 9
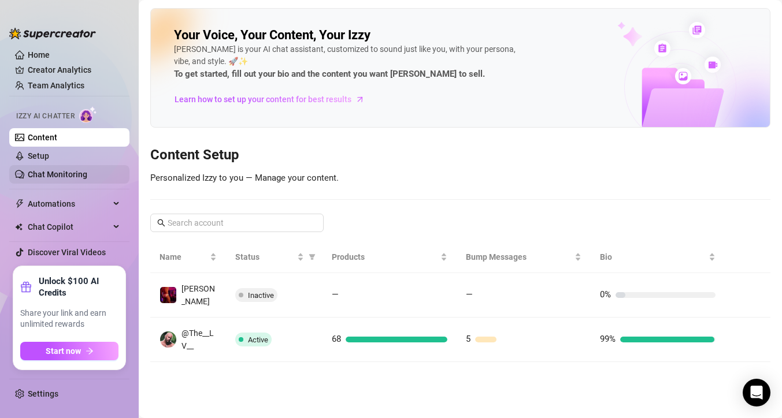
click at [62, 179] on link "Chat Monitoring" at bounding box center [57, 174] width 59 height 9
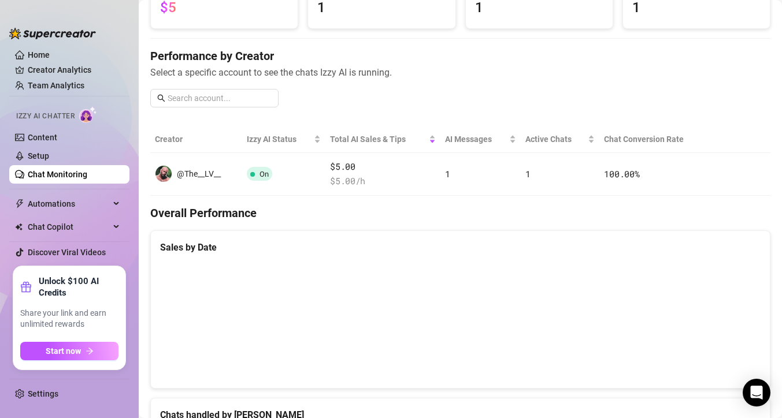
scroll to position [2, 0]
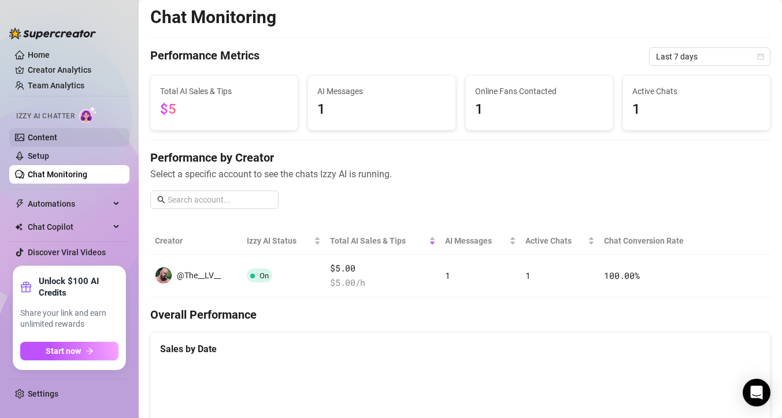
click at [57, 140] on link "Content" at bounding box center [42, 137] width 29 height 9
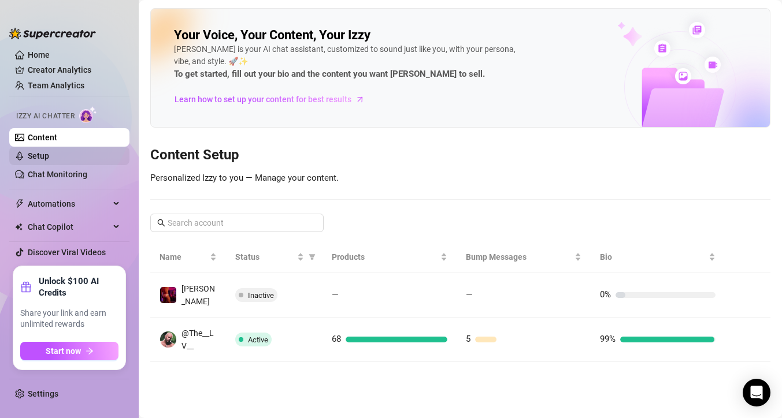
click at [49, 154] on link "Setup" at bounding box center [38, 155] width 21 height 9
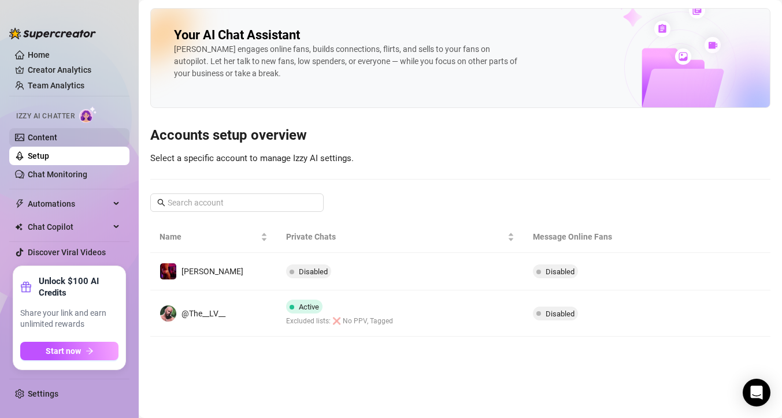
click at [57, 139] on link "Content" at bounding box center [42, 137] width 29 height 9
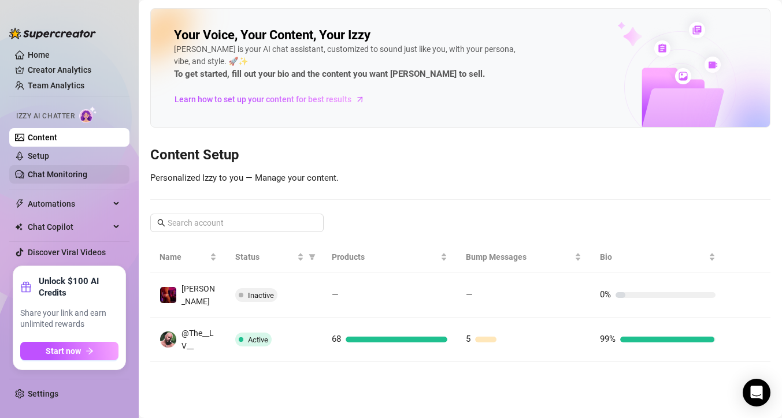
click at [54, 175] on link "Chat Monitoring" at bounding box center [57, 174] width 59 height 9
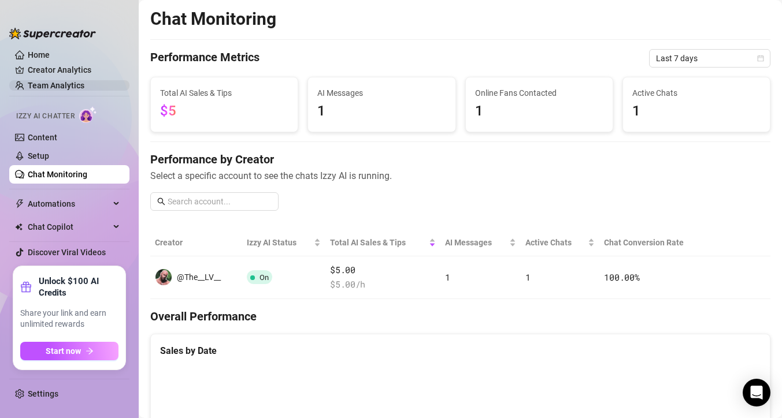
click at [50, 90] on link "Team Analytics" at bounding box center [56, 85] width 57 height 9
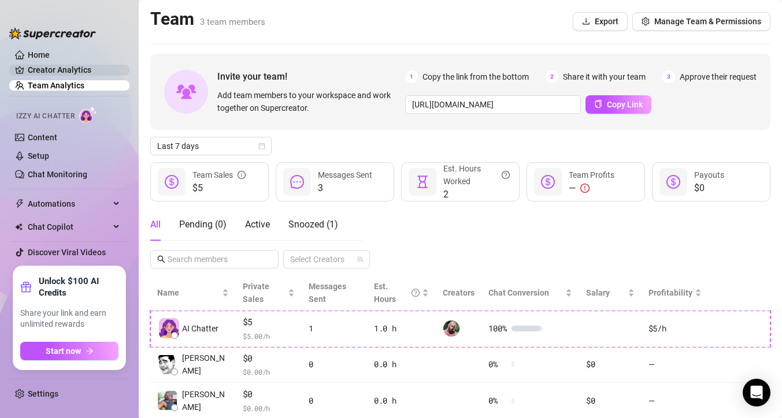
click at [54, 70] on link "Creator Analytics" at bounding box center [74, 70] width 92 height 18
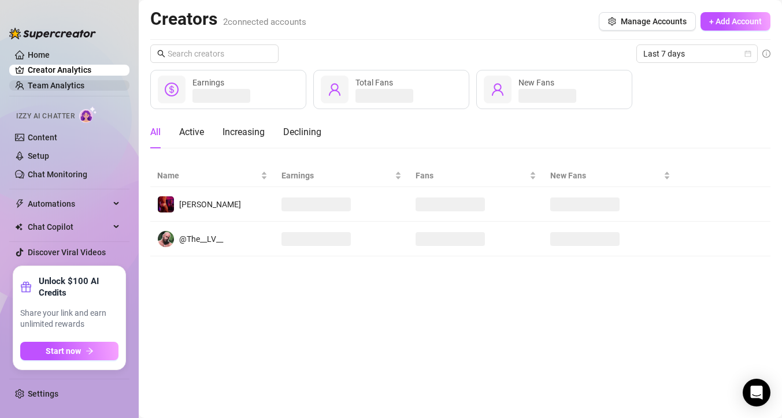
click at [51, 87] on link "Team Analytics" at bounding box center [56, 85] width 57 height 9
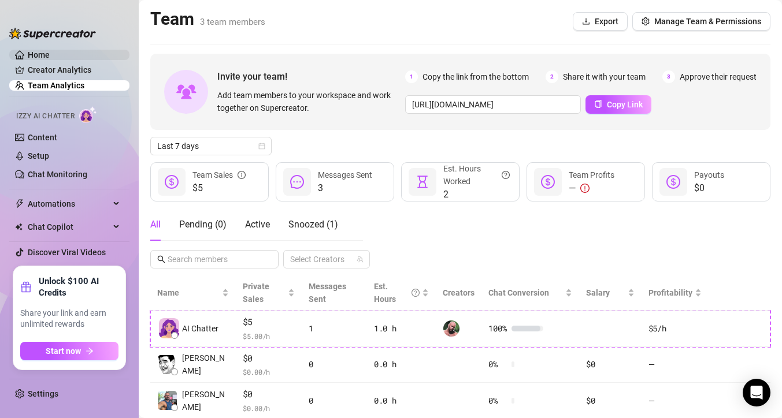
click at [47, 59] on link "Home" at bounding box center [39, 54] width 22 height 9
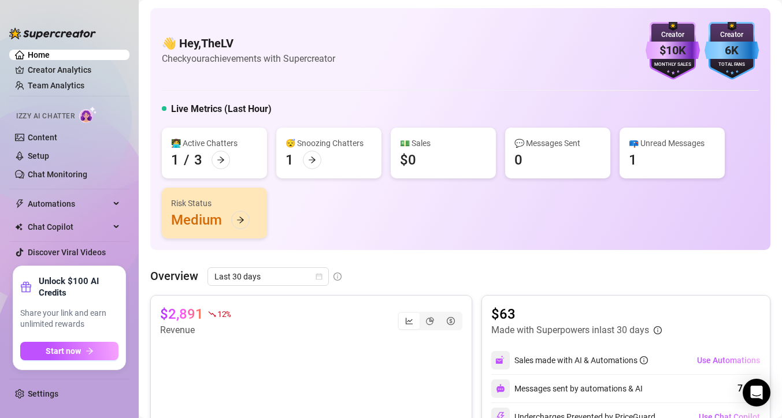
click at [65, 120] on span "Izzy AI Chatter" at bounding box center [45, 116] width 58 height 11
click at [46, 152] on link "Setup" at bounding box center [38, 155] width 21 height 9
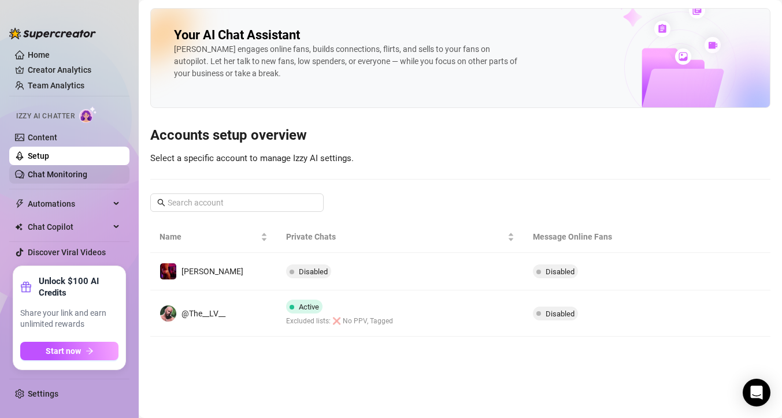
click at [50, 170] on link "Chat Monitoring" at bounding box center [57, 174] width 59 height 9
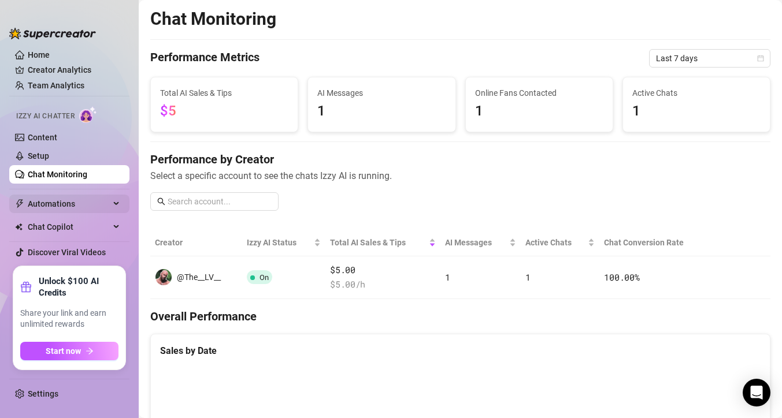
click at [59, 202] on span "Automations" at bounding box center [69, 204] width 82 height 18
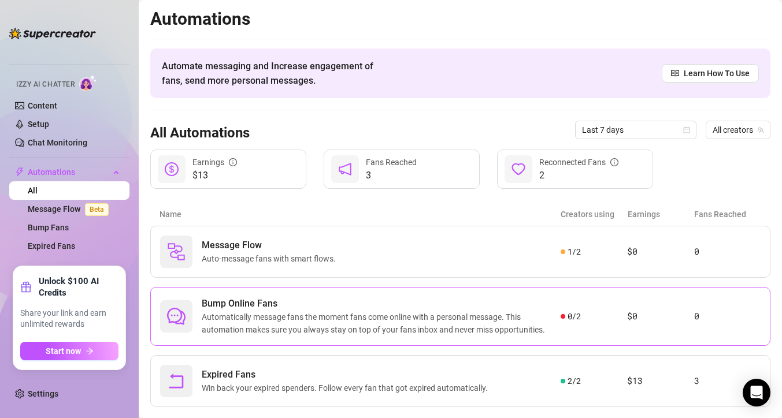
click at [228, 300] on span "Bump Online Fans" at bounding box center [381, 304] width 359 height 14
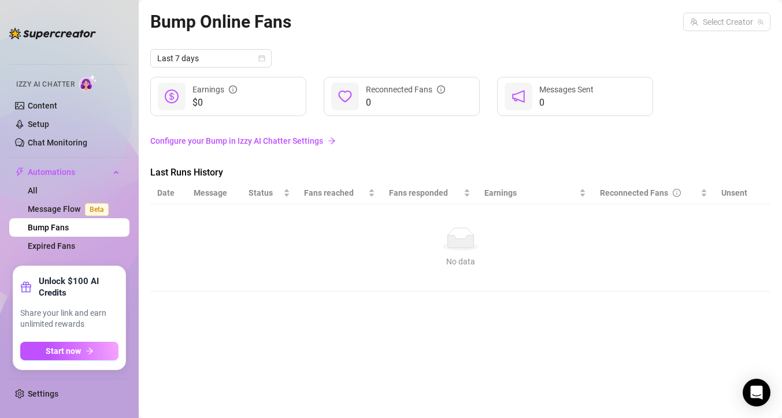
click at [284, 137] on link "Configure your Bump in Izzy AI Chatter Settings" at bounding box center [460, 141] width 620 height 13
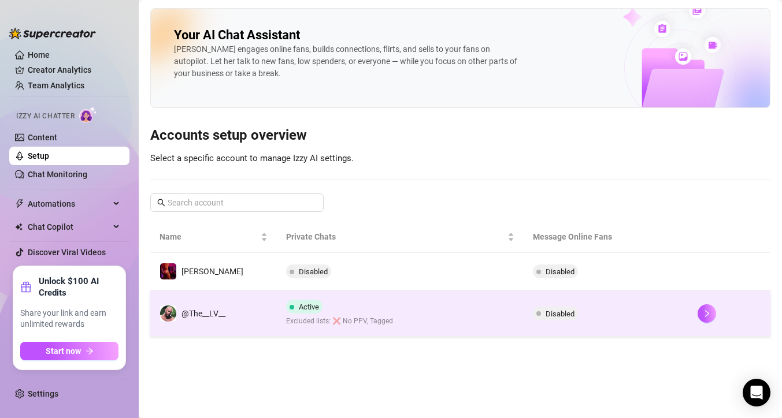
click at [312, 304] on div "Active Excluded lists: ❌ No PPV, Tagged" at bounding box center [339, 313] width 107 height 27
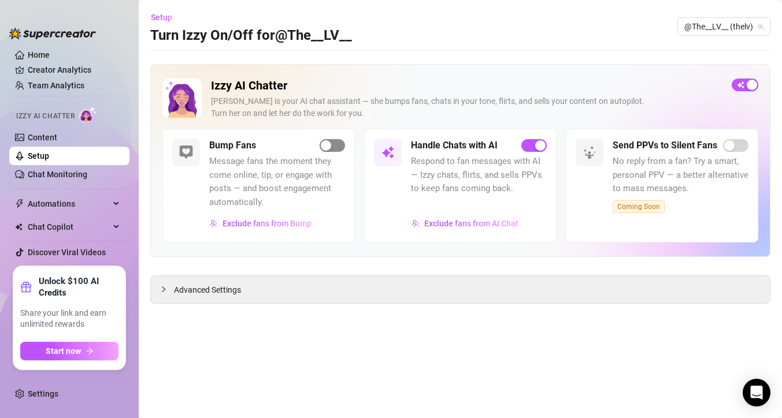
click at [324, 148] on div "button" at bounding box center [326, 145] width 10 height 10
click at [300, 227] on span "Exclude fans from Bump" at bounding box center [266, 223] width 89 height 9
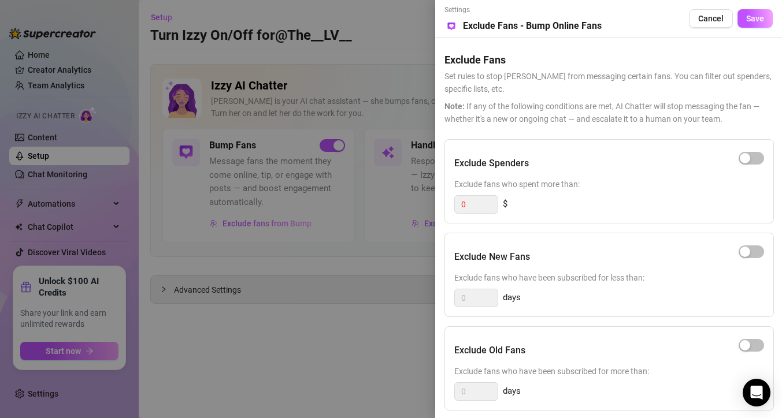
click at [761, 29] on div "Settings Preview Exclude Fans - Bump Online Fans Cancel Save" at bounding box center [608, 19] width 328 height 28
click at [760, 20] on span "Save" at bounding box center [755, 18] width 18 height 9
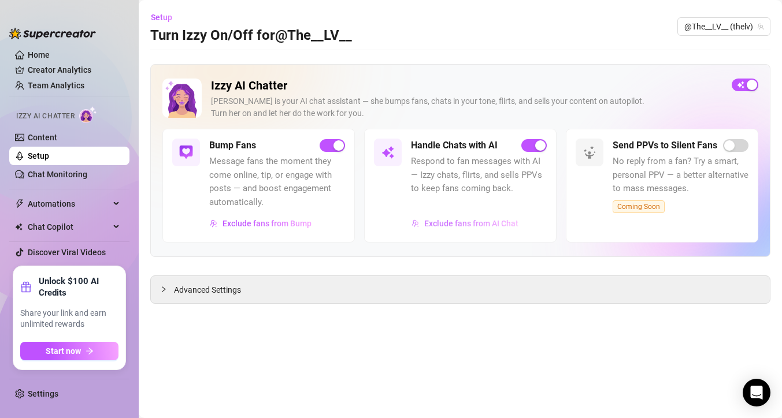
click at [431, 225] on span "Exclude fans from AI Chat" at bounding box center [471, 223] width 94 height 9
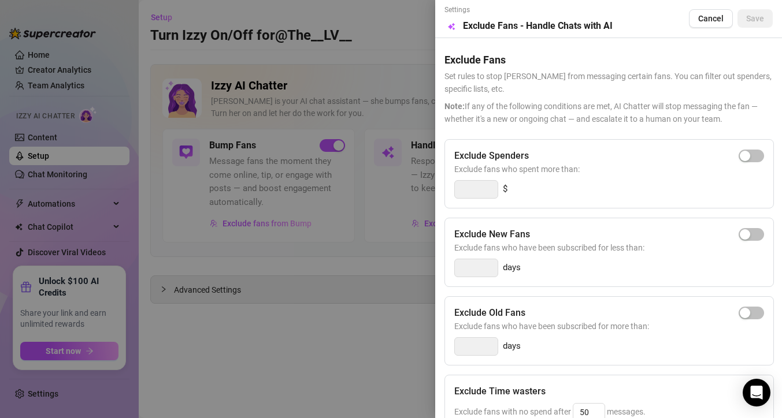
click at [375, 118] on div at bounding box center [391, 209] width 782 height 418
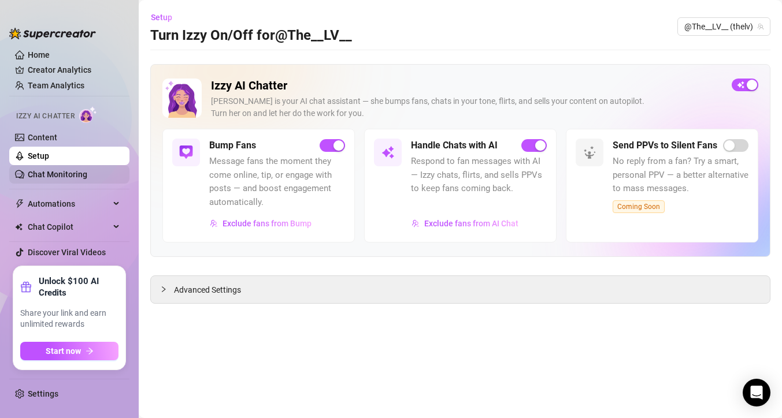
click at [70, 177] on link "Chat Monitoring" at bounding box center [57, 174] width 59 height 9
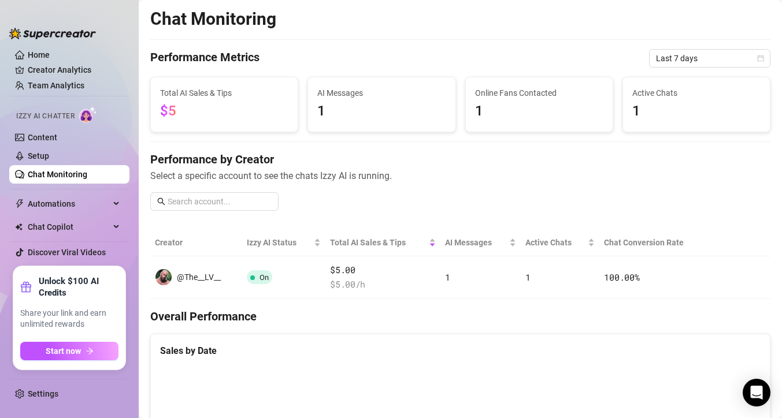
scroll to position [12, 0]
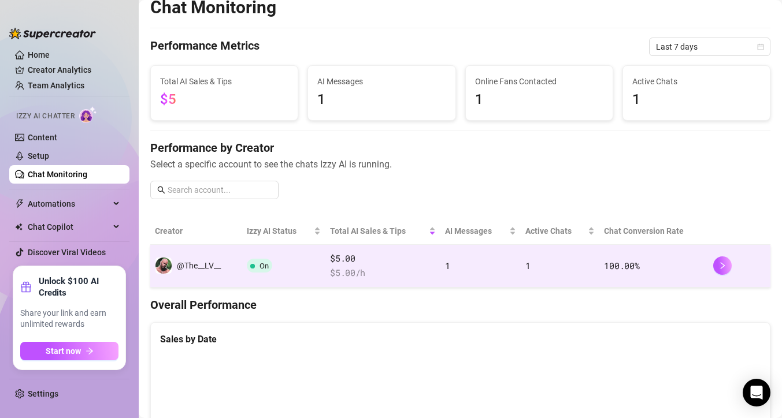
click at [360, 261] on span "$5.00" at bounding box center [383, 259] width 106 height 14
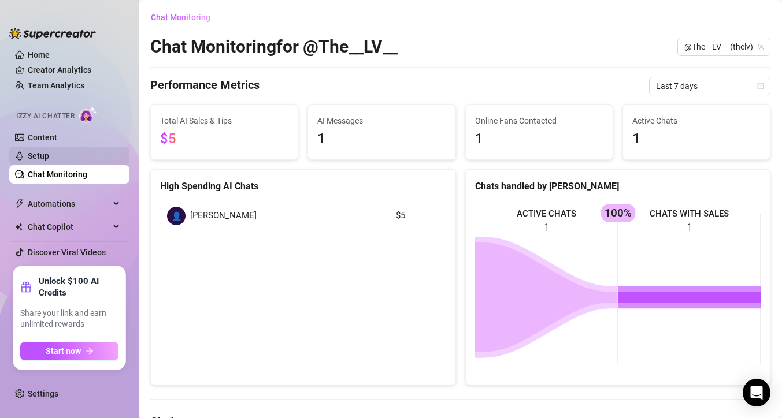
click at [49, 155] on link "Setup" at bounding box center [38, 155] width 21 height 9
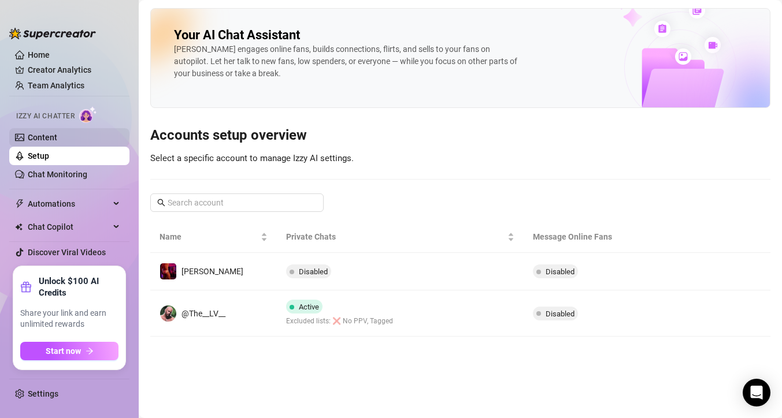
click at [57, 142] on link "Content" at bounding box center [42, 137] width 29 height 9
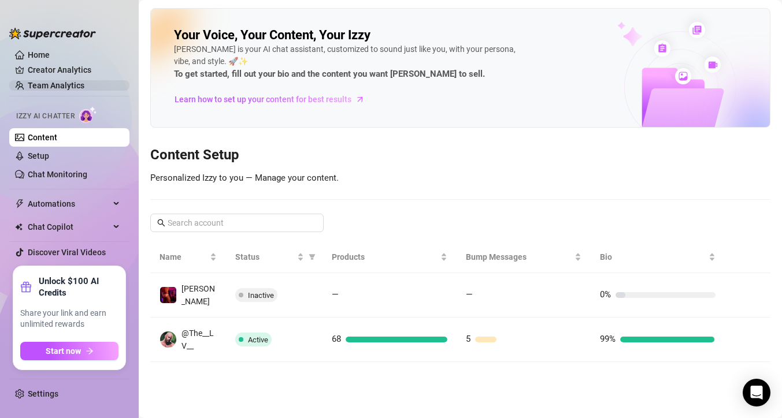
click at [44, 84] on link "Team Analytics" at bounding box center [56, 85] width 57 height 9
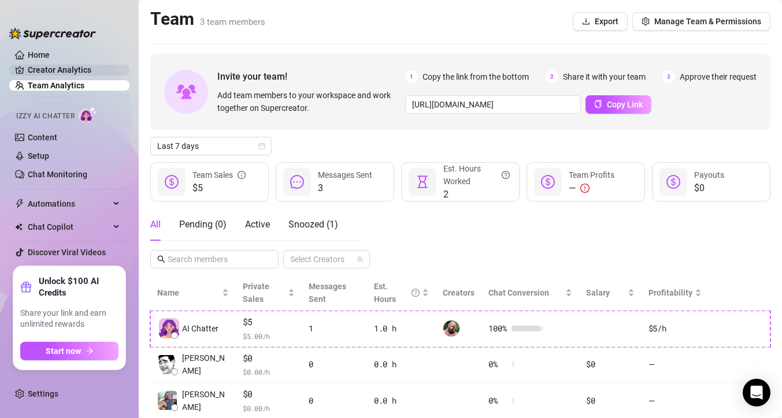
click at [43, 72] on link "Creator Analytics" at bounding box center [74, 70] width 92 height 18
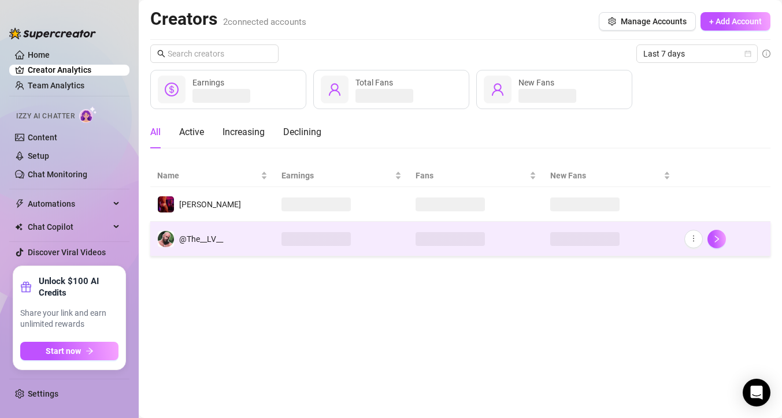
click at [194, 245] on div "@The__LV__" at bounding box center [190, 238] width 66 height 17
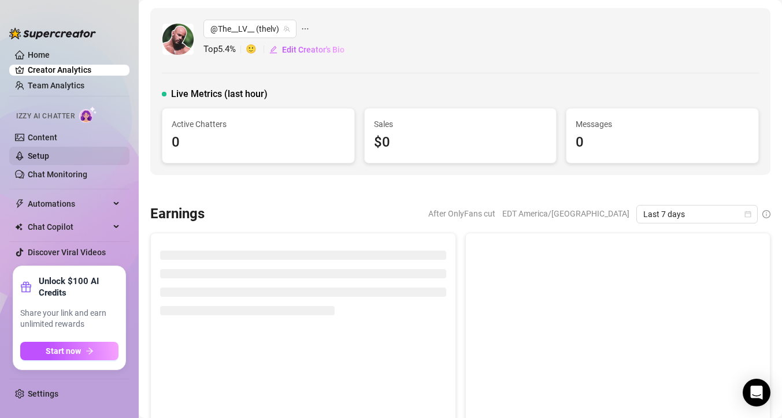
click at [39, 161] on link "Setup" at bounding box center [38, 155] width 21 height 9
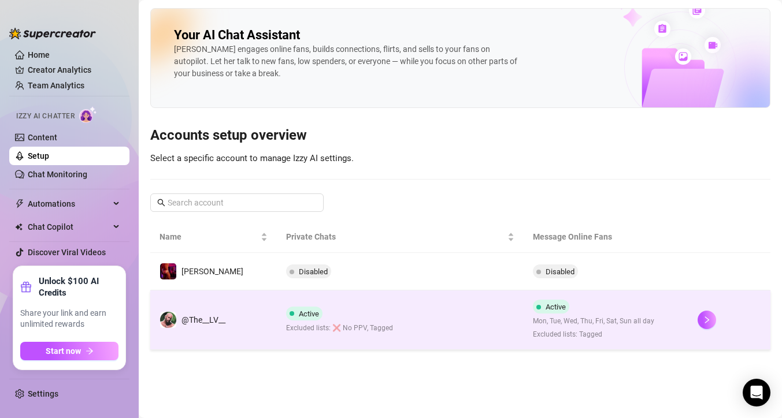
click at [533, 329] on span "Excluded lists: Tagged" at bounding box center [593, 334] width 121 height 11
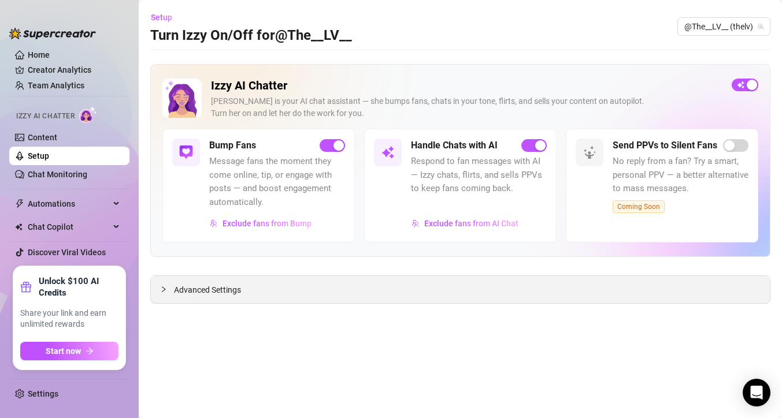
click at [190, 297] on div "Advanced Settings" at bounding box center [460, 289] width 619 height 27
click at [189, 292] on span "Advanced Settings" at bounding box center [207, 290] width 67 height 13
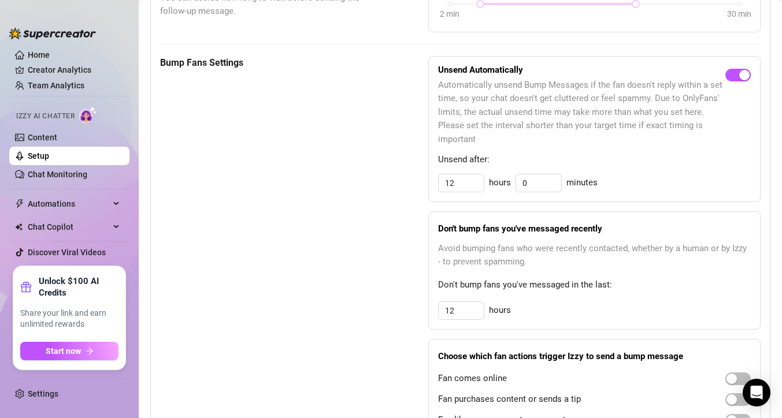
scroll to position [646, 0]
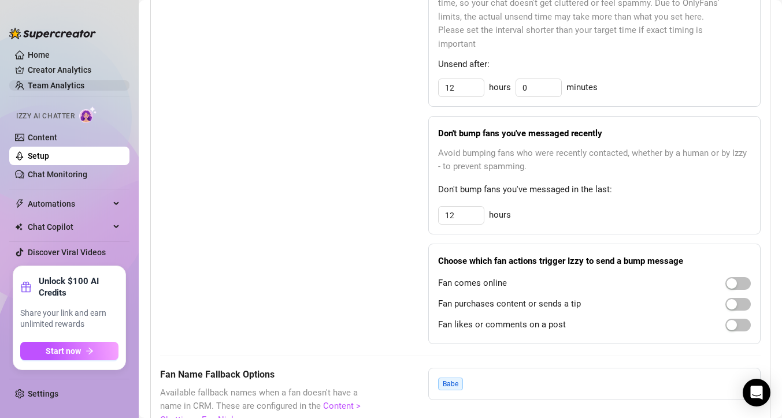
click at [55, 86] on link "Team Analytics" at bounding box center [56, 85] width 57 height 9
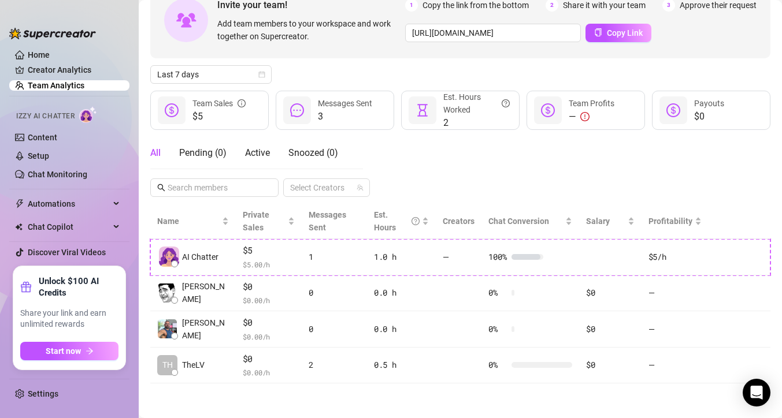
scroll to position [72, 0]
click at [52, 67] on link "Creator Analytics" at bounding box center [74, 70] width 92 height 18
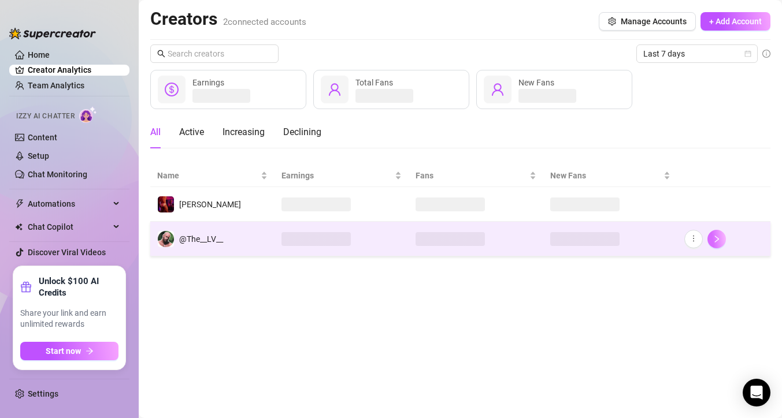
click at [721, 244] on button "button" at bounding box center [716, 239] width 18 height 18
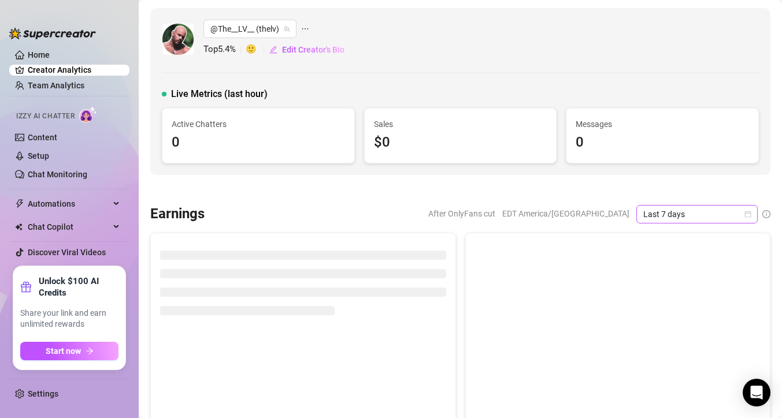
click at [719, 212] on span "Last 7 days" at bounding box center [696, 214] width 107 height 17
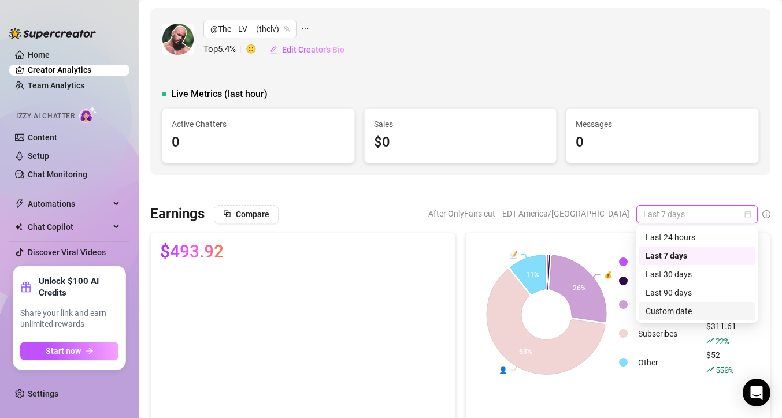
click at [689, 310] on div "Custom date" at bounding box center [696, 311] width 103 height 13
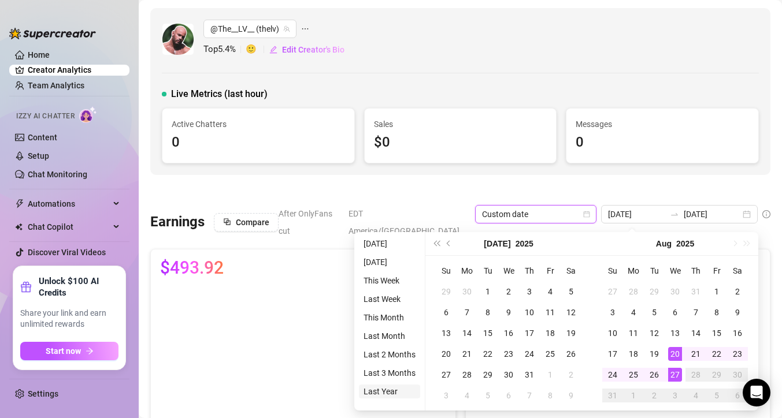
type input "[DATE]"
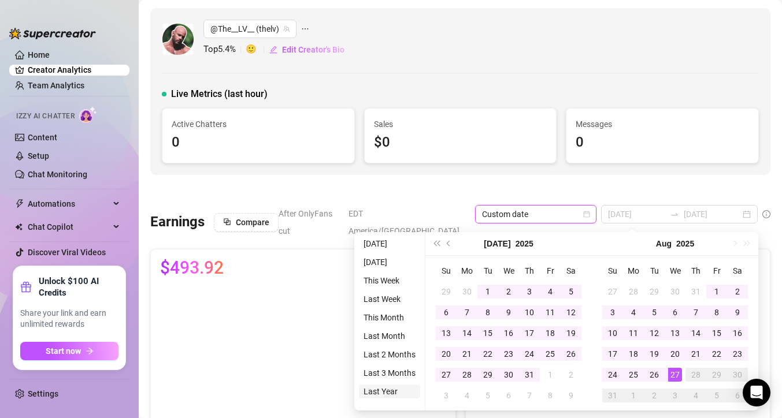
click at [387, 393] on li "Last Year" at bounding box center [389, 392] width 61 height 14
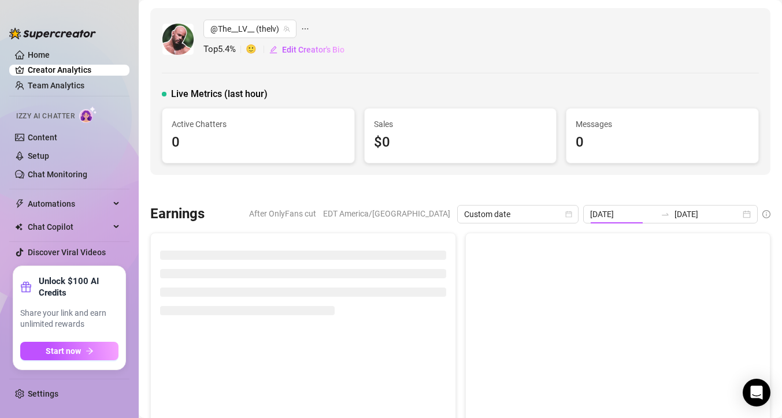
type input "[DATE]"
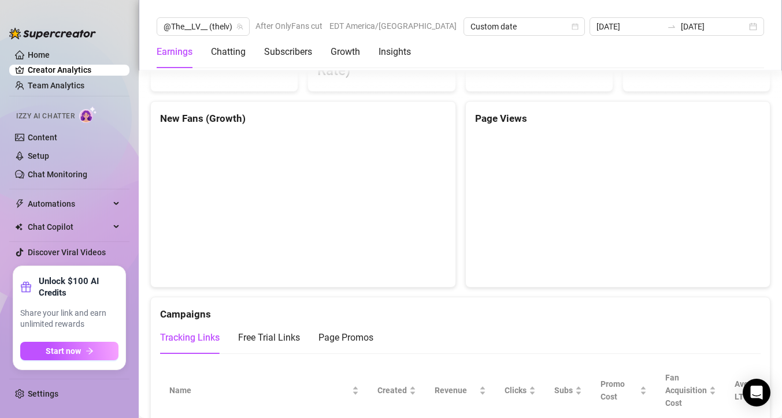
scroll to position [874, 0]
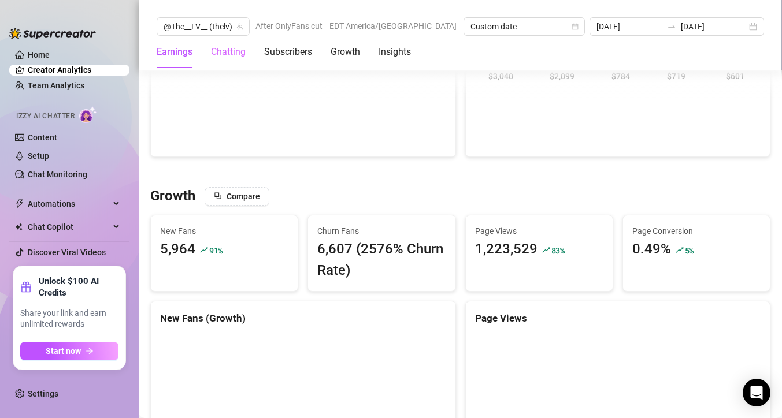
click at [240, 60] on div "Chatting" at bounding box center [228, 52] width 35 height 32
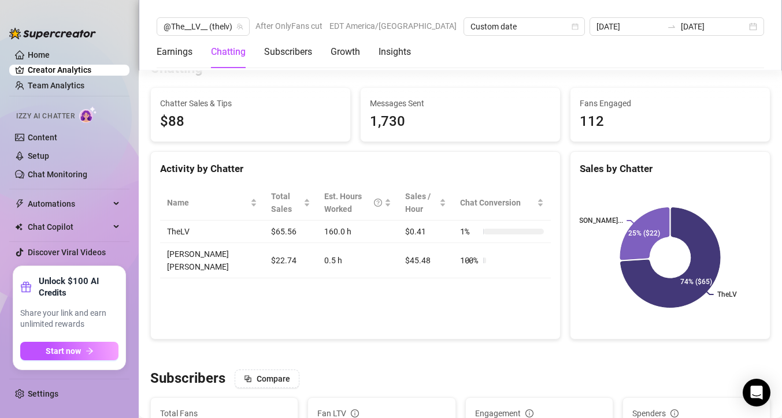
scroll to position [377, 0]
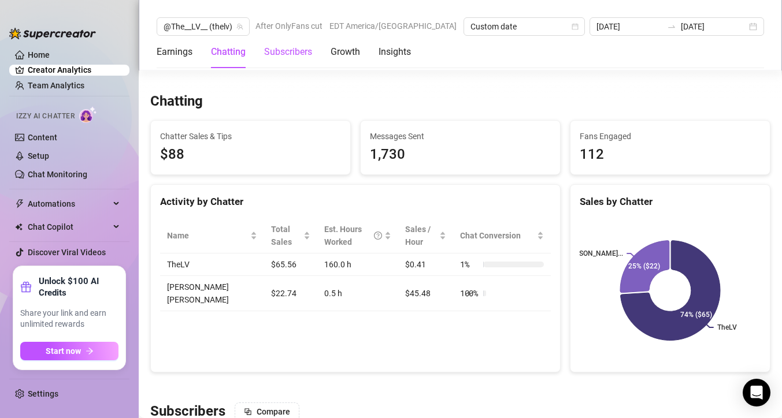
click at [267, 57] on div "Subscribers" at bounding box center [288, 52] width 48 height 14
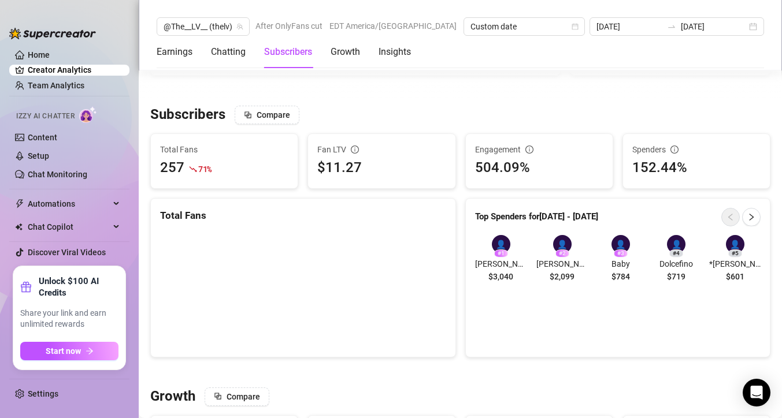
scroll to position [687, 0]
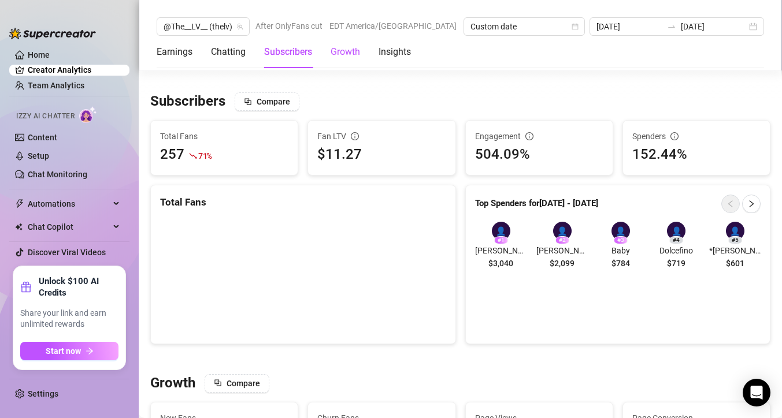
click at [344, 48] on div "Growth" at bounding box center [344, 52] width 29 height 14
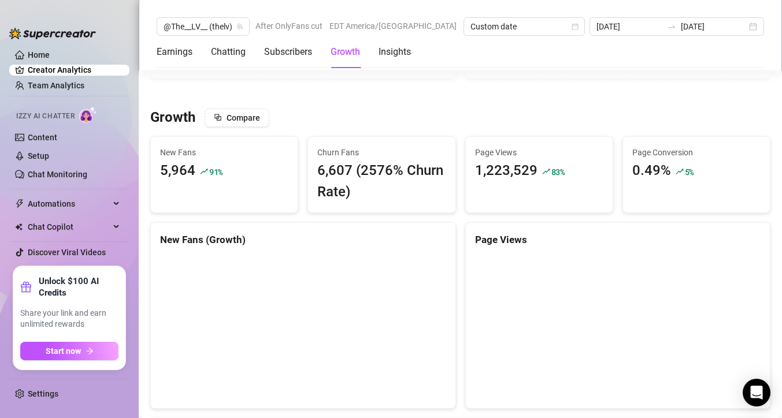
scroll to position [969, 0]
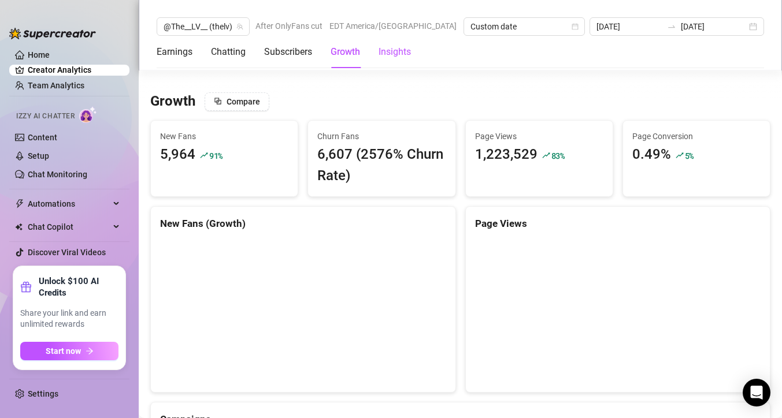
click at [385, 51] on div "Insights" at bounding box center [394, 52] width 32 height 14
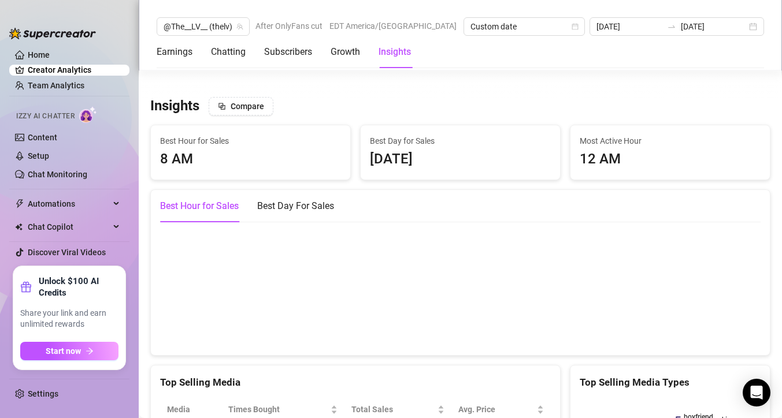
scroll to position [1959, 0]
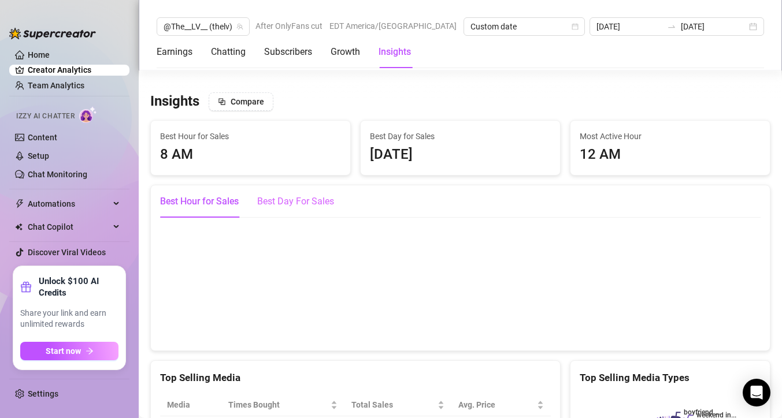
click at [318, 185] on div "Best Day For Sales" at bounding box center [295, 201] width 77 height 32
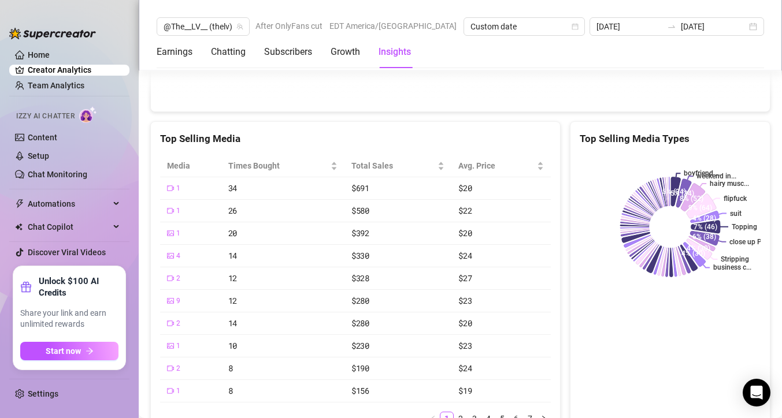
scroll to position [2212, 0]
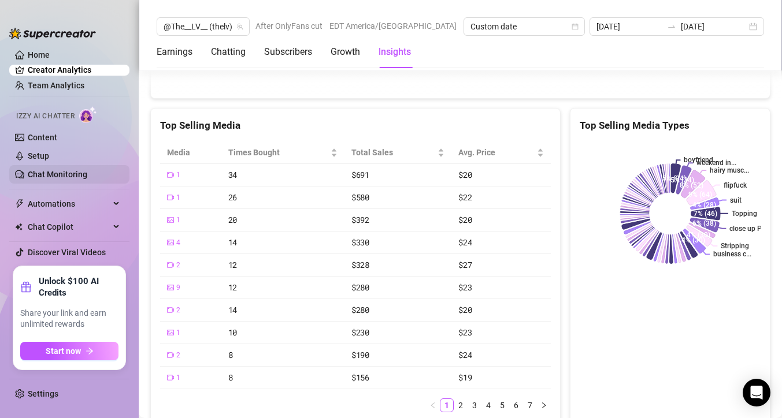
click at [51, 174] on link "Chat Monitoring" at bounding box center [57, 174] width 59 height 9
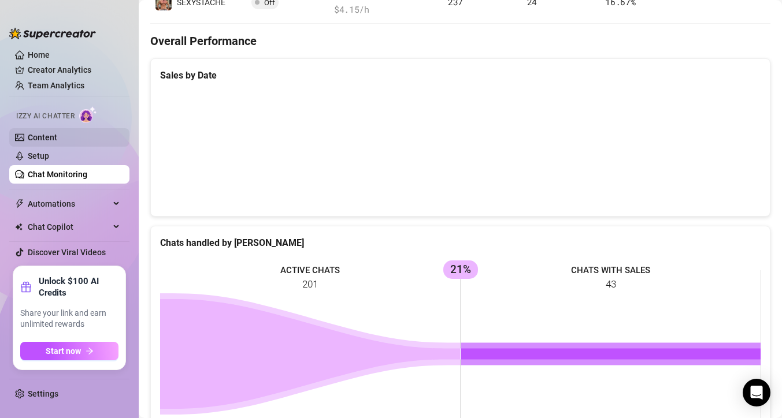
scroll to position [447, 0]
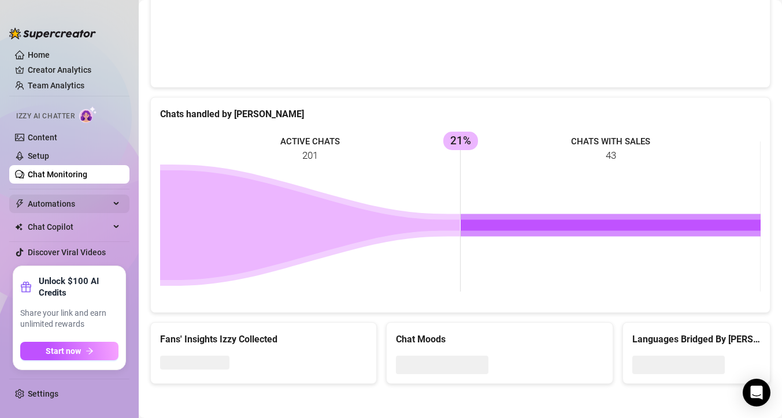
click at [54, 205] on span "Automations" at bounding box center [69, 204] width 82 height 18
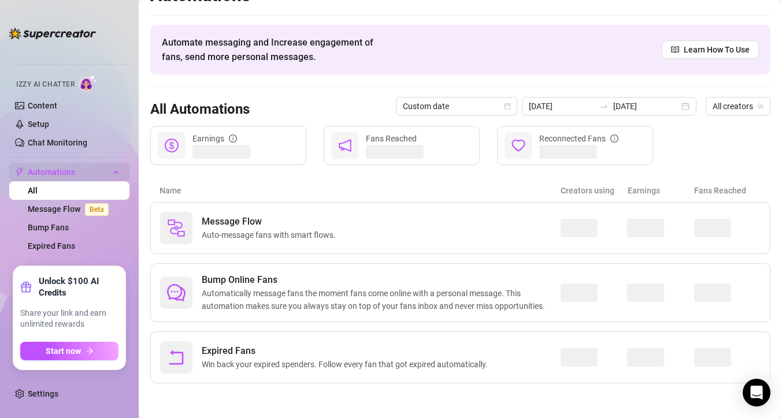
scroll to position [24, 0]
click at [207, 235] on span "Auto-message fans with smart flows." at bounding box center [271, 235] width 139 height 13
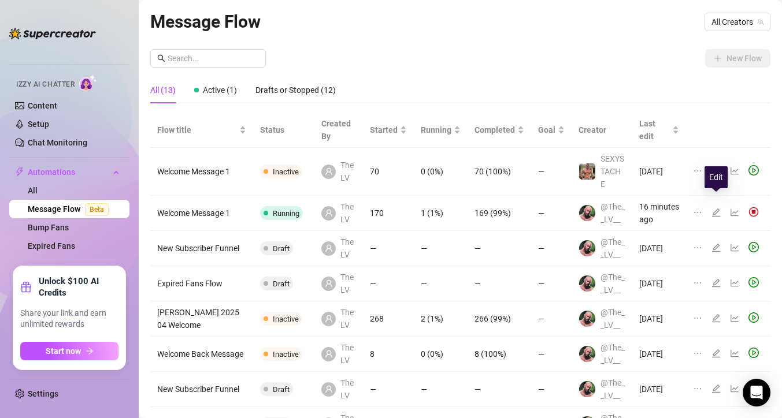
click at [714, 209] on icon "edit" at bounding box center [716, 213] width 8 height 8
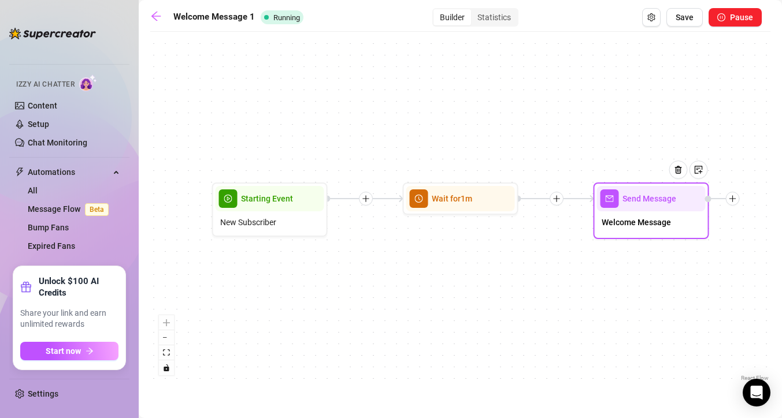
click at [656, 218] on span "Welcome Message" at bounding box center [635, 222] width 69 height 13
type textarea "Hi {name}! Welcome to my OF! 😈😉"
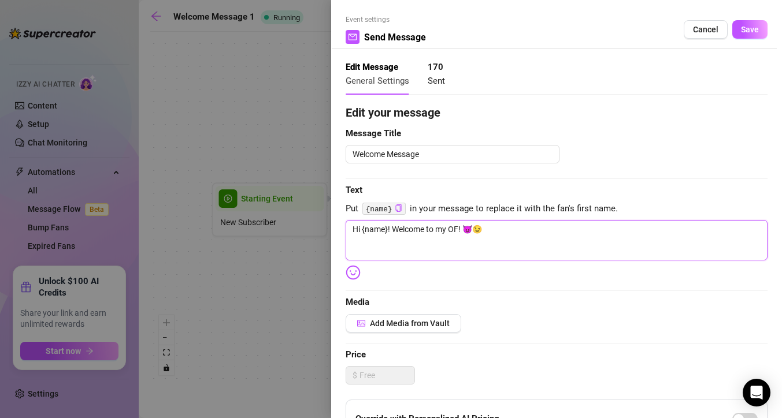
click at [501, 234] on textarea "Hi {name}! Welcome to my OF! 😈😉" at bounding box center [556, 240] width 422 height 40
type textarea "Hi {name}! Welcome to my OF! 😈😉"
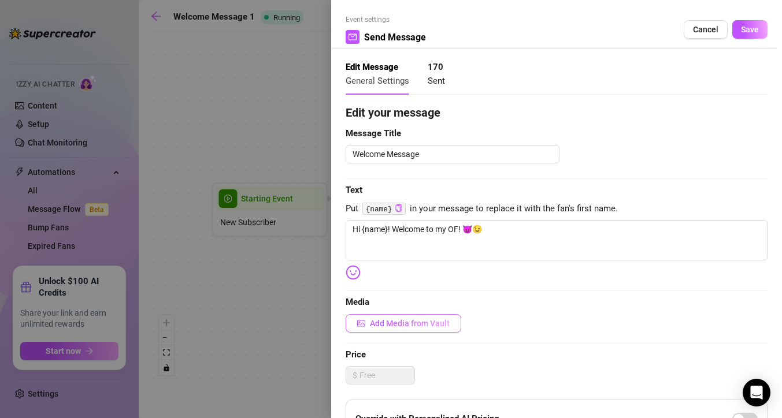
click at [425, 327] on span "Add Media from Vault" at bounding box center [410, 323] width 80 height 9
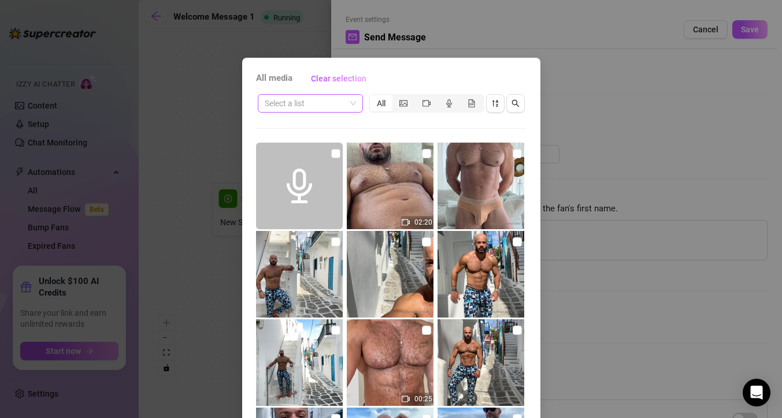
click at [327, 106] on input "search" at bounding box center [305, 103] width 81 height 17
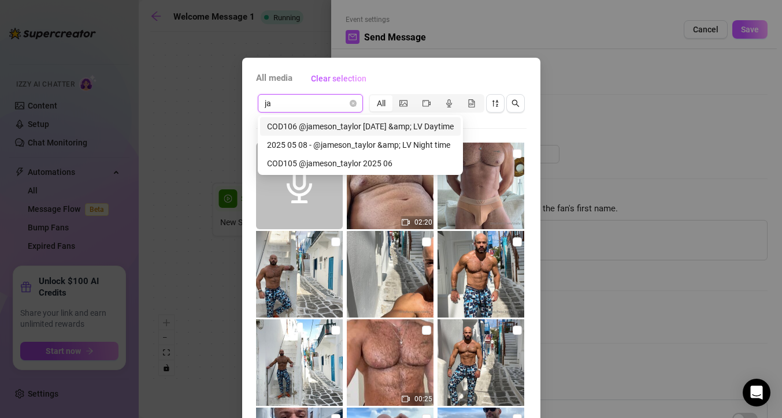
type input "j"
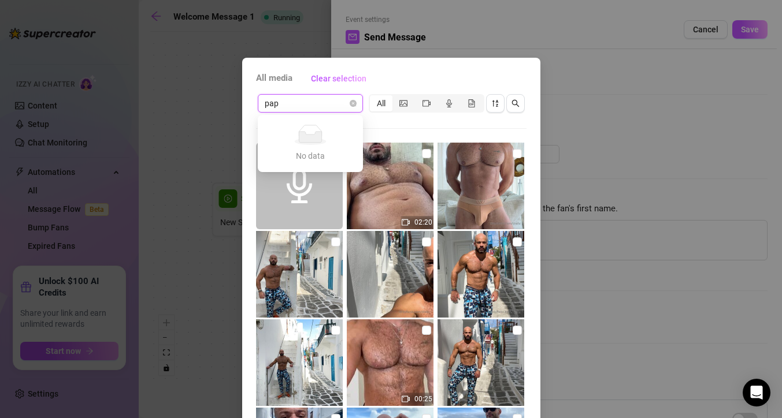
type input "papi"
click at [331, 103] on input "search" at bounding box center [305, 103] width 81 height 17
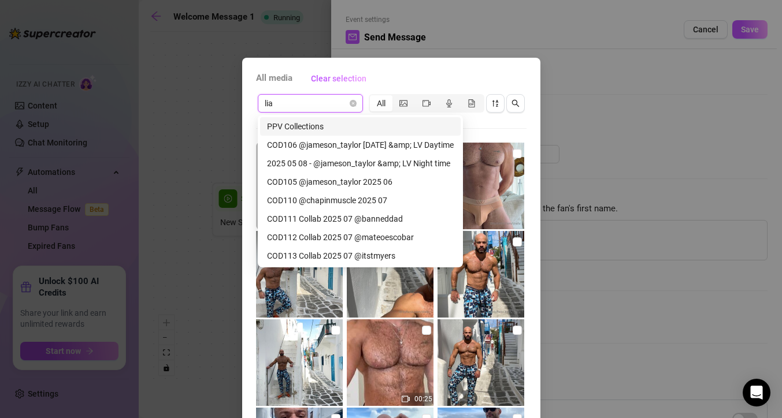
type input "[PERSON_NAME]"
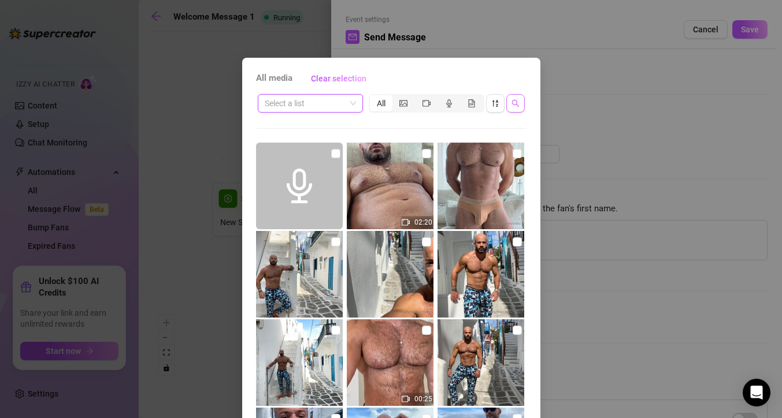
click at [519, 108] on button "button" at bounding box center [515, 103] width 18 height 18
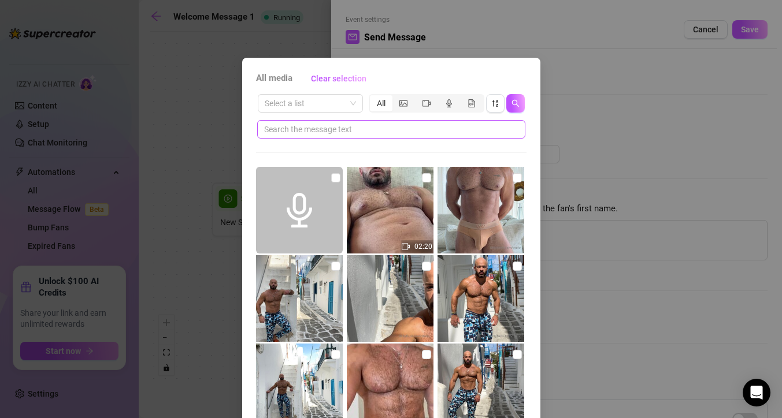
click at [423, 137] on span at bounding box center [391, 129] width 268 height 18
click at [423, 132] on input "text" at bounding box center [386, 129] width 245 height 13
type input "[PERSON_NAME]"
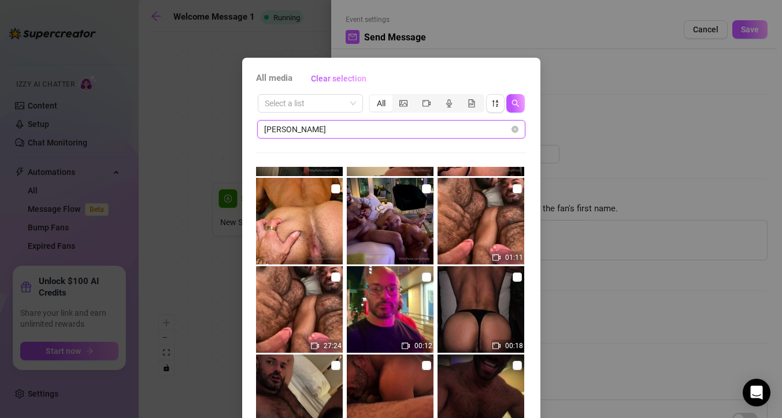
scroll to position [436, 0]
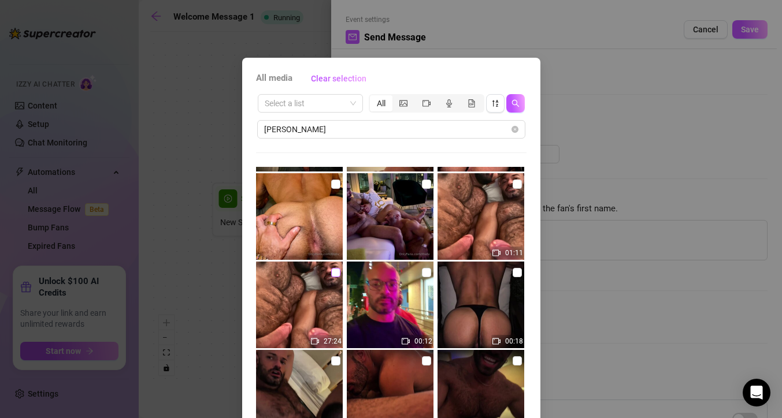
click at [336, 276] on input "checkbox" at bounding box center [335, 272] width 9 height 9
checkbox input "true"
click at [519, 188] on input "checkbox" at bounding box center [516, 184] width 9 height 9
checkbox input "true"
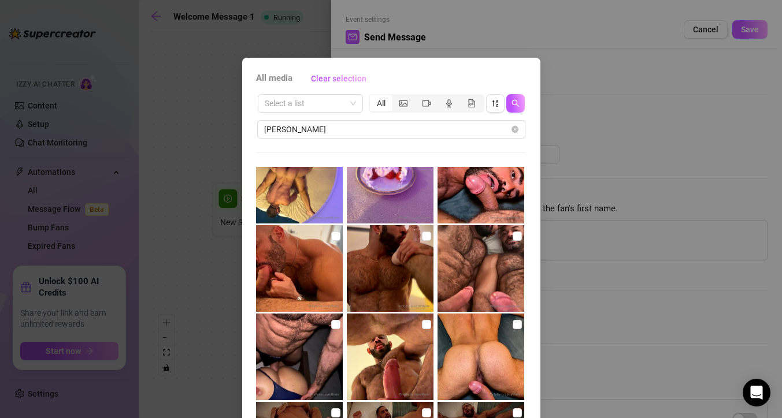
scroll to position [0, 0]
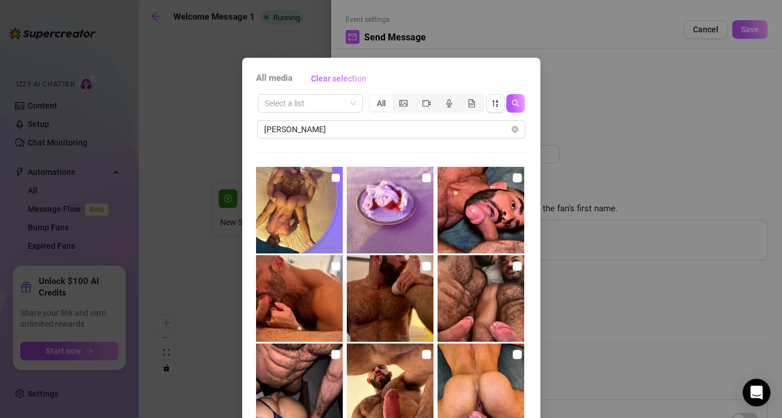
click at [337, 181] on input "checkbox" at bounding box center [335, 177] width 9 height 9
checkbox input "true"
click at [517, 181] on input "checkbox" at bounding box center [516, 177] width 9 height 9
checkbox input "true"
click at [334, 266] on input "checkbox" at bounding box center [335, 266] width 9 height 9
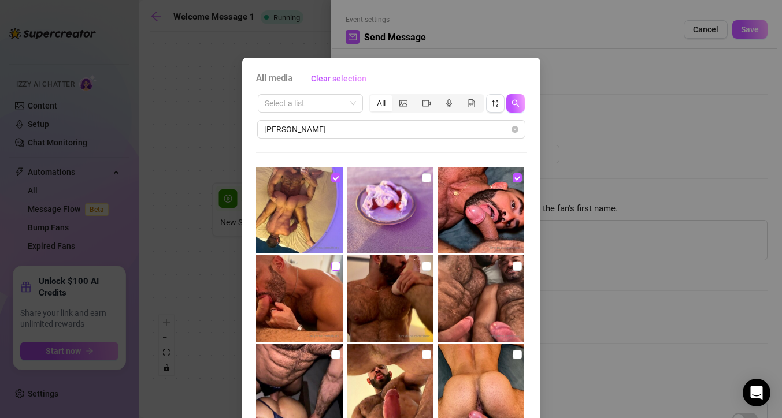
checkbox input "true"
click at [422, 270] on input "checkbox" at bounding box center [426, 266] width 9 height 9
checkbox input "true"
click at [338, 356] on input "checkbox" at bounding box center [335, 354] width 9 height 9
checkbox input "true"
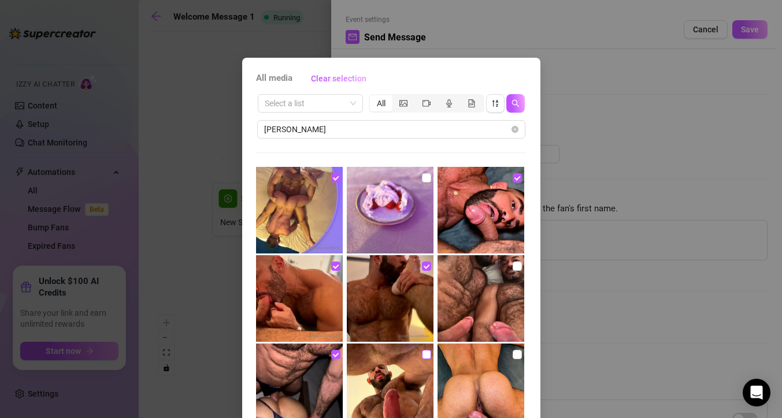
click at [429, 357] on input "checkbox" at bounding box center [426, 354] width 9 height 9
checkbox input "true"
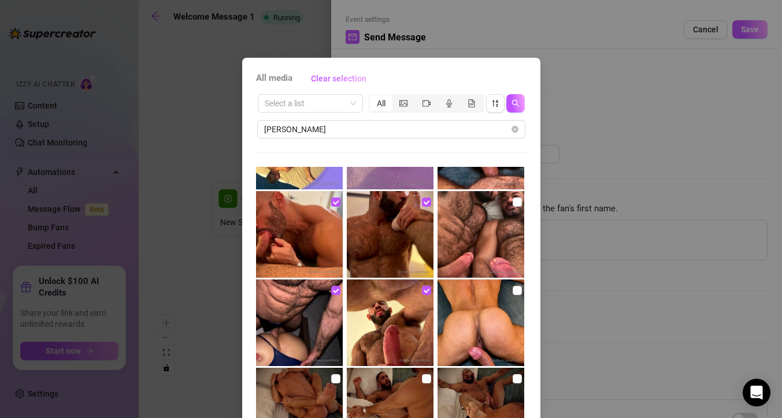
scroll to position [317, 0]
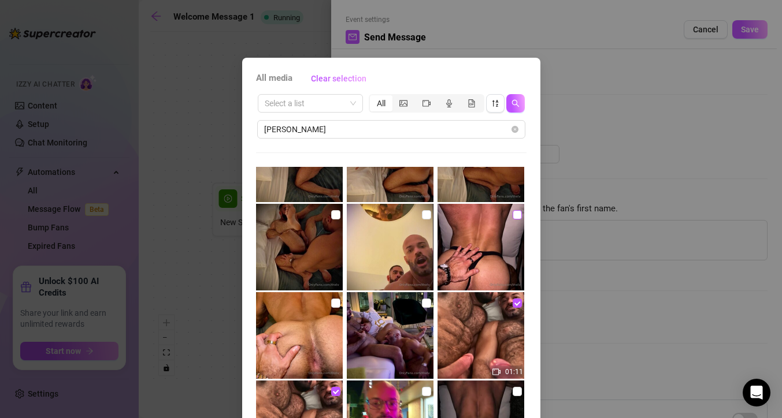
click at [513, 216] on input "checkbox" at bounding box center [516, 214] width 9 height 9
checkbox input "true"
click at [425, 299] on input "checkbox" at bounding box center [426, 303] width 9 height 9
checkbox input "true"
click at [338, 302] on input "checkbox" at bounding box center [335, 303] width 9 height 9
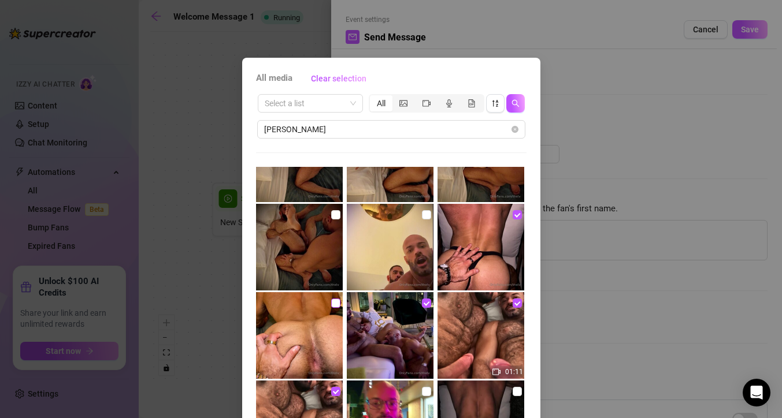
checkbox input "true"
click at [426, 217] on input "checkbox" at bounding box center [426, 214] width 9 height 9
checkbox input "true"
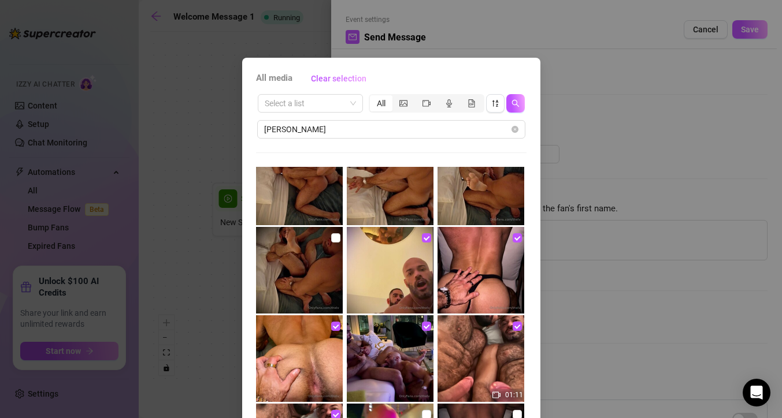
scroll to position [277, 0]
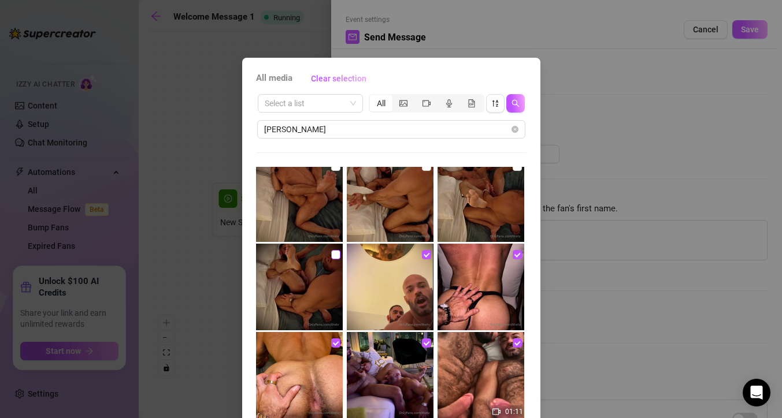
click at [336, 253] on input "checkbox" at bounding box center [335, 254] width 9 height 9
checkbox input "true"
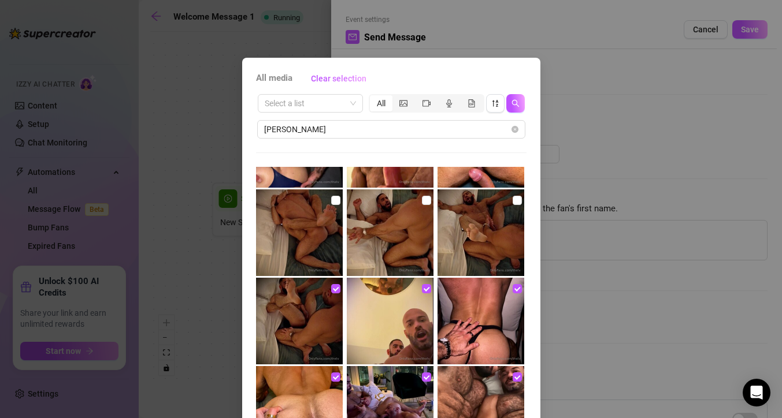
scroll to position [233, 0]
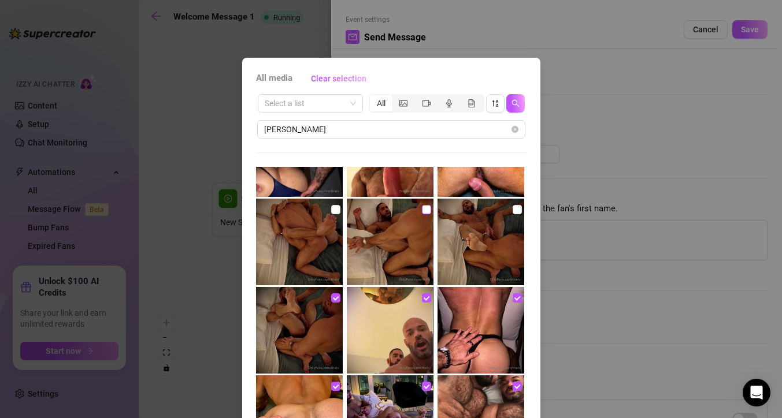
click at [427, 210] on input "checkbox" at bounding box center [426, 209] width 9 height 9
click at [337, 210] on input "checkbox" at bounding box center [335, 209] width 9 height 9
click at [512, 213] on input "checkbox" at bounding box center [516, 209] width 9 height 9
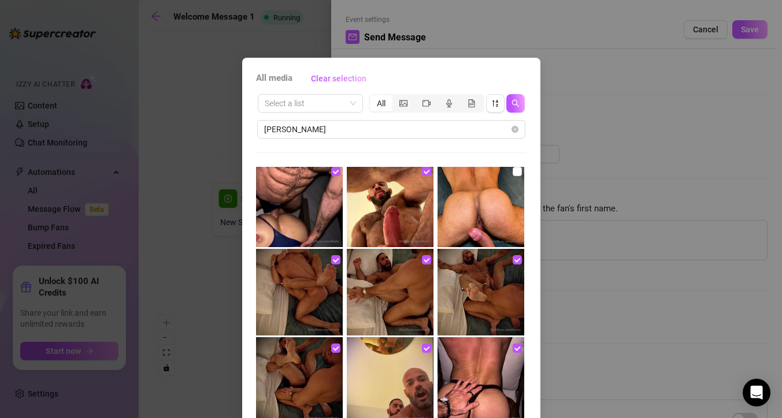
scroll to position [127, 0]
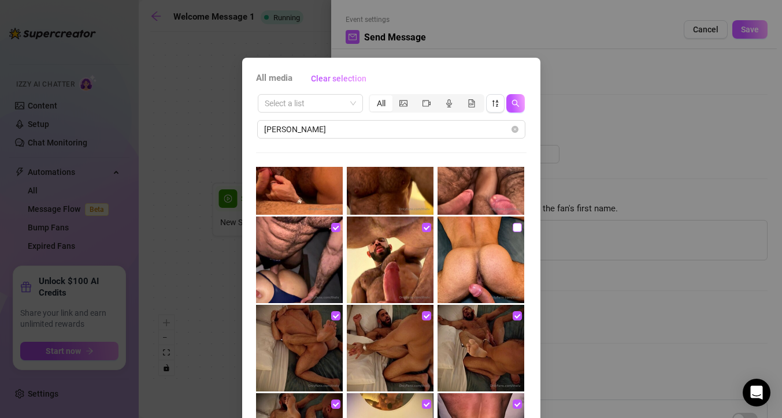
click at [512, 228] on input "checkbox" at bounding box center [516, 227] width 9 height 9
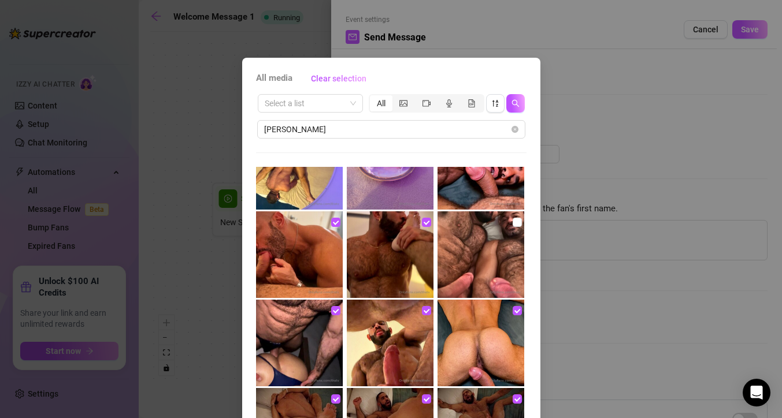
scroll to position [36, 0]
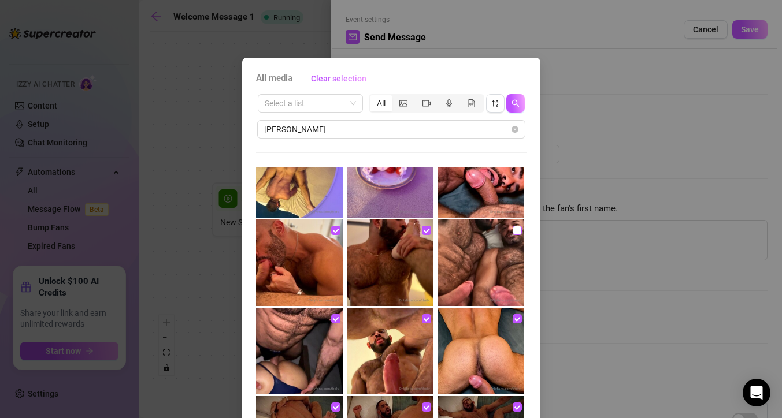
click at [518, 229] on input "checkbox" at bounding box center [516, 230] width 9 height 9
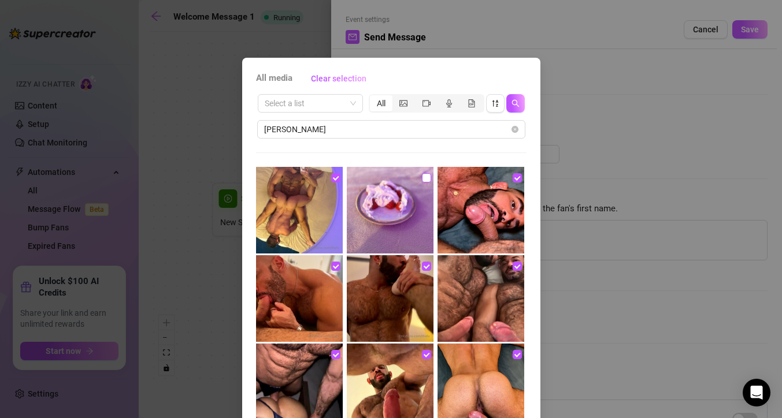
click at [426, 177] on input "checkbox" at bounding box center [426, 177] width 9 height 9
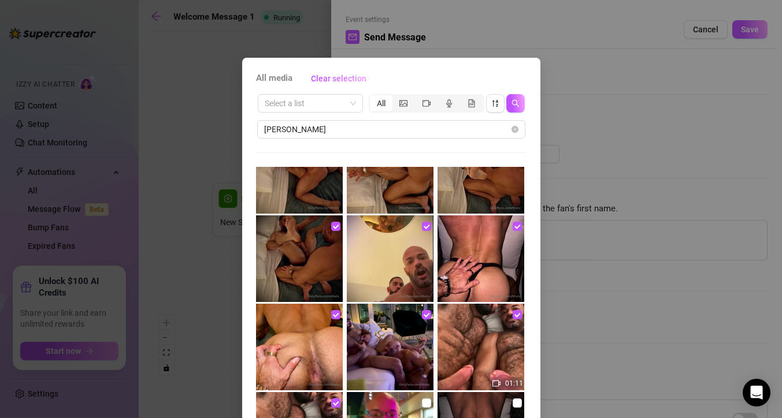
scroll to position [322, 0]
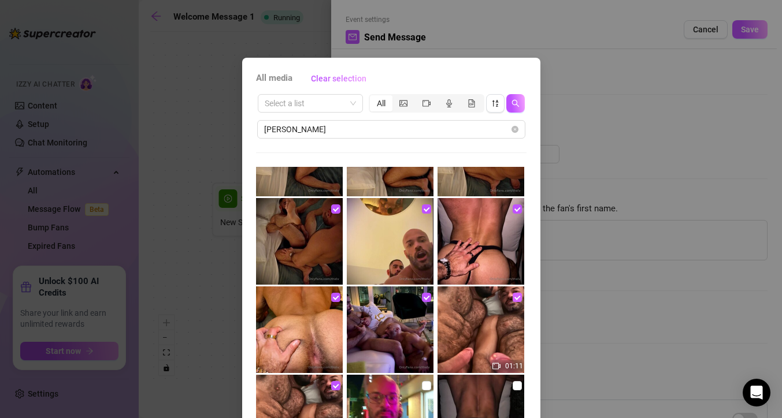
click at [518, 299] on input "checkbox" at bounding box center [516, 297] width 9 height 9
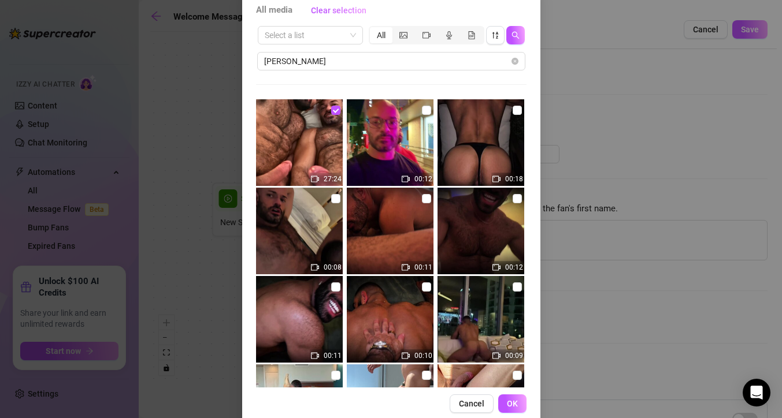
scroll to position [88, 0]
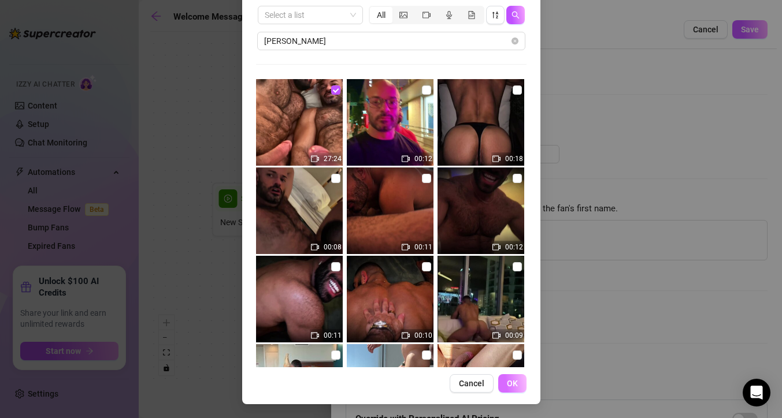
click at [520, 384] on button "OK" at bounding box center [512, 383] width 28 height 18
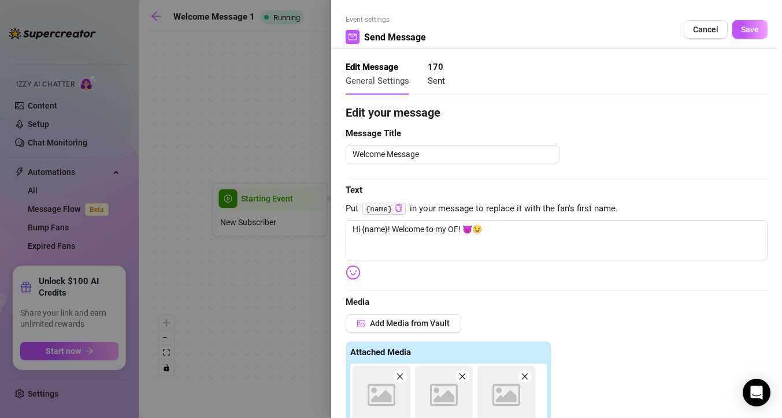
scroll to position [270, 0]
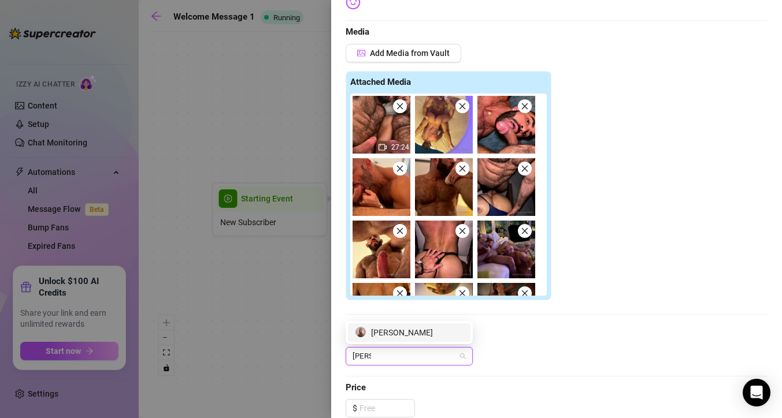
click at [385, 333] on div "[PERSON_NAME]" at bounding box center [409, 332] width 109 height 13
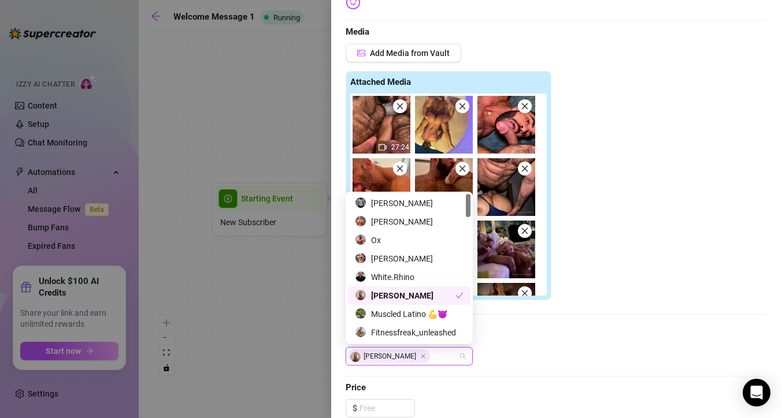
click at [455, 369] on div "Edit your message Message Title Welcome Message Text Put {name} in your message…" at bounding box center [556, 247] width 422 height 826
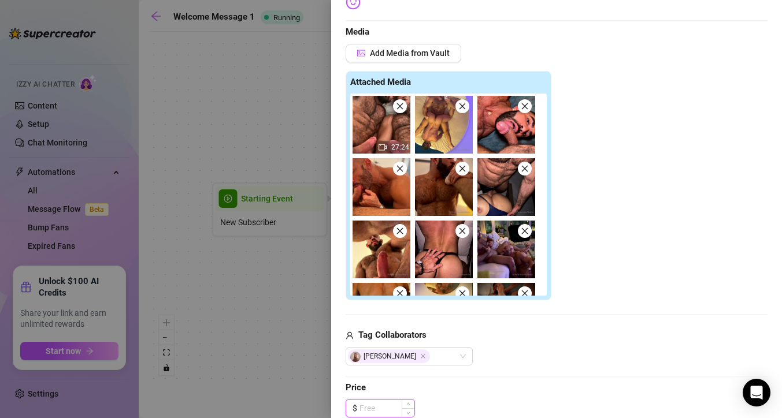
click at [386, 410] on input at bounding box center [386, 408] width 55 height 17
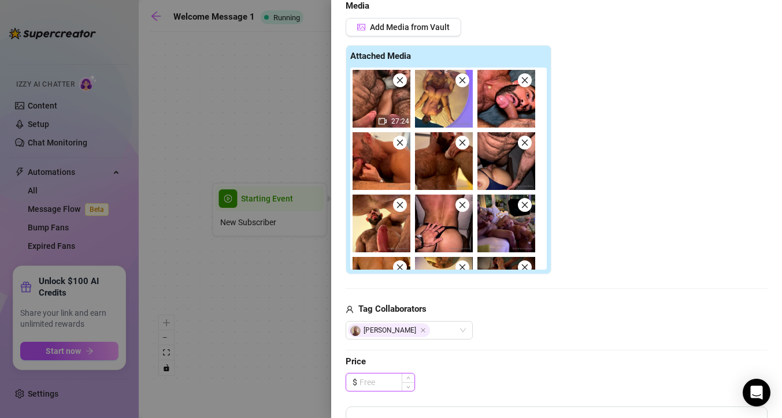
scroll to position [300, 0]
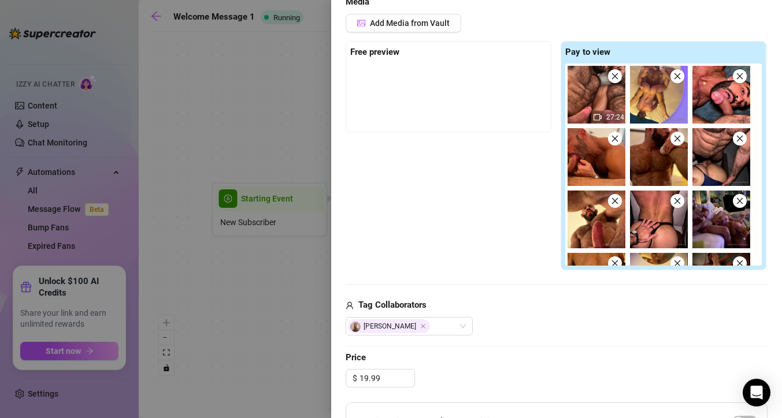
click at [501, 363] on span "Price" at bounding box center [556, 358] width 422 height 14
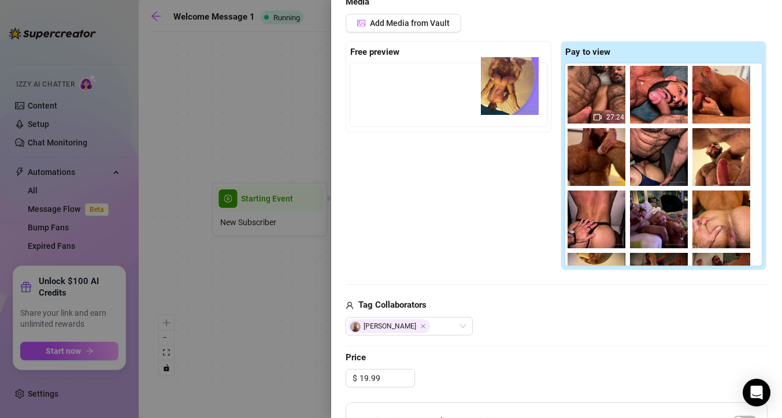
drag, startPoint x: 644, startPoint y: 114, endPoint x: 484, endPoint y: 105, distance: 160.2
click at [484, 105] on div "Free preview Pay to view 27:24 01:11" at bounding box center [556, 156] width 422 height 230
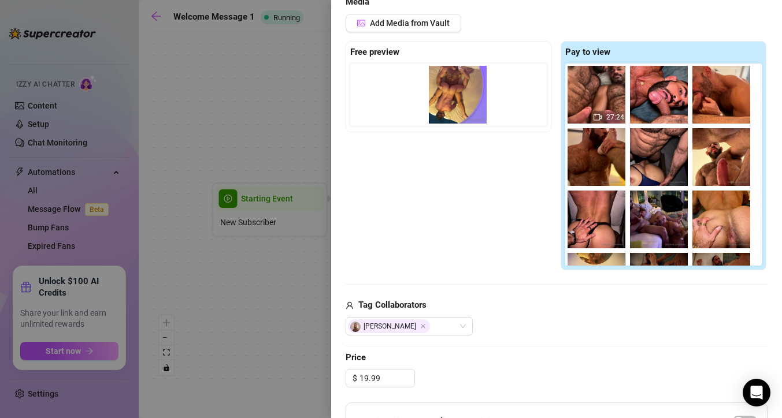
drag, startPoint x: 392, startPoint y: 106, endPoint x: 474, endPoint y: 106, distance: 81.4
click at [474, 106] on div at bounding box center [450, 95] width 201 height 62
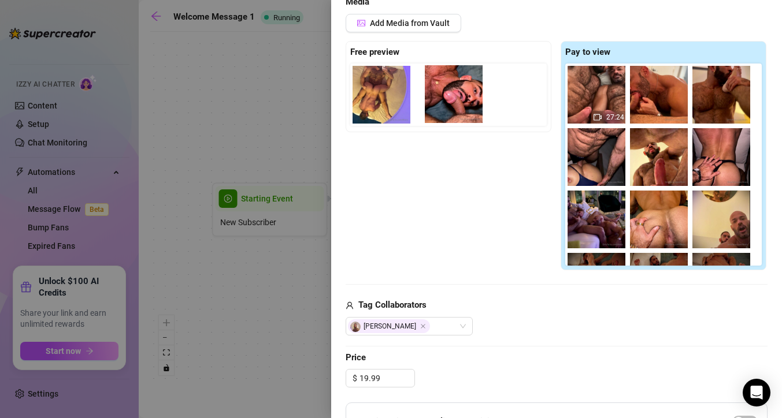
drag, startPoint x: 659, startPoint y: 107, endPoint x: 445, endPoint y: 108, distance: 213.7
click at [445, 108] on div "Free preview Pay to view 27:24 01:11" at bounding box center [556, 156] width 422 height 230
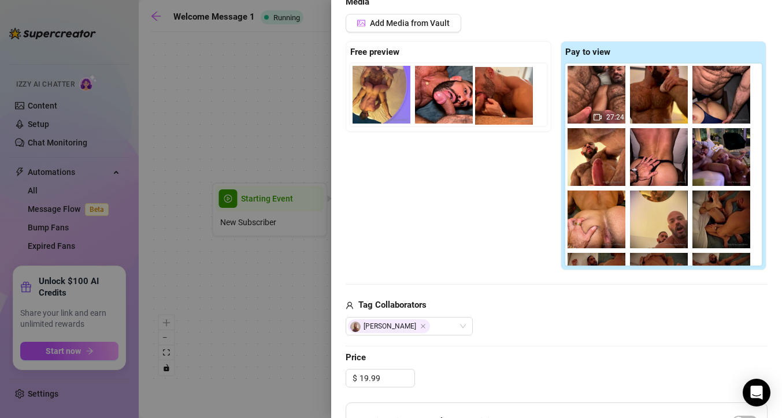
drag, startPoint x: 594, startPoint y: 112, endPoint x: 496, endPoint y: 113, distance: 98.8
click at [496, 113] on div "Free preview Pay to view 27:24 01:11" at bounding box center [556, 156] width 422 height 230
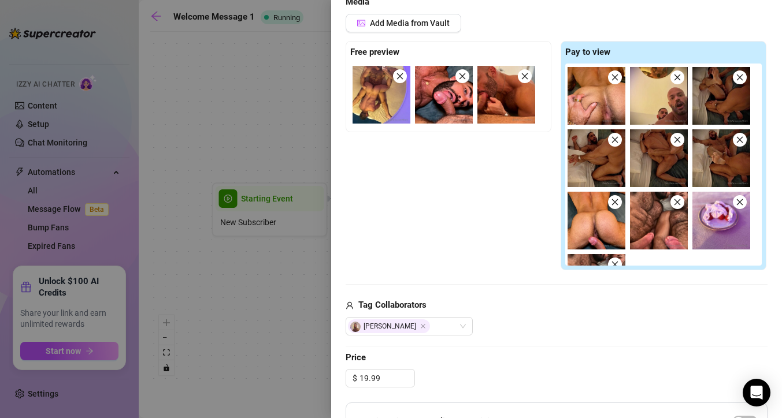
scroll to position [172, 0]
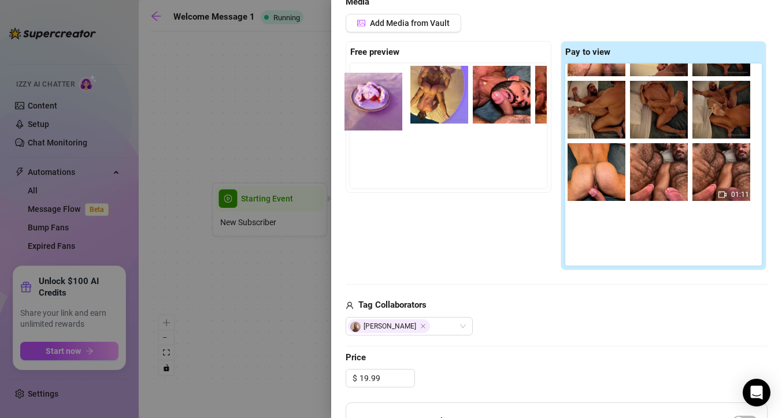
drag, startPoint x: 712, startPoint y: 185, endPoint x: 360, endPoint y: 114, distance: 359.4
click at [360, 114] on div "Free preview Pay to view 27:24 01:11" at bounding box center [556, 156] width 422 height 230
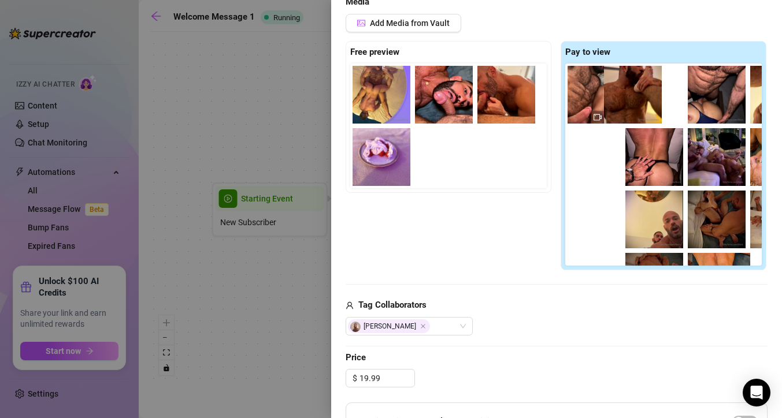
scroll to position [0, 5]
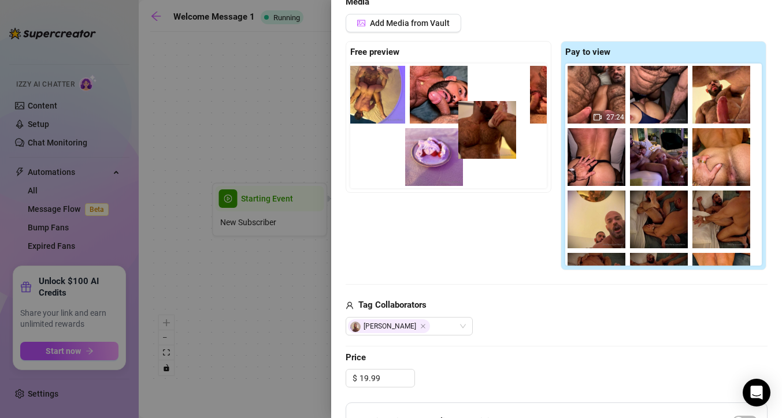
drag, startPoint x: 654, startPoint y: 99, endPoint x: 476, endPoint y: 133, distance: 181.1
click at [476, 135] on div "Free preview Pay to view 27:24 01:11" at bounding box center [556, 156] width 422 height 230
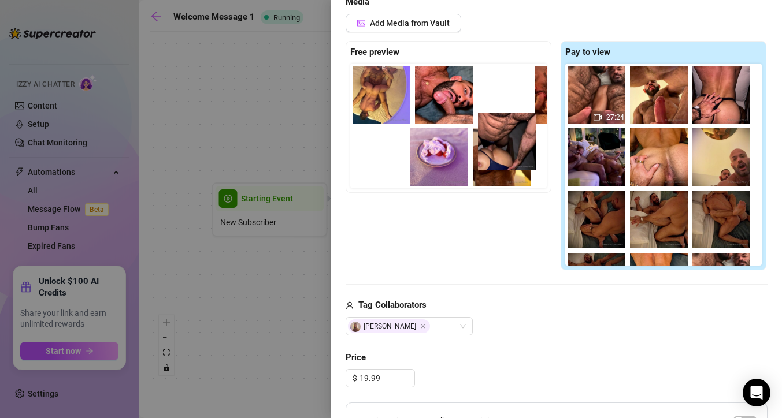
scroll to position [0, 1]
drag, startPoint x: 656, startPoint y: 111, endPoint x: 477, endPoint y: 162, distance: 186.0
click at [477, 162] on div "Free preview Pay to view 27:24 01:11" at bounding box center [556, 156] width 422 height 230
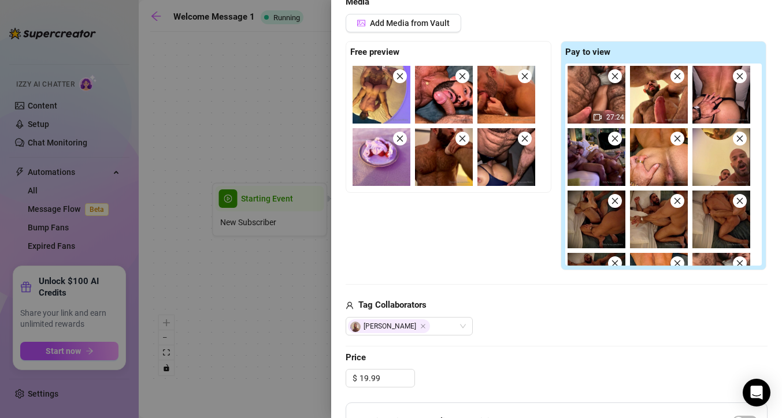
scroll to position [0, 0]
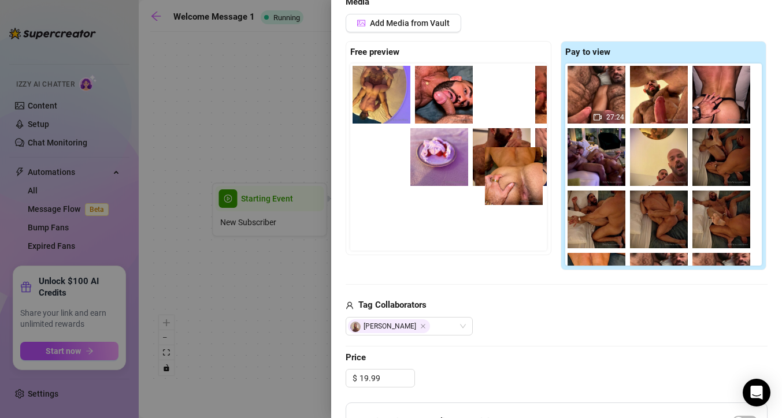
drag, startPoint x: 657, startPoint y: 167, endPoint x: 479, endPoint y: 172, distance: 178.5
click at [479, 172] on div "Free preview Pay to view 27:24 01:11" at bounding box center [556, 156] width 422 height 230
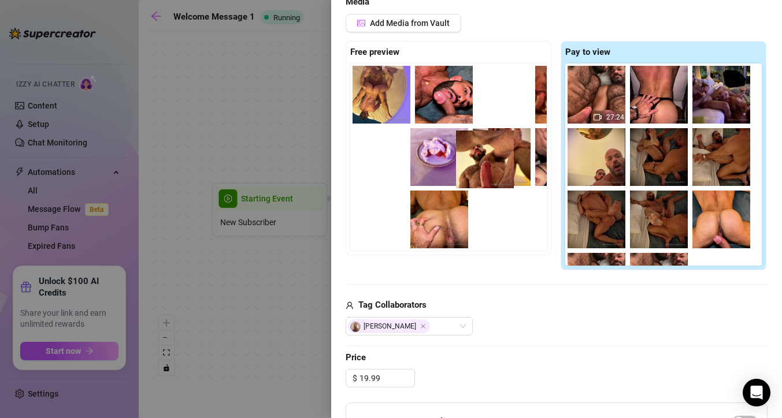
drag, startPoint x: 667, startPoint y: 98, endPoint x: 471, endPoint y: 168, distance: 207.9
click at [471, 168] on div "Free preview Pay to view 27:24 01:11" at bounding box center [556, 156] width 422 height 230
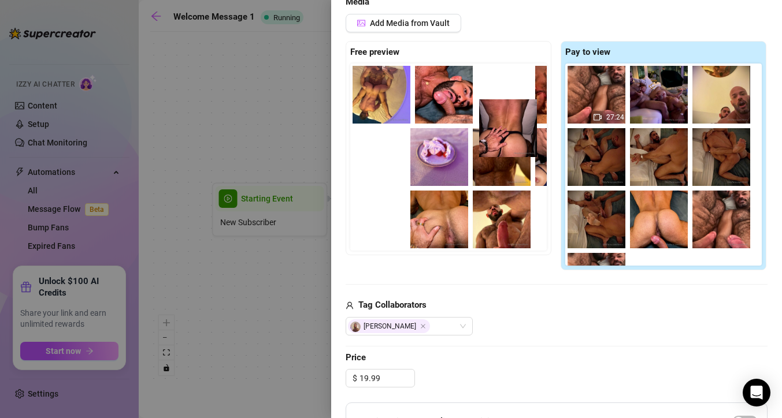
drag, startPoint x: 664, startPoint y: 112, endPoint x: 481, endPoint y: 152, distance: 188.0
click at [481, 152] on div "Free preview Pay to view 27:24 01:11" at bounding box center [556, 156] width 422 height 230
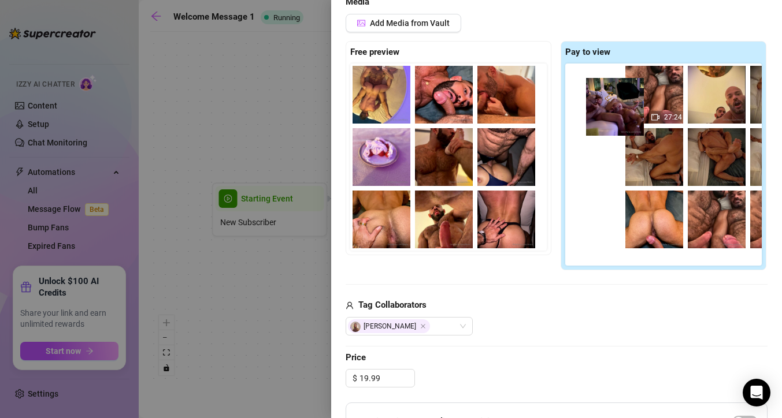
drag, startPoint x: 657, startPoint y: 103, endPoint x: 478, endPoint y: 174, distance: 192.1
click at [478, 174] on div "Free preview Pay to view 27:24 01:11" at bounding box center [556, 156] width 422 height 230
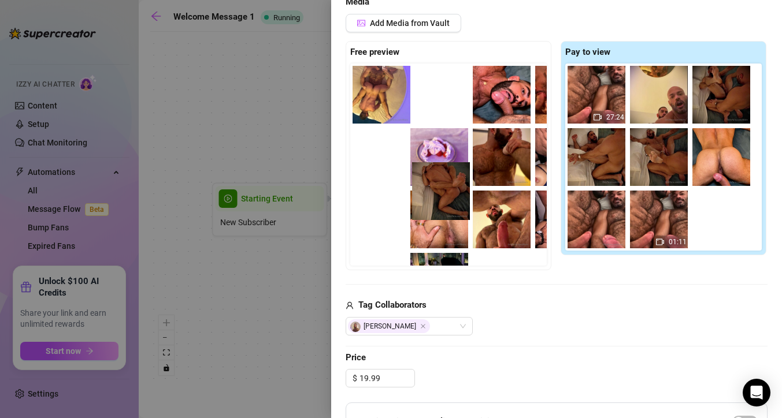
drag, startPoint x: 659, startPoint y: 172, endPoint x: 439, endPoint y: 206, distance: 222.7
click at [439, 206] on div "Free preview Pay to view 27:24 01:11" at bounding box center [556, 156] width 422 height 230
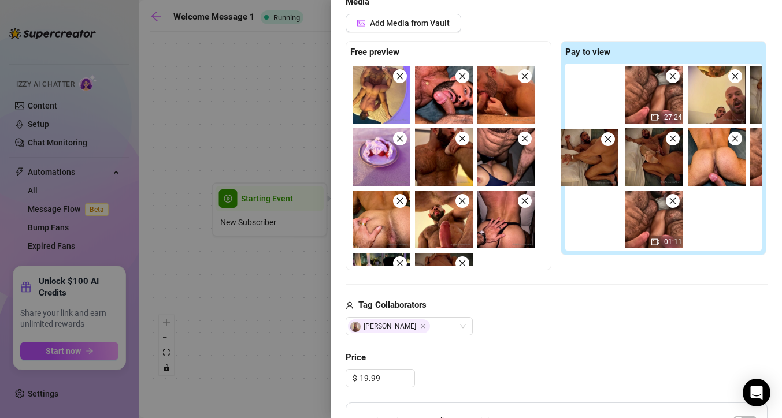
drag, startPoint x: 587, startPoint y: 159, endPoint x: 434, endPoint y: 198, distance: 157.3
click at [434, 198] on div "Free preview Pay to view 27:24 01:11" at bounding box center [556, 156] width 422 height 230
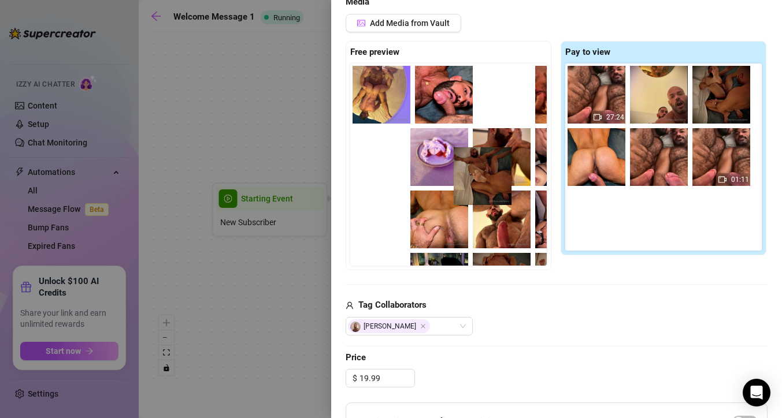
drag, startPoint x: 589, startPoint y: 166, endPoint x: 468, endPoint y: 185, distance: 121.6
click at [468, 185] on div "Free preview Pay to view 27:24 01:11" at bounding box center [556, 156] width 422 height 230
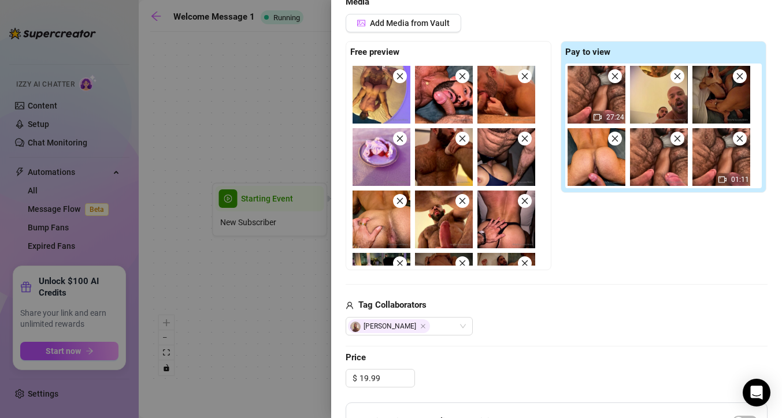
drag, startPoint x: 612, startPoint y: 158, endPoint x: 492, endPoint y: 173, distance: 121.1
click at [492, 173] on div "Free preview Pay to view 27:24 01:11" at bounding box center [556, 156] width 422 height 230
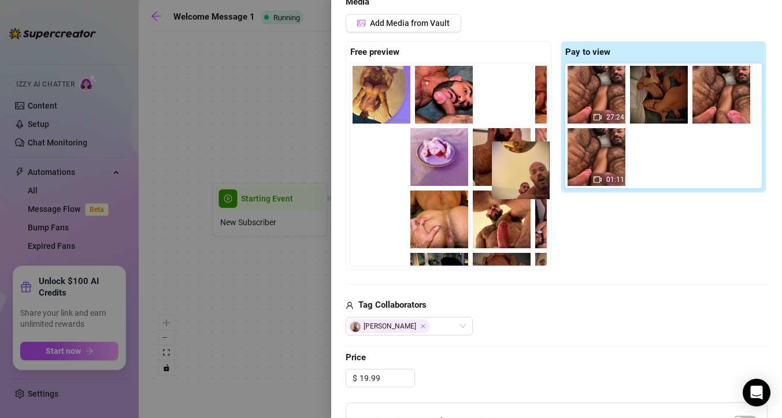
drag, startPoint x: 670, startPoint y: 98, endPoint x: 526, endPoint y: 175, distance: 163.6
click at [526, 175] on div "Free preview Pay to view 27:24 01:11" at bounding box center [556, 156] width 422 height 230
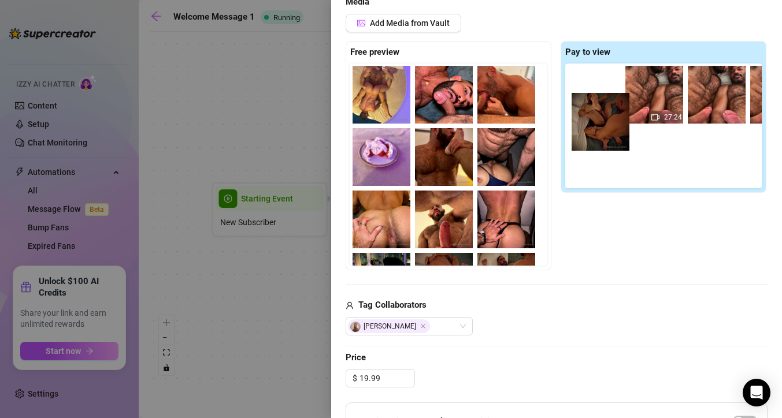
drag, startPoint x: 611, startPoint y: 131, endPoint x: 472, endPoint y: 189, distance: 150.6
click at [472, 189] on div "Free preview Pay to view 27:24 01:11" at bounding box center [556, 156] width 422 height 230
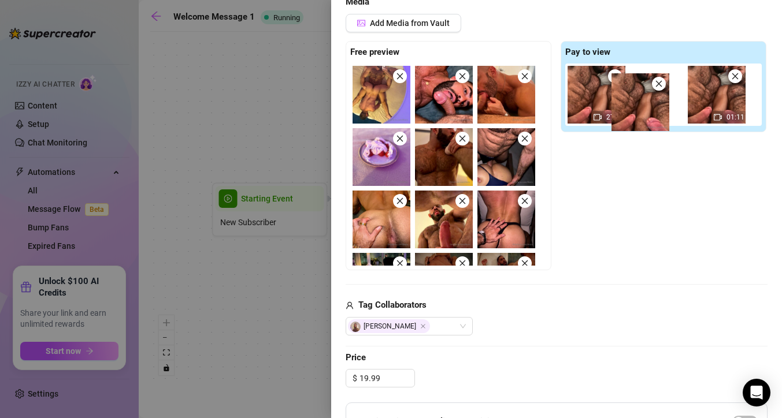
drag, startPoint x: 650, startPoint y: 117, endPoint x: 454, endPoint y: 198, distance: 212.1
click at [454, 198] on div "Free preview Pay to view 27:24 01:11" at bounding box center [556, 156] width 422 height 230
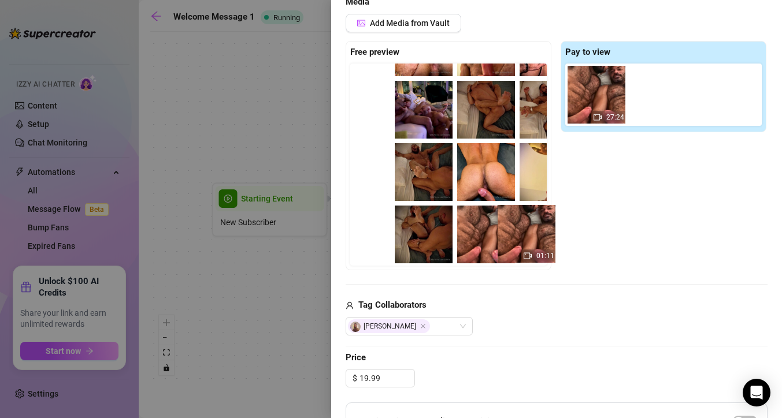
scroll to position [172, 2]
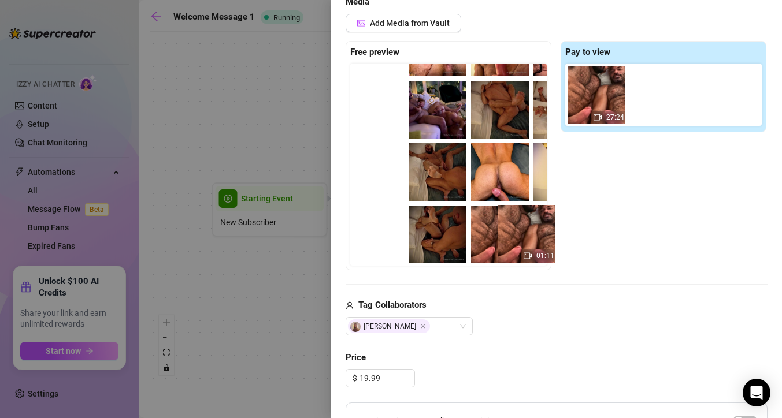
drag, startPoint x: 661, startPoint y: 106, endPoint x: 523, endPoint y: 246, distance: 196.5
click at [523, 246] on div "Free preview Pay to view 27:24 01:11" at bounding box center [556, 156] width 422 height 230
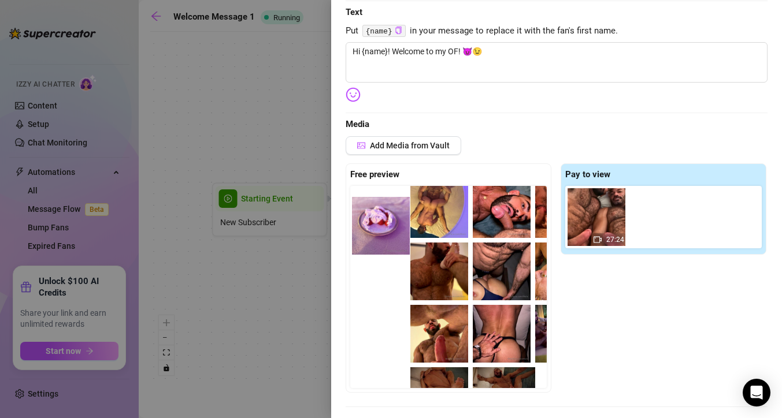
scroll to position [0, 0]
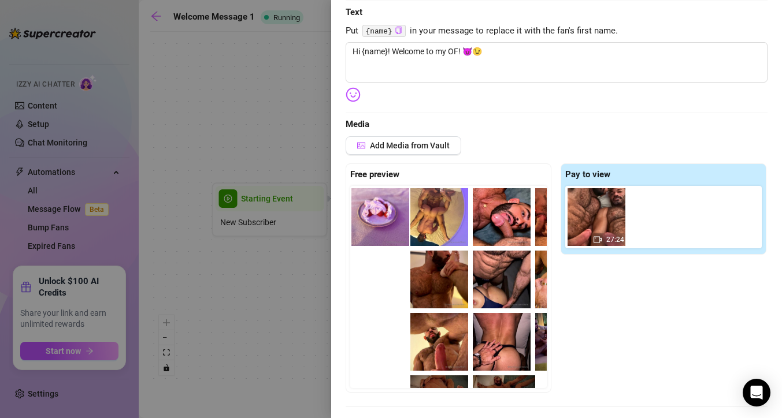
drag, startPoint x: 378, startPoint y: 288, endPoint x: 377, endPoint y: 228, distance: 60.1
click at [377, 228] on div "01:11" at bounding box center [450, 287] width 201 height 202
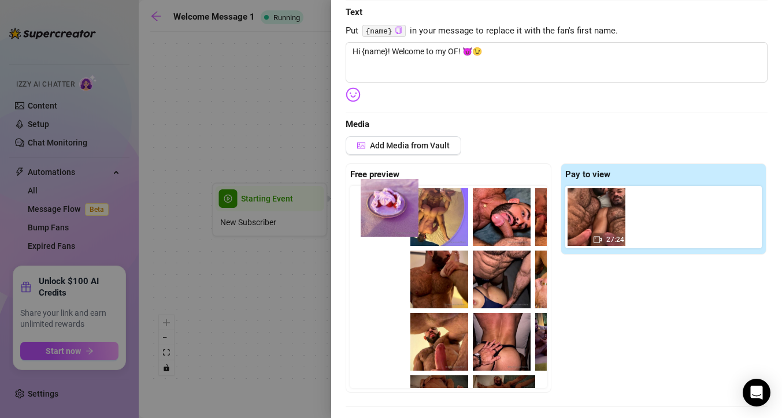
drag, startPoint x: 369, startPoint y: 299, endPoint x: 379, endPoint y: 220, distance: 79.7
click at [379, 220] on div "01:11" at bounding box center [450, 287] width 201 height 202
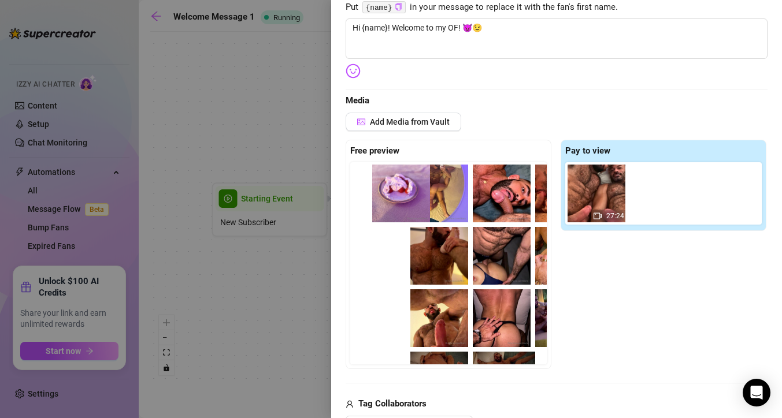
drag, startPoint x: 392, startPoint y: 259, endPoint x: 419, endPoint y: 197, distance: 67.8
click at [419, 197] on div "01:11" at bounding box center [450, 263] width 201 height 202
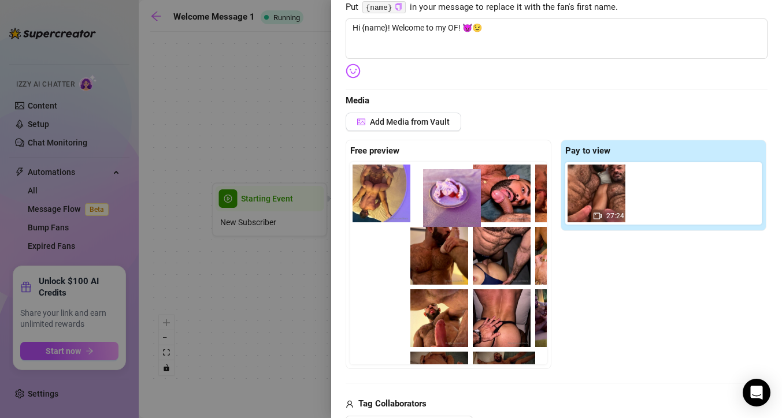
drag, startPoint x: 385, startPoint y: 267, endPoint x: 457, endPoint y: 209, distance: 93.6
click at [457, 209] on div "01:11" at bounding box center [450, 263] width 201 height 202
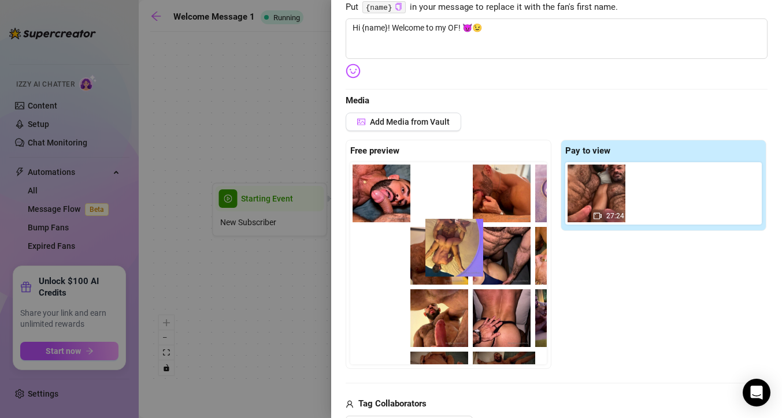
drag, startPoint x: 403, startPoint y: 206, endPoint x: 478, endPoint y: 261, distance: 93.0
click at [478, 261] on div "01:11" at bounding box center [450, 263] width 201 height 202
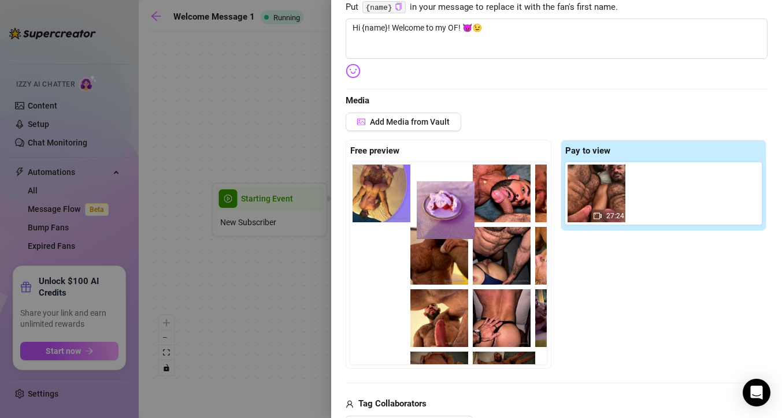
drag, startPoint x: 403, startPoint y: 266, endPoint x: 461, endPoint y: 198, distance: 89.3
click at [461, 198] on div "01:11" at bounding box center [450, 263] width 201 height 202
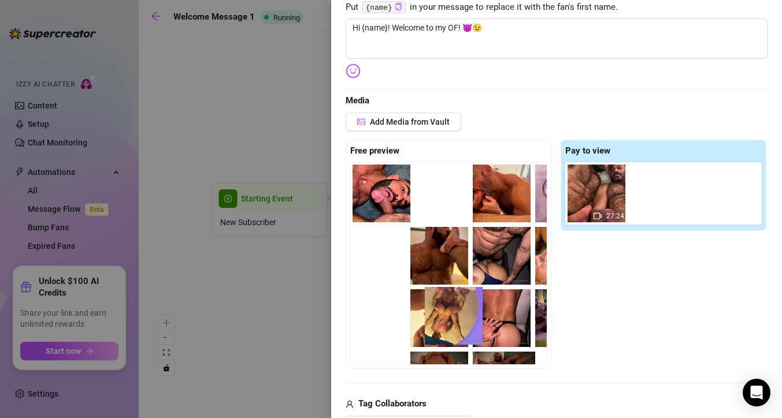
drag, startPoint x: 386, startPoint y: 210, endPoint x: 463, endPoint y: 333, distance: 144.3
click at [463, 333] on div "01:11" at bounding box center [450, 263] width 201 height 202
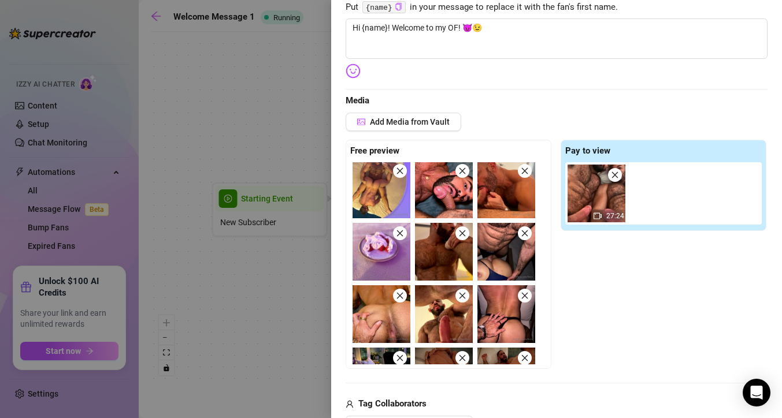
scroll to position [3, 0]
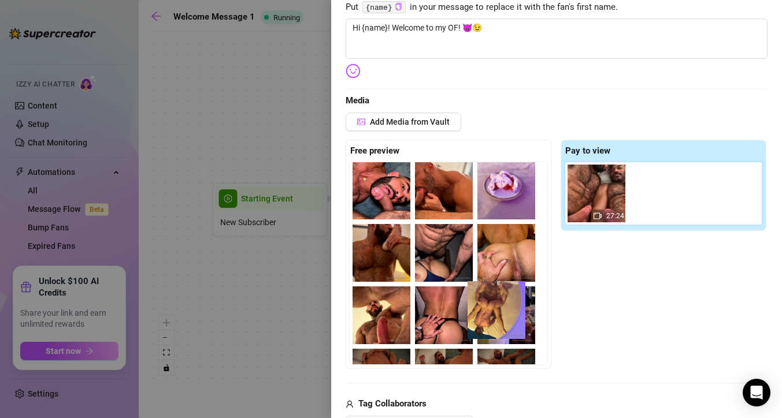
drag, startPoint x: 384, startPoint y: 206, endPoint x: 503, endPoint y: 331, distance: 172.0
click at [503, 331] on div "01:11" at bounding box center [450, 263] width 201 height 202
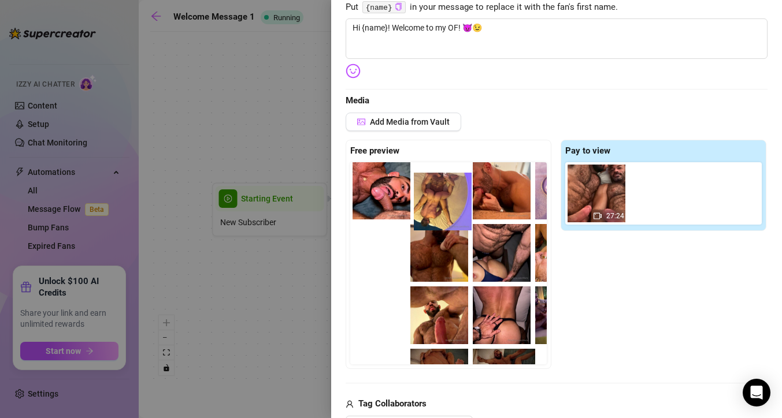
scroll to position [0, 0]
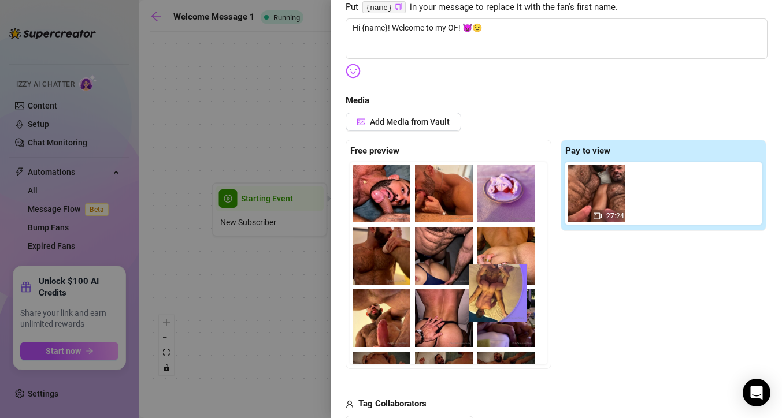
drag, startPoint x: 401, startPoint y: 196, endPoint x: 524, endPoint y: 313, distance: 170.0
click at [524, 313] on div "01:11" at bounding box center [450, 263] width 201 height 202
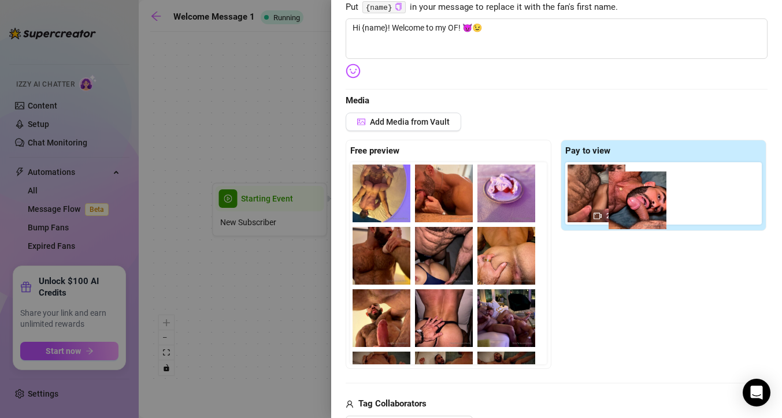
drag, startPoint x: 445, startPoint y: 214, endPoint x: 642, endPoint y: 221, distance: 197.7
click at [642, 221] on div "Free preview 01:11 Pay to view 27:24" at bounding box center [556, 255] width 422 height 230
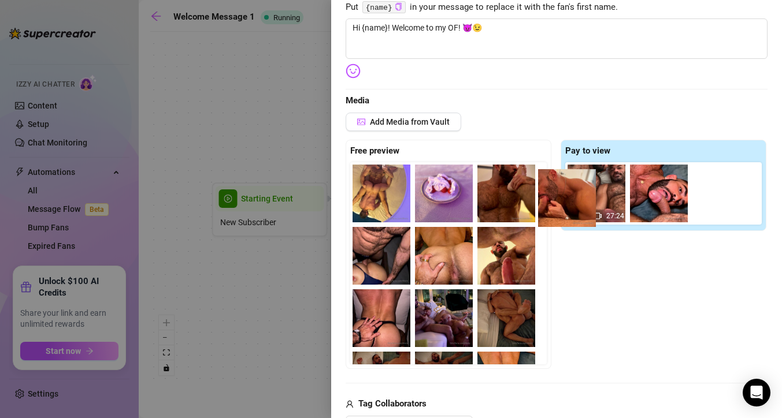
drag, startPoint x: 457, startPoint y: 200, endPoint x: 622, endPoint y: 207, distance: 164.7
click at [622, 207] on div "Free preview 01:11 Pay to view 27:24" at bounding box center [556, 255] width 422 height 230
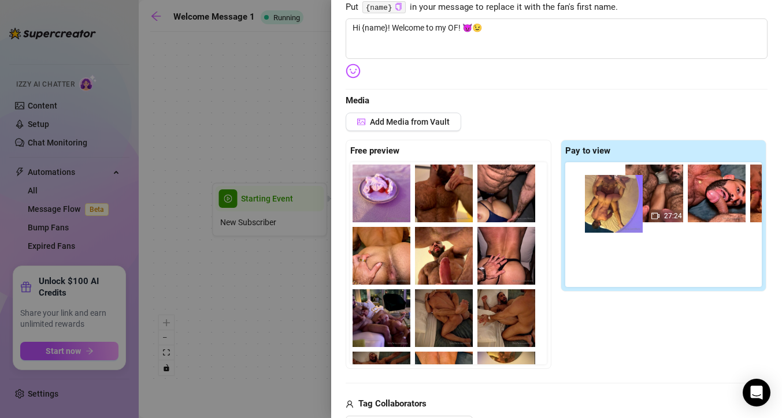
drag
click at [637, 217] on div "Free preview 01:11 Pay to view 27:24" at bounding box center [556, 255] width 422 height 230
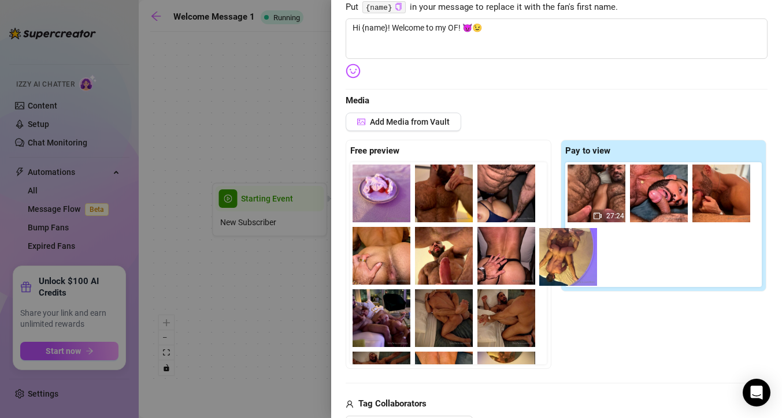
click at [455, 288] on div "Free preview 01:11 Pay to view 27:24" at bounding box center [556, 255] width 422 height 230
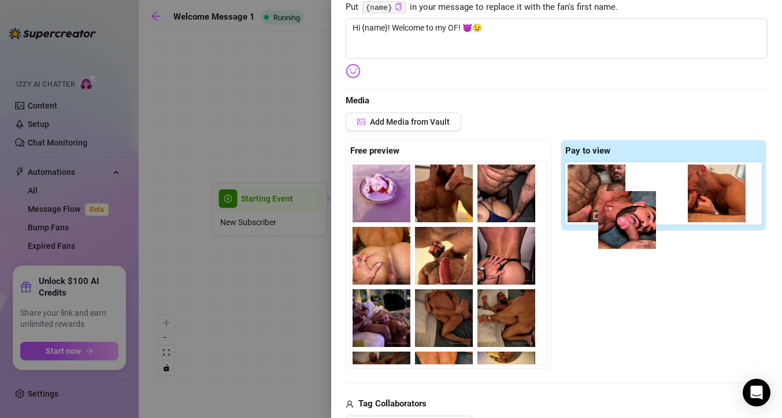
click at [505, 328] on div "Free preview 01:11 Pay to view 27:24" at bounding box center [556, 255] width 422 height 230
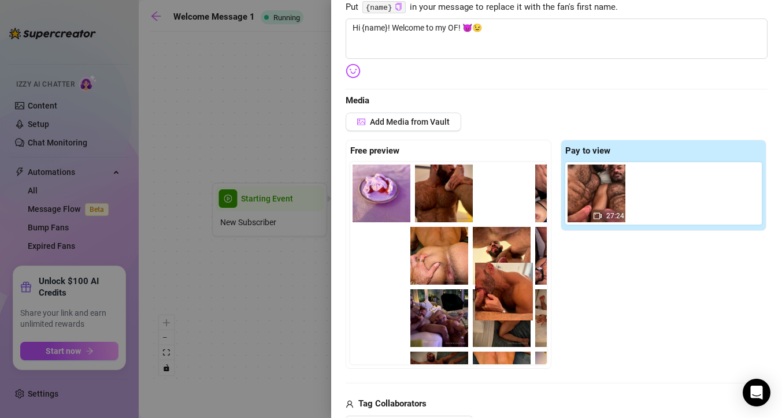
scroll to position [0, 2]
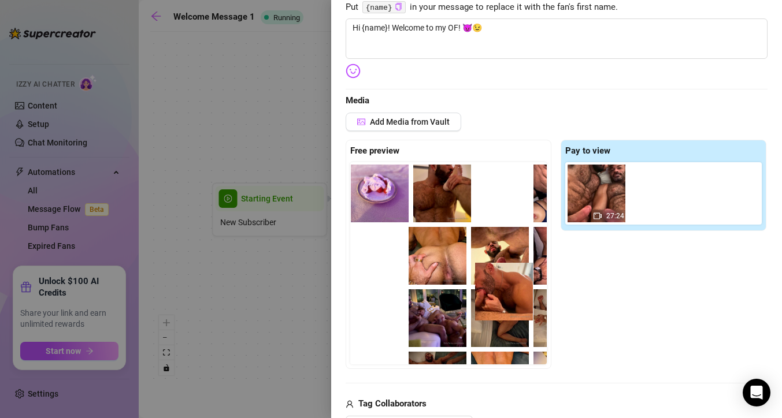
click at [502, 319] on div "Free preview 01:11 Pay to view 27:24" at bounding box center [556, 255] width 422 height 230
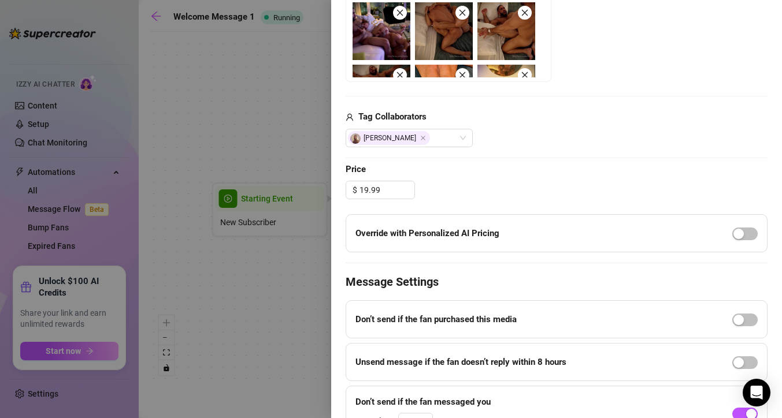
scroll to position [498, 0]
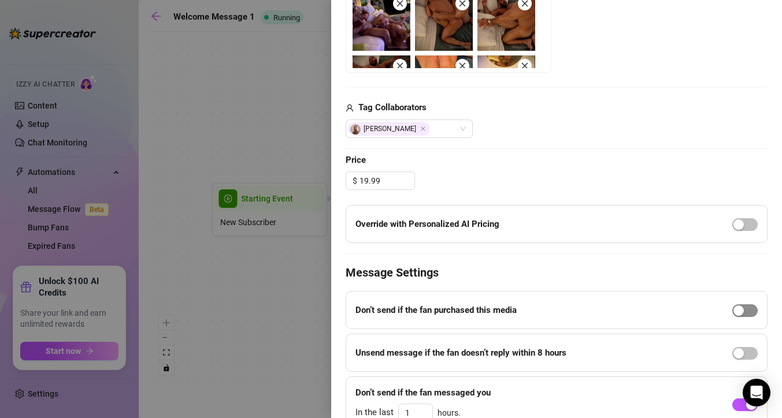
click at [747, 311] on span "button" at bounding box center [744, 310] width 25 height 13
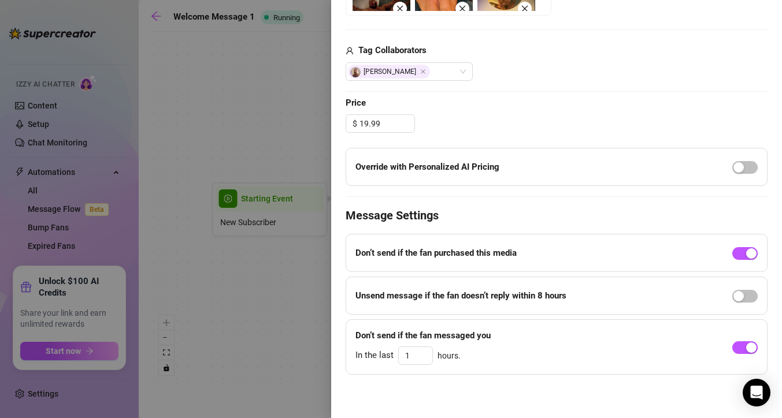
scroll to position [0, 0]
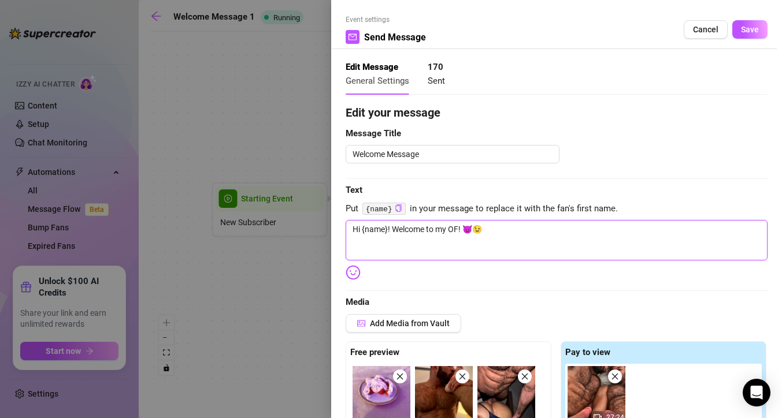
click at [497, 231] on textarea "Hi {name}! Welcome to my OF! 😈😉" at bounding box center [556, 240] width 422 height 40
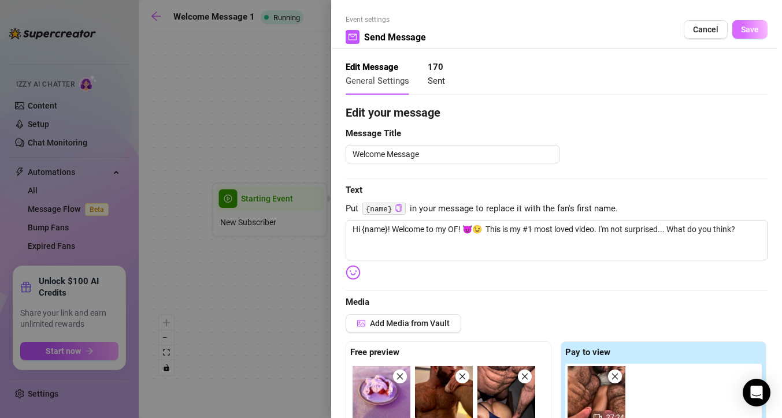
click at [746, 32] on span "Save" at bounding box center [750, 29] width 18 height 9
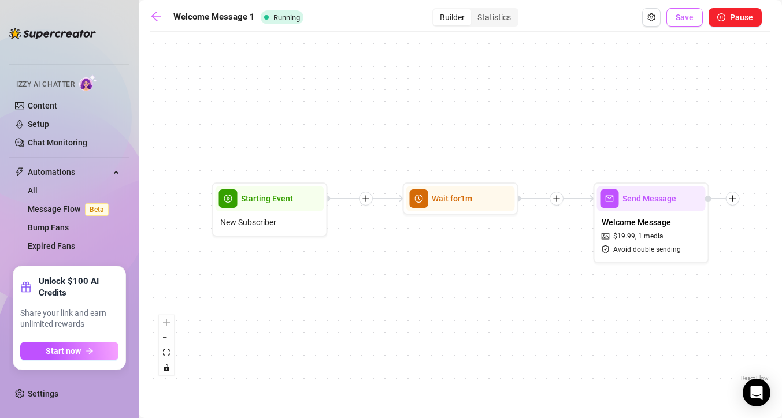
click at [687, 26] on button "Save" at bounding box center [684, 17] width 36 height 18
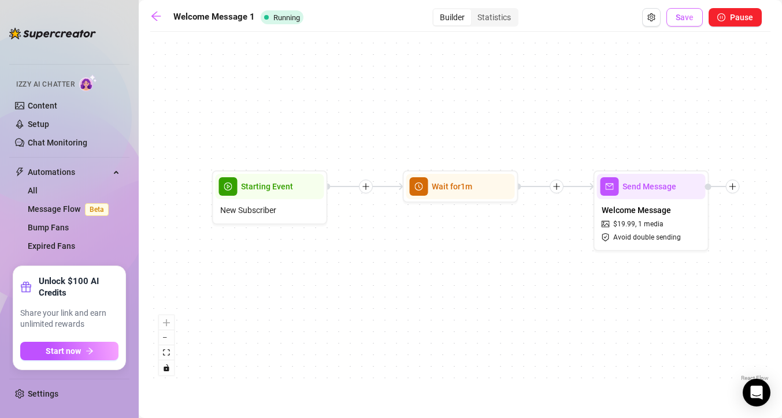
click at [687, 18] on span "Save" at bounding box center [684, 17] width 18 height 9
click at [62, 138] on link "Chat Monitoring" at bounding box center [57, 142] width 59 height 9
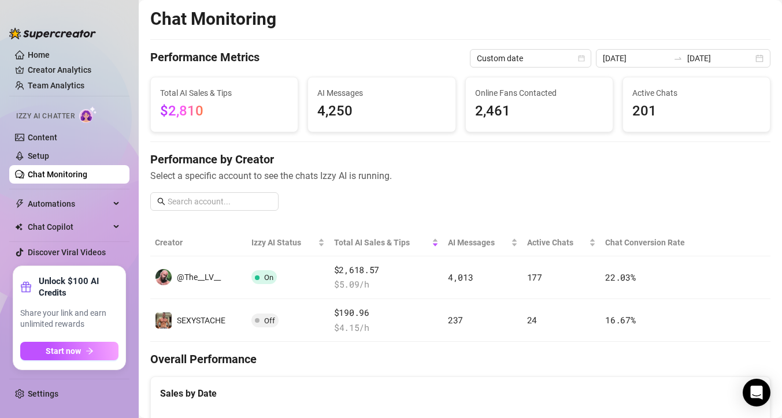
click at [70, 77] on ul "Home Creator Analytics Team Analytics Izzy AI Chatter Content Setup Chat Monito…" at bounding box center [69, 153] width 120 height 217
click at [70, 70] on link "Creator Analytics" at bounding box center [74, 70] width 92 height 18
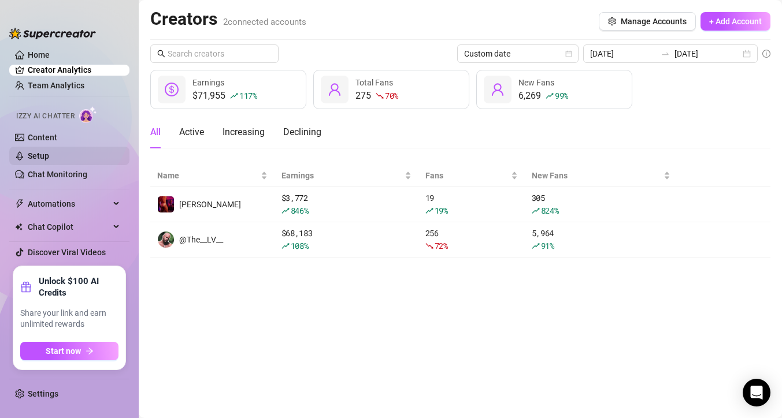
click at [48, 158] on link "Setup" at bounding box center [38, 155] width 21 height 9
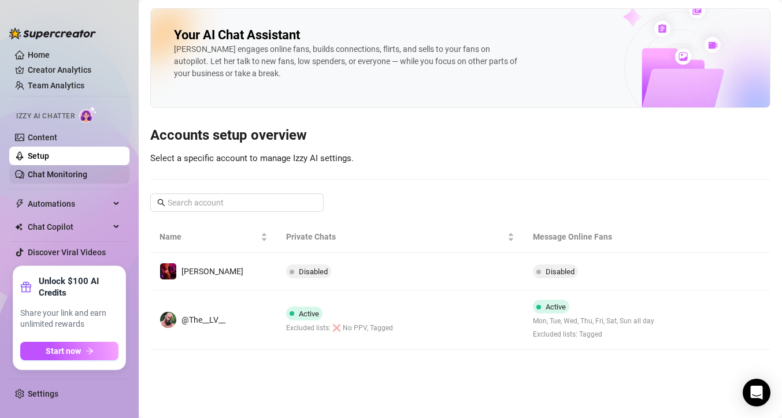
click at [49, 170] on link "Chat Monitoring" at bounding box center [57, 174] width 59 height 9
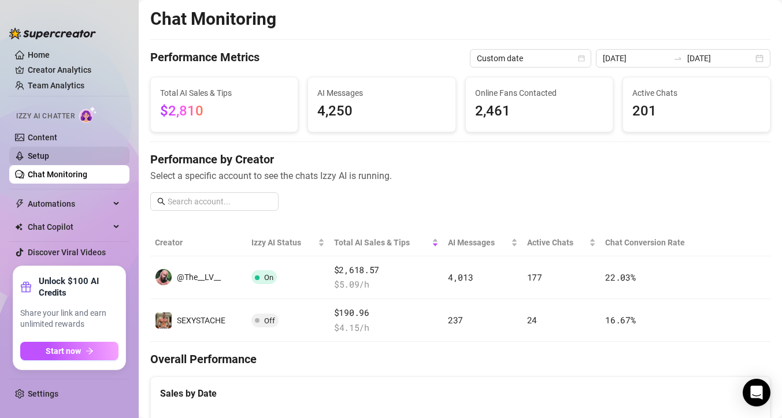
click at [42, 155] on link "Setup" at bounding box center [38, 155] width 21 height 9
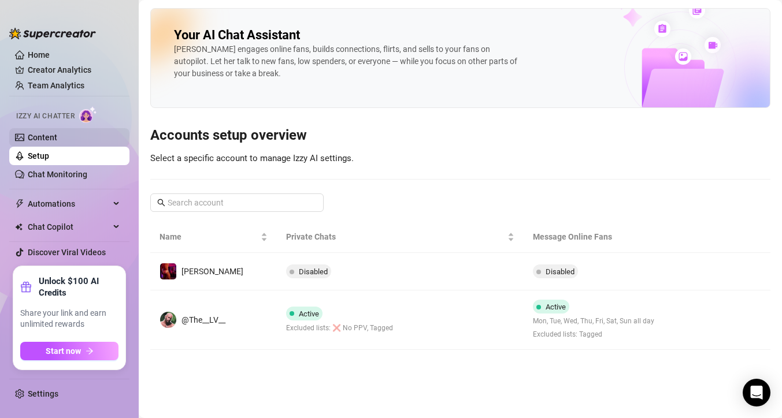
click at [39, 136] on link "Content" at bounding box center [42, 137] width 29 height 9
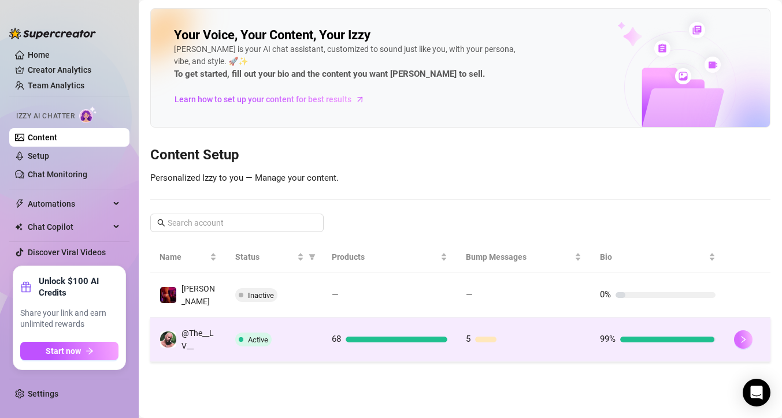
click at [750, 335] on button "button" at bounding box center [743, 339] width 18 height 18
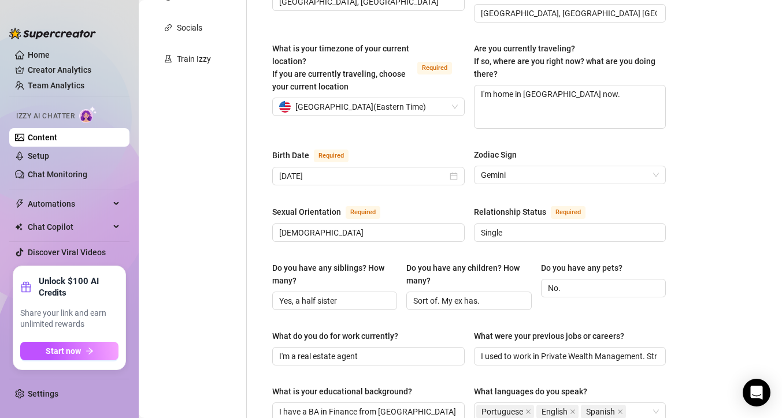
scroll to position [409, 0]
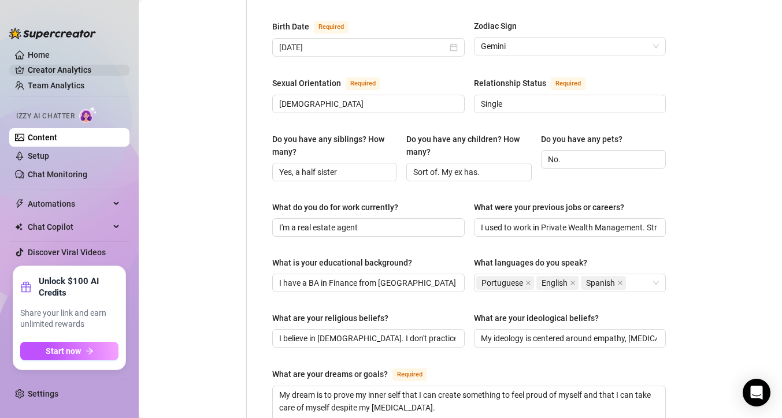
click at [55, 73] on link "Creator Analytics" at bounding box center [74, 70] width 92 height 18
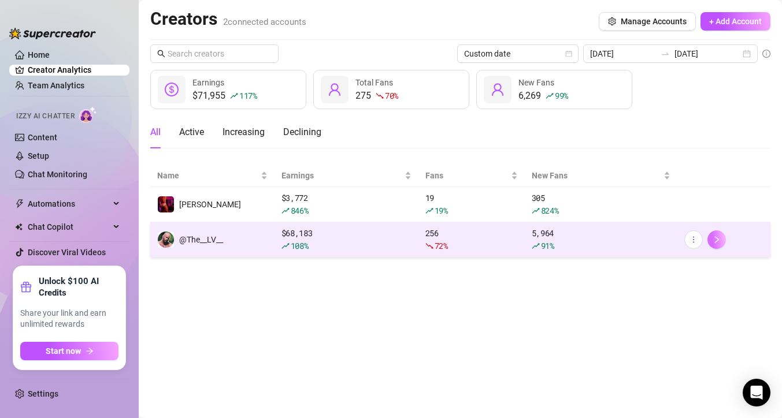
click at [722, 240] on button "button" at bounding box center [716, 239] width 18 height 18
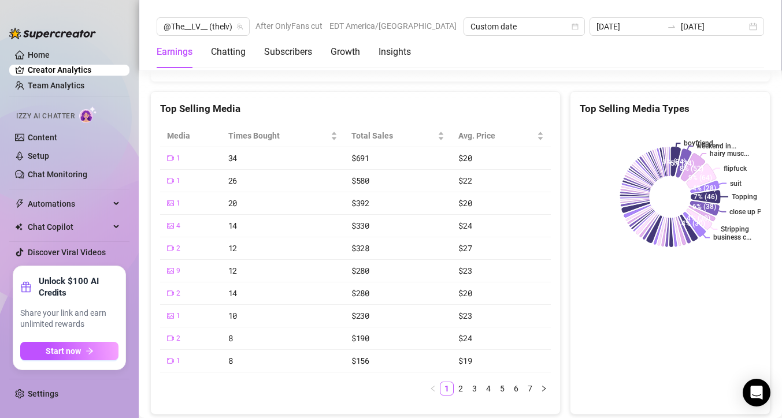
scroll to position [2225, 0]
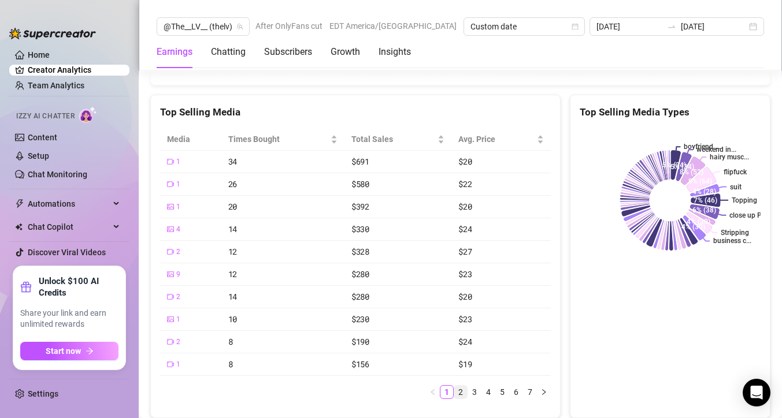
click at [460, 386] on link "2" at bounding box center [460, 392] width 13 height 13
click at [445, 386] on link "1" at bounding box center [446, 392] width 13 height 13
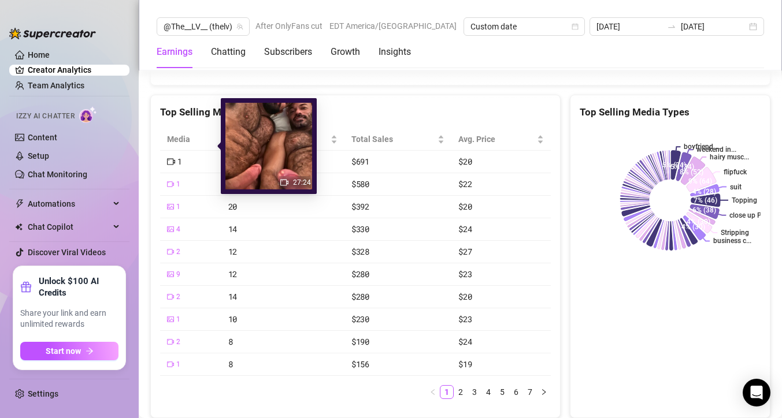
click at [176, 155] on div "1" at bounding box center [174, 161] width 15 height 13
click at [243, 142] on img at bounding box center [268, 146] width 87 height 87
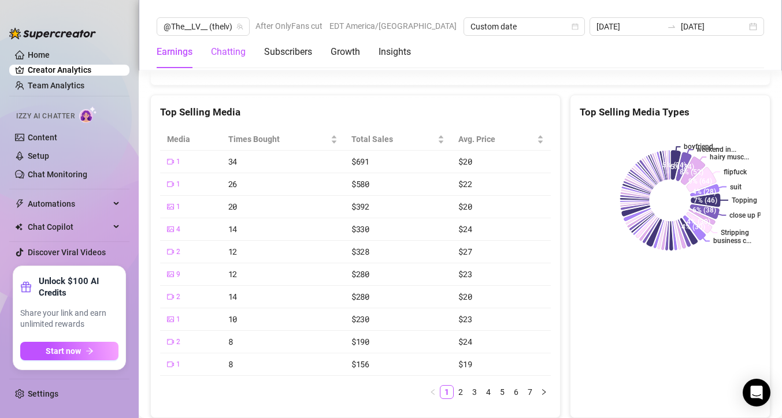
click at [224, 56] on div "Chatting" at bounding box center [228, 52] width 35 height 14
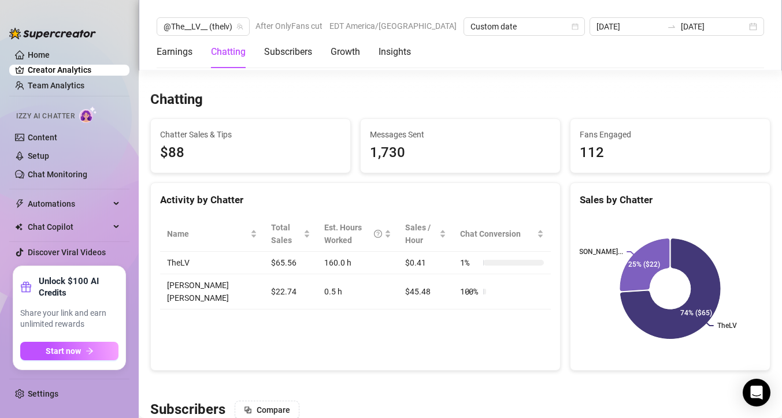
scroll to position [377, 0]
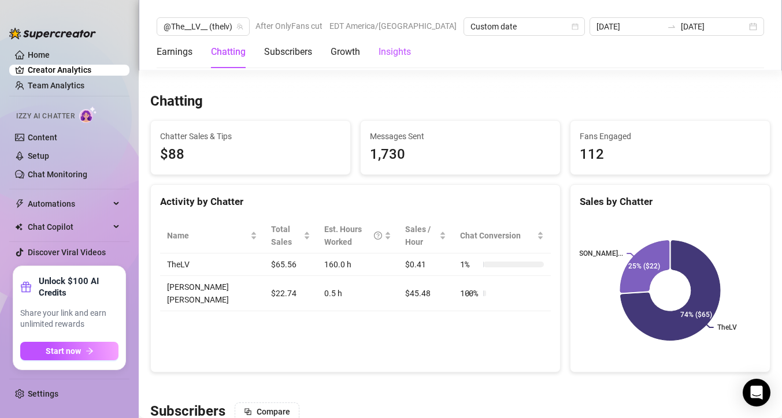
click at [387, 53] on div "Insights" at bounding box center [394, 52] width 32 height 14
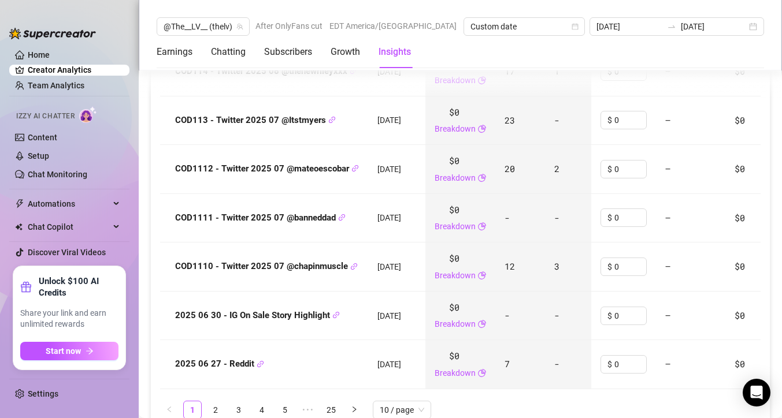
scroll to position [1959, 0]
